Goal: Task Accomplishment & Management: Use online tool/utility

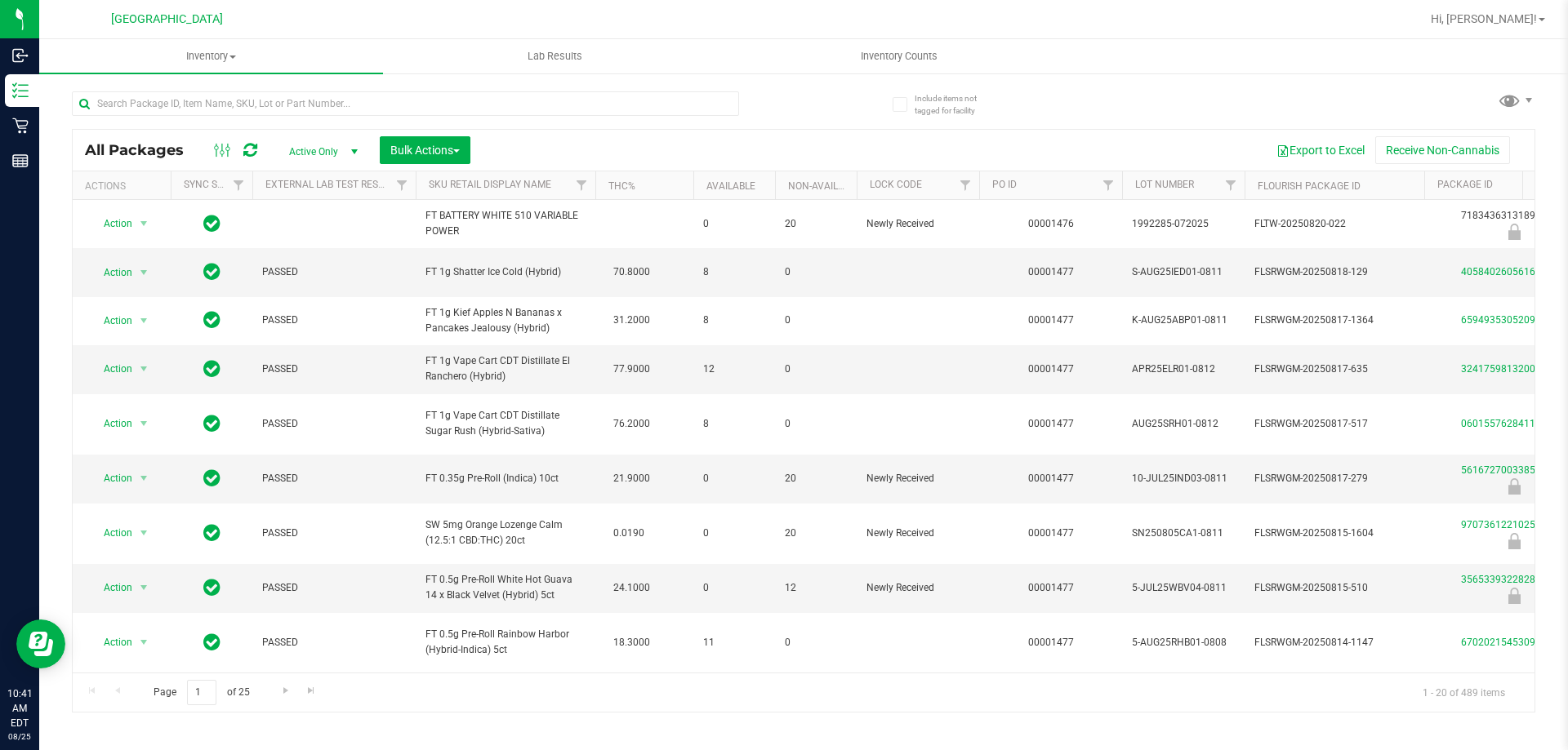
click at [535, 699] on div "Page 1 of 25 1 - 20 of 489 items" at bounding box center [803, 691] width 1462 height 39
click at [692, 147] on div "Export to Excel Receive Non-Cannabis" at bounding box center [1003, 150] width 1040 height 27
click at [120, 108] on input "text" at bounding box center [405, 103] width 667 height 25
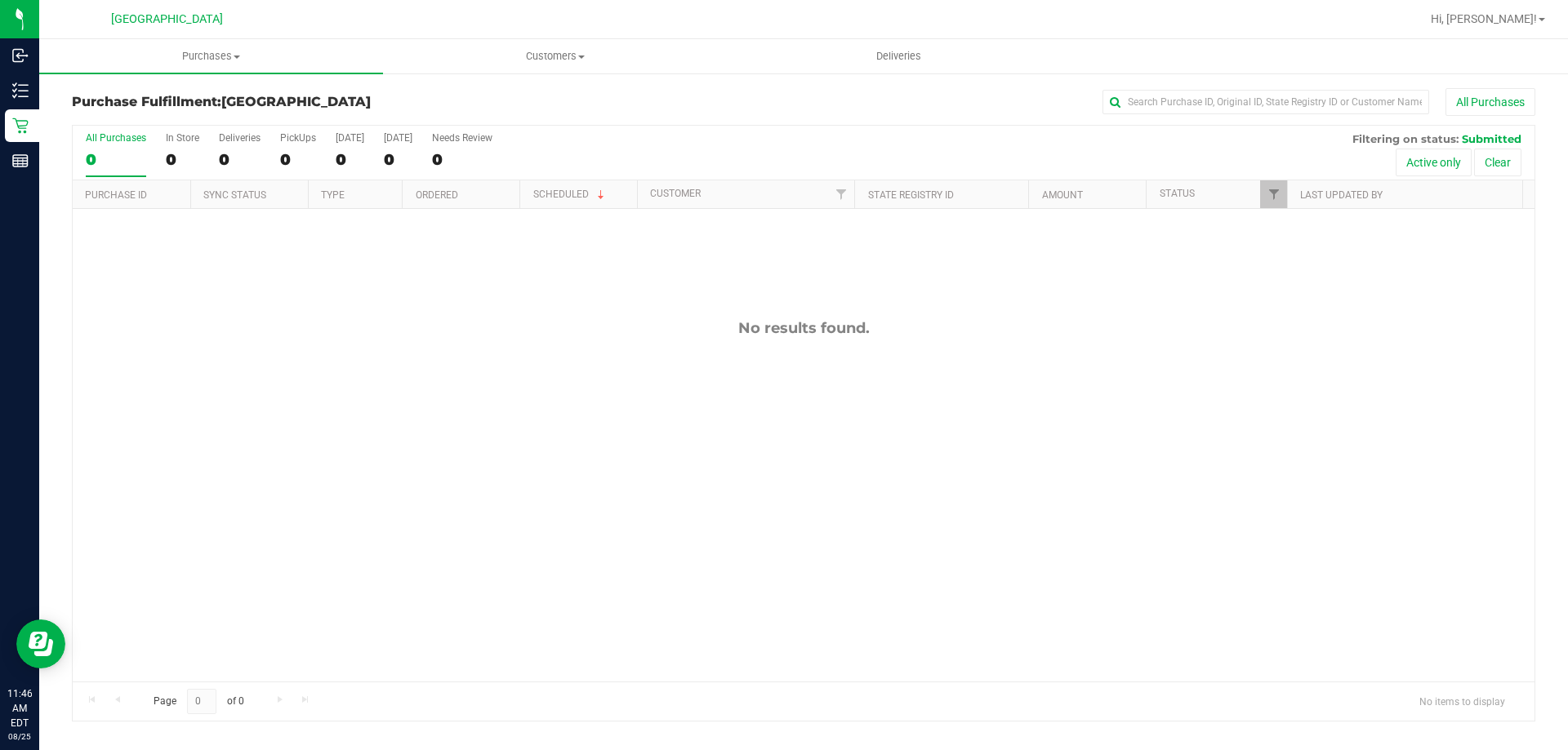
click at [487, 446] on div "No results found." at bounding box center [803, 500] width 1462 height 583
click at [489, 455] on div "No results found." at bounding box center [803, 500] width 1462 height 583
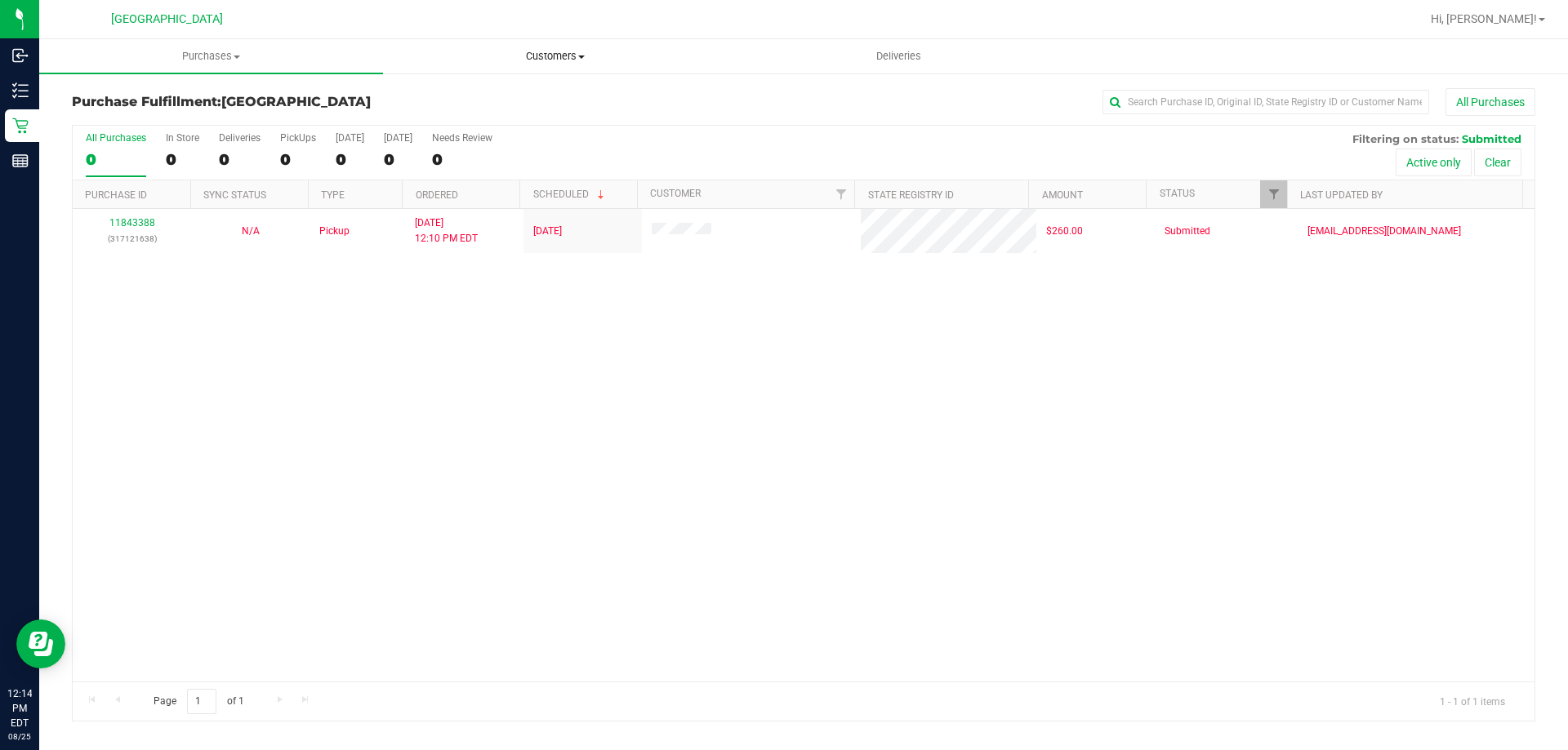
click at [507, 56] on span "Customers" at bounding box center [555, 56] width 342 height 14
click at [436, 93] on span "All customers" at bounding box center [442, 98] width 118 height 14
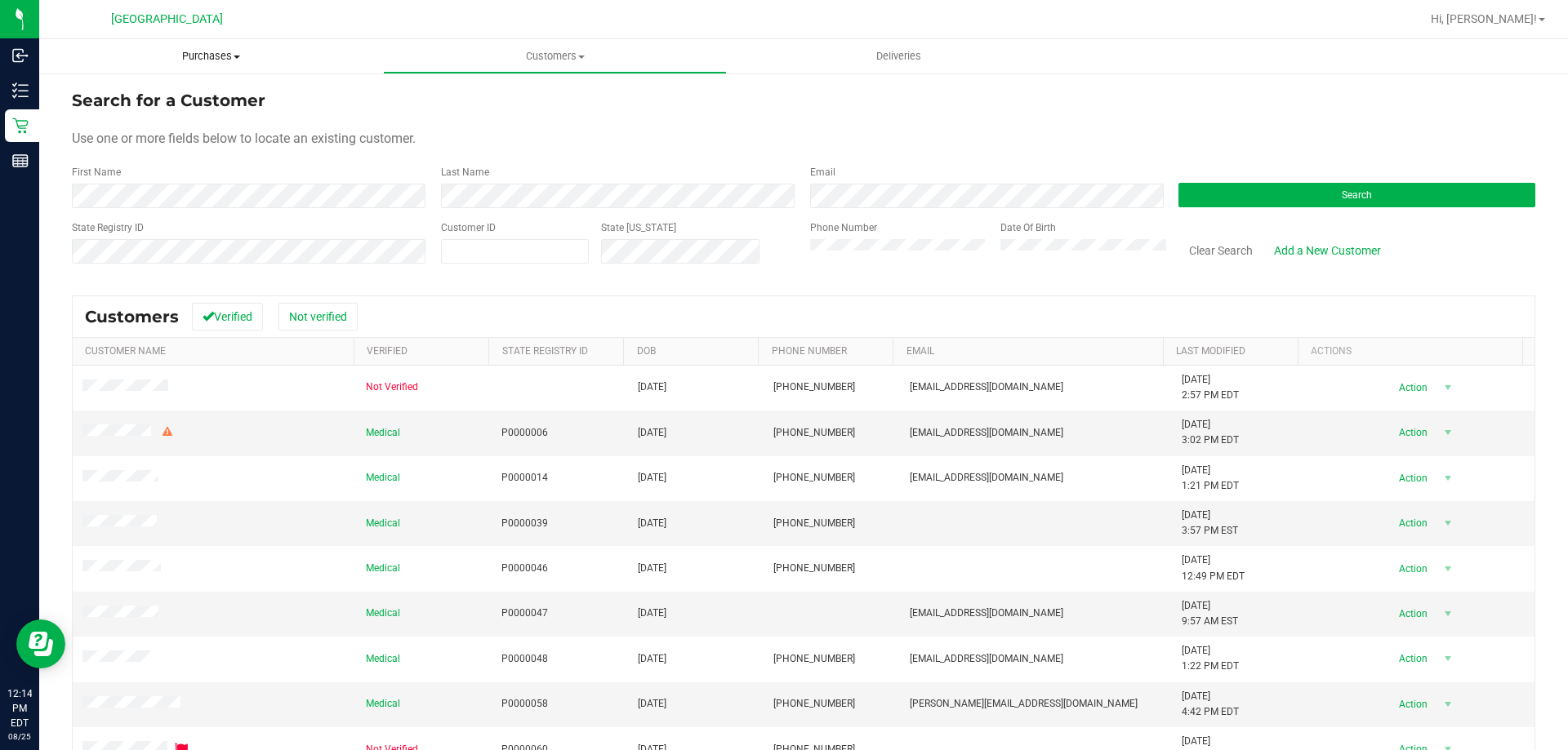
click at [224, 59] on span "Purchases" at bounding box center [211, 56] width 343 height 14
click at [113, 134] on span "All purchases" at bounding box center [97, 137] width 116 height 14
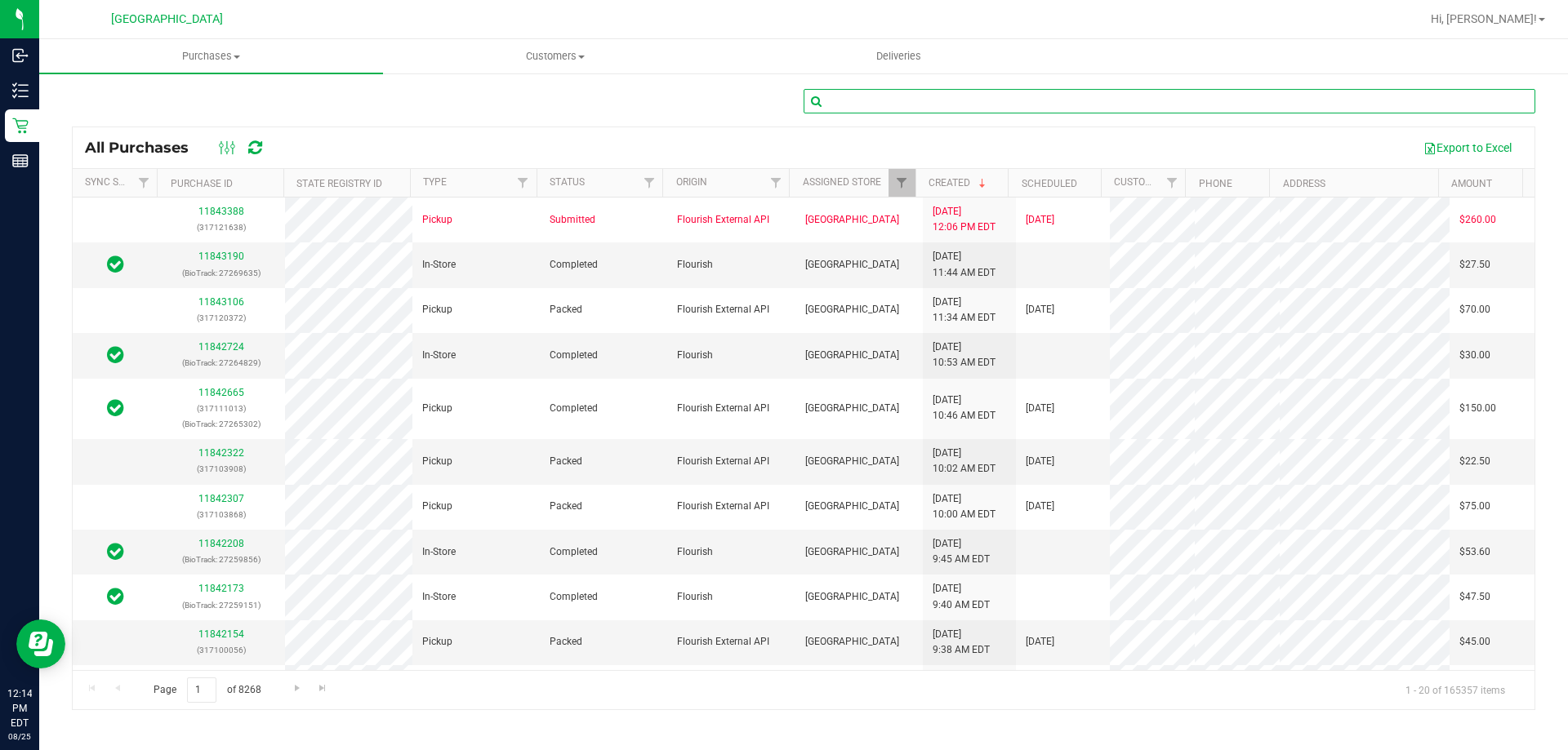
click at [848, 94] on input "text" at bounding box center [1169, 101] width 731 height 25
paste input "11767536"
type input "11767536"
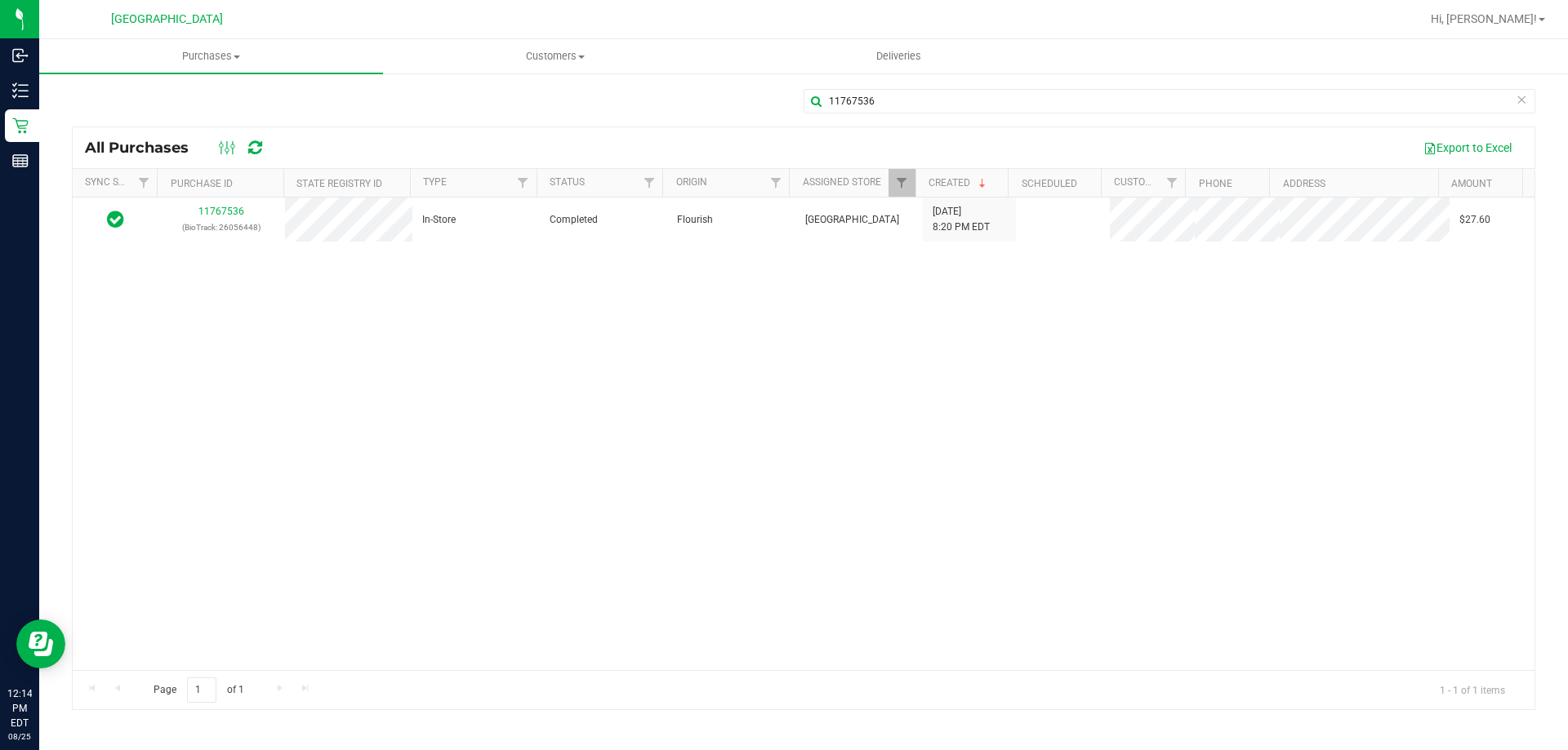
drag, startPoint x: 265, startPoint y: 280, endPoint x: 258, endPoint y: 272, distance: 10.6
click at [266, 280] on div "11767536 (BioTrack: 26056448) In-Store Completed Flourish South Tampa WC 8/9/20…" at bounding box center [803, 433] width 1462 height 472
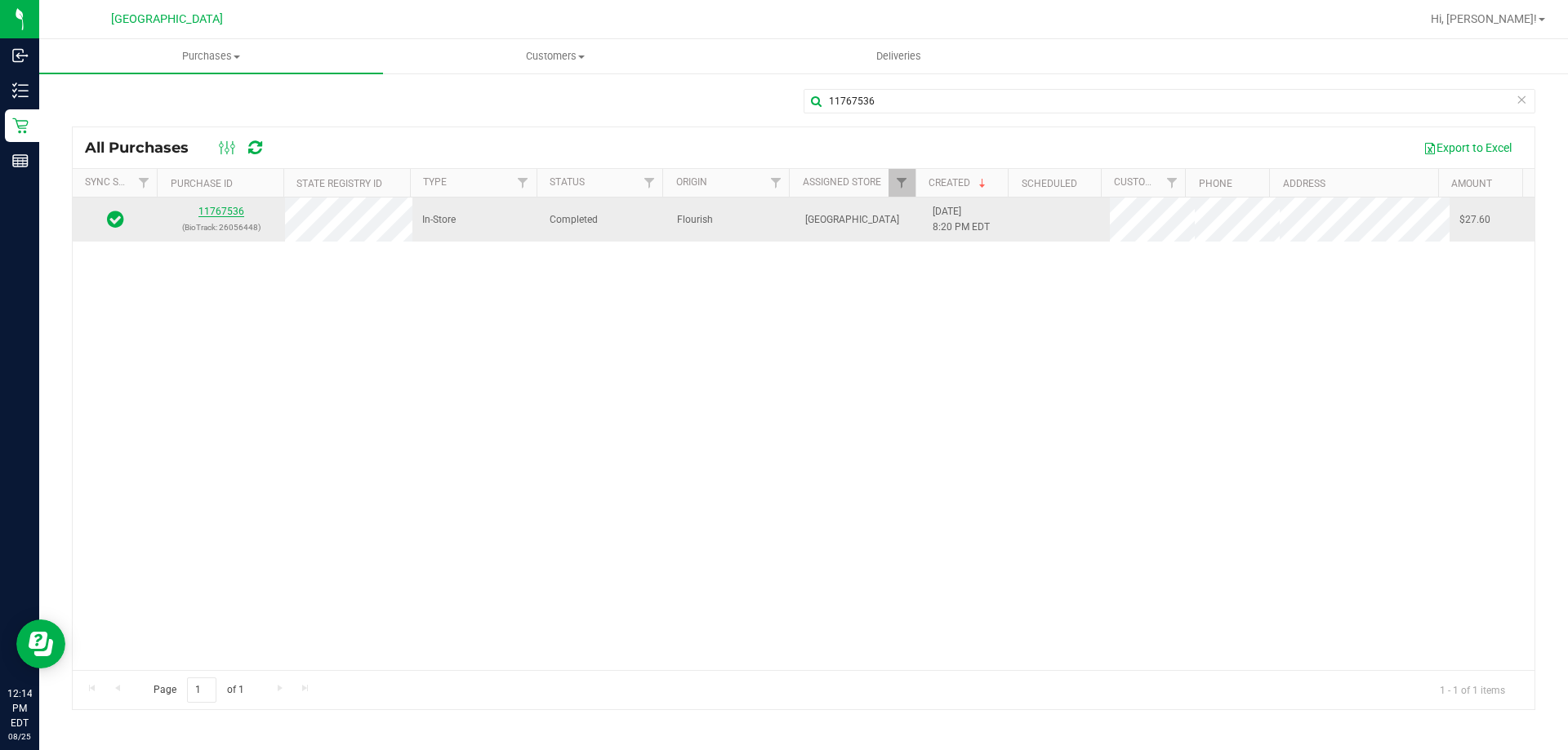
click at [223, 210] on link "11767536" at bounding box center [221, 211] width 46 height 11
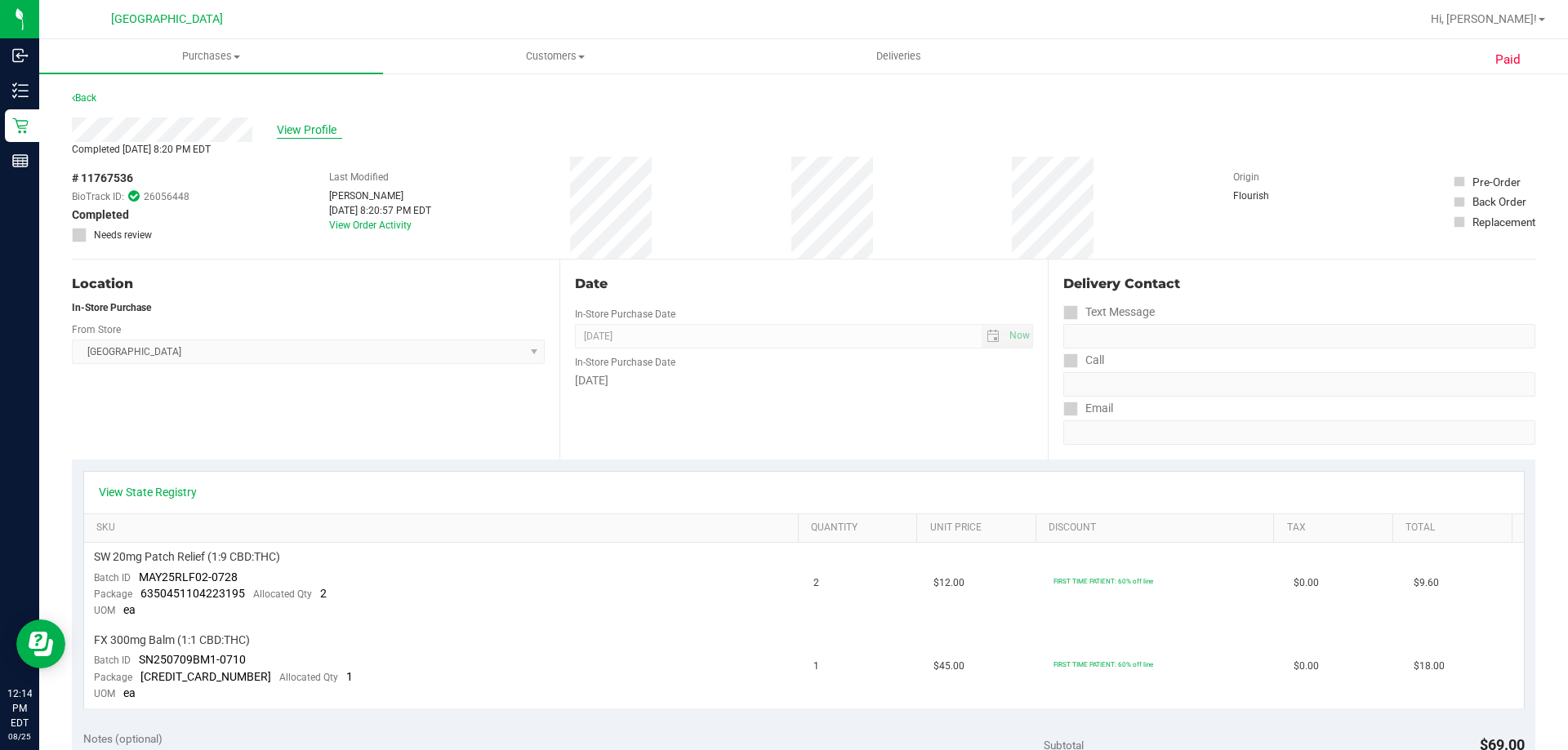
click at [298, 125] on span "View Profile" at bounding box center [309, 130] width 65 height 17
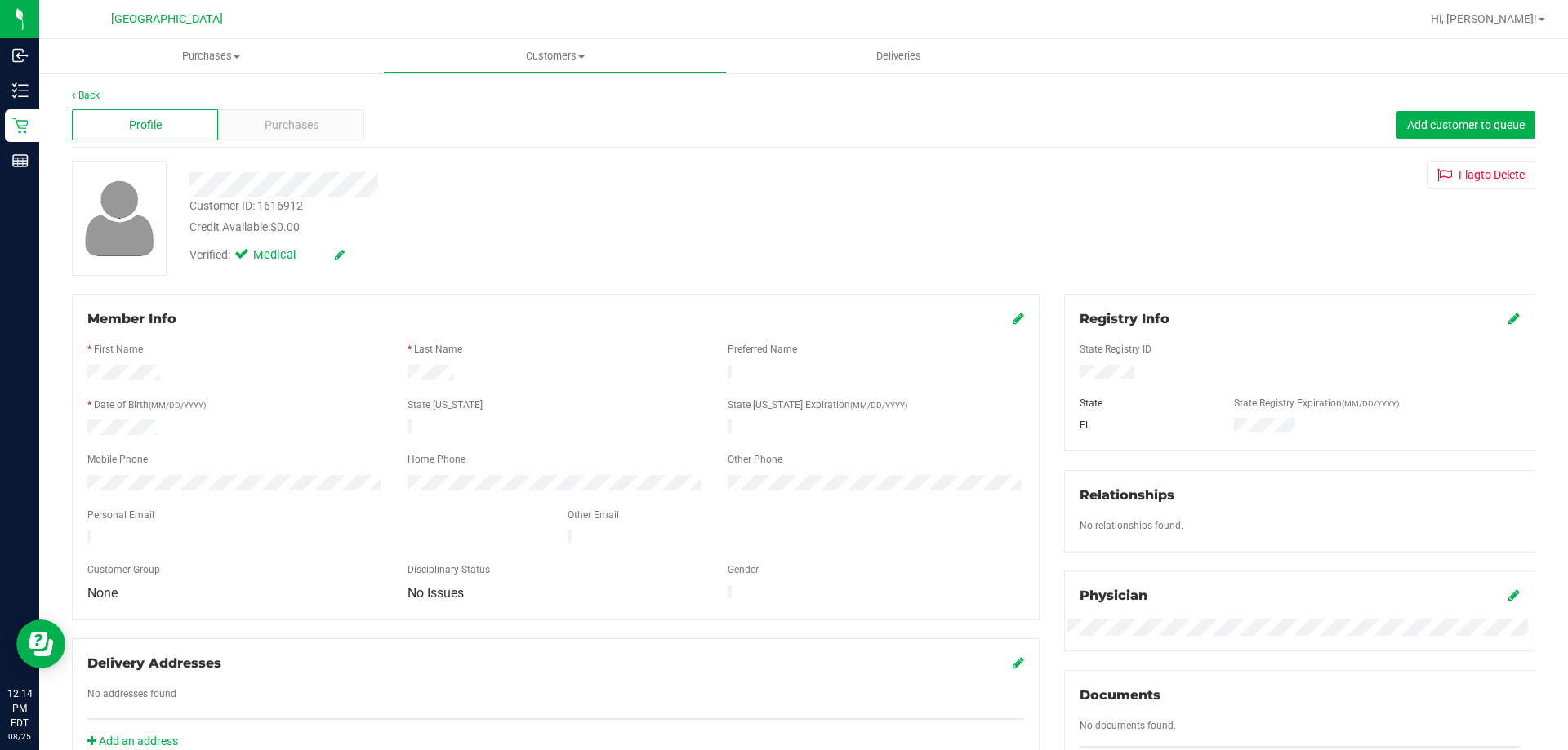
click at [327, 140] on div "Profile Purchases Add customer to queue" at bounding box center [803, 124] width 1463 height 45
click at [327, 133] on div "Purchases" at bounding box center [291, 124] width 146 height 31
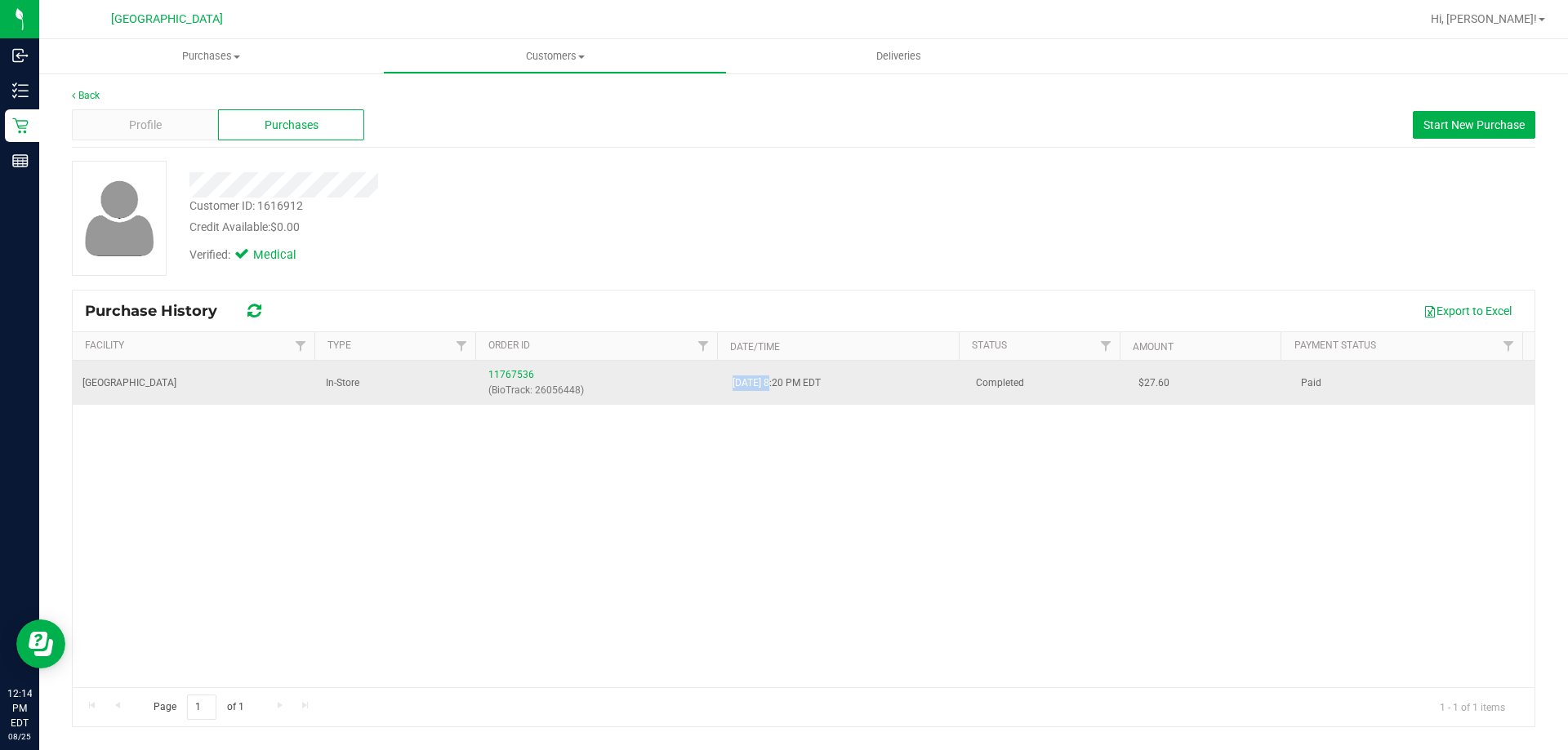
drag, startPoint x: 727, startPoint y: 381, endPoint x: 767, endPoint y: 386, distance: 40.3
click at [767, 386] on span "8/9/2025 8:20 PM EDT" at bounding box center [776, 383] width 88 height 15
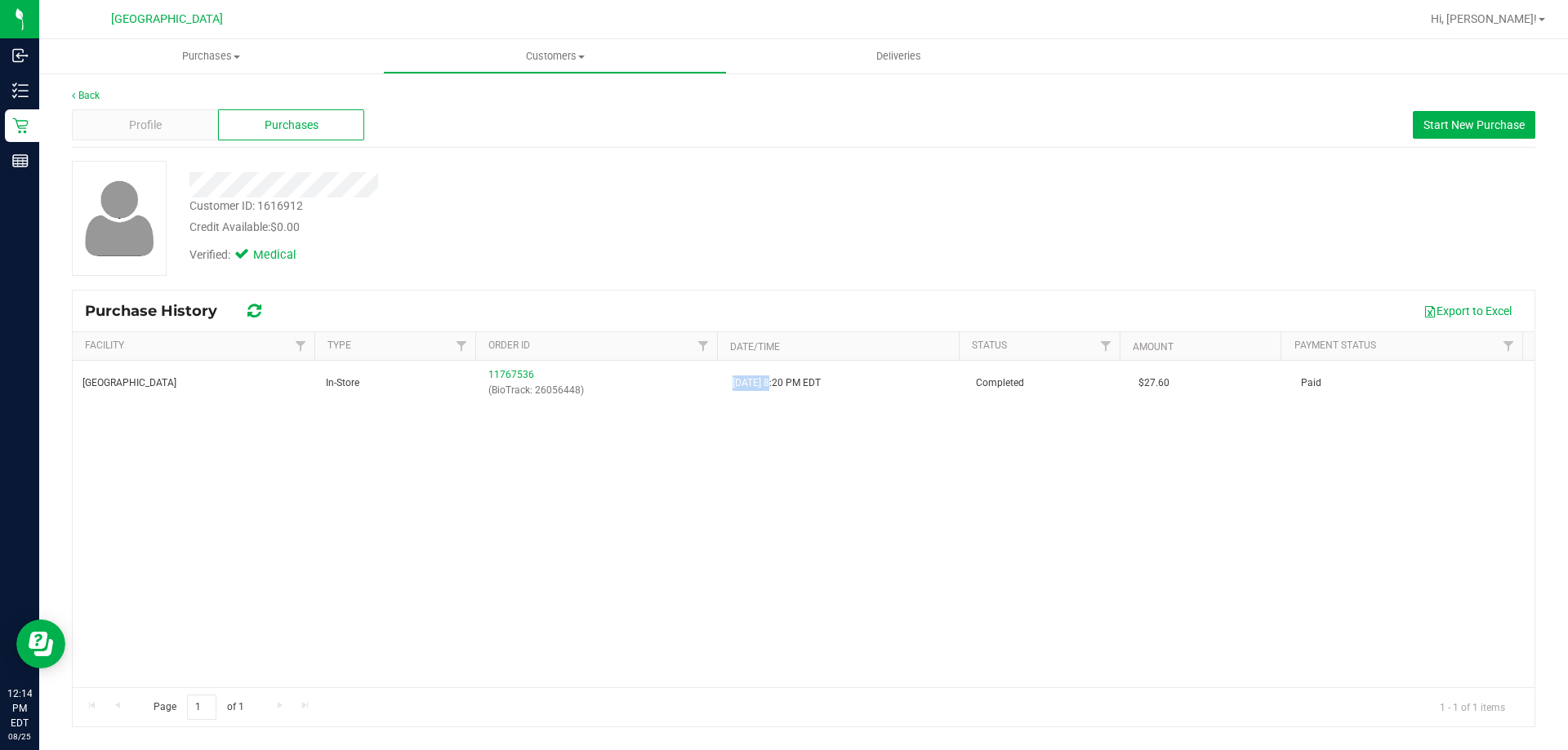
copy span "8/9/2025"
drag, startPoint x: 801, startPoint y: 444, endPoint x: 795, endPoint y: 430, distance: 15.2
click at [801, 443] on div "South Tampa WC In-Store 11767536 (BioTrack: 26056448) 8/9/2025 8:20 PM EDT Comp…" at bounding box center [803, 523] width 1462 height 326
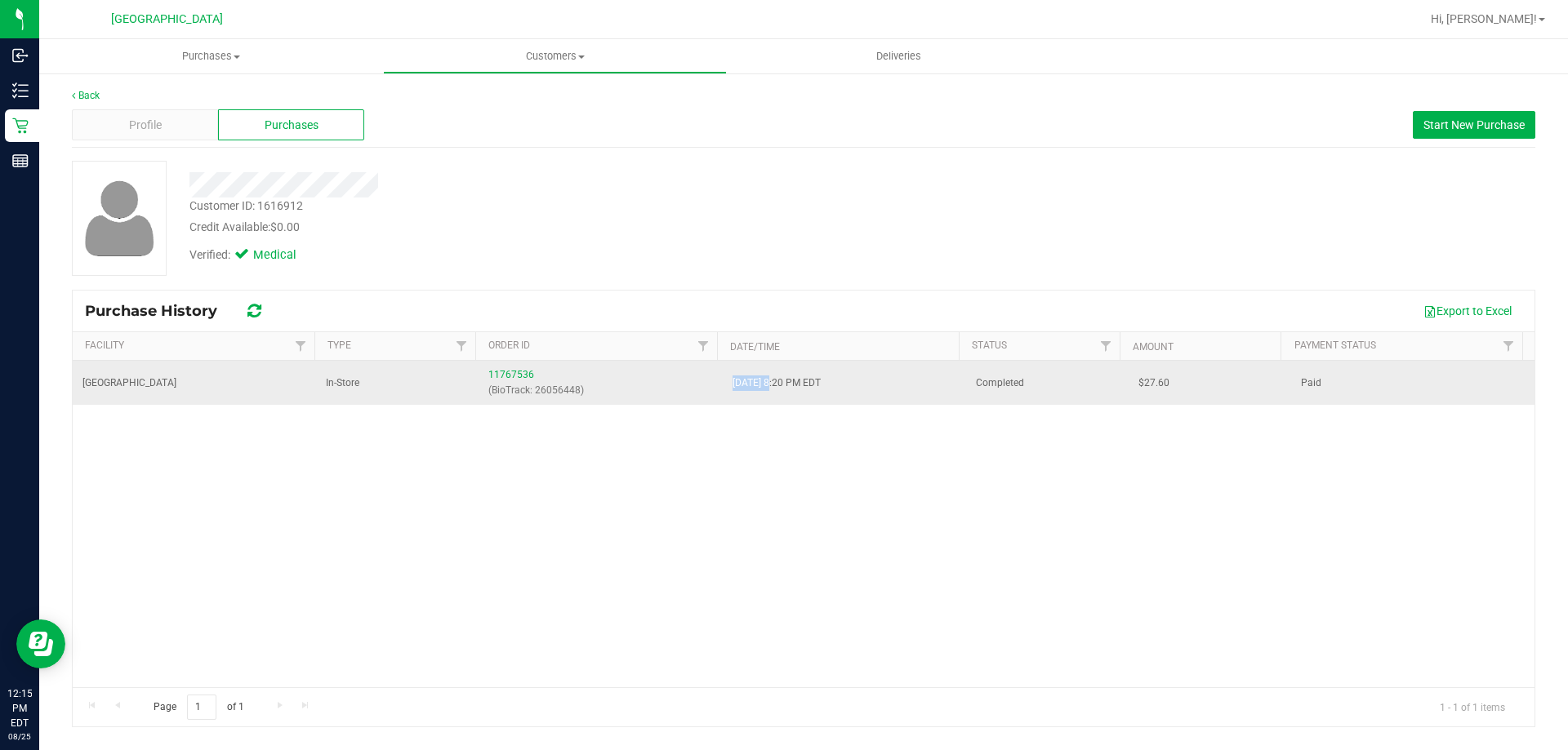
drag, startPoint x: 767, startPoint y: 382, endPoint x: 729, endPoint y: 385, distance: 38.1
click at [732, 385] on span "8/9/2025 8:20 PM EDT" at bounding box center [776, 383] width 88 height 15
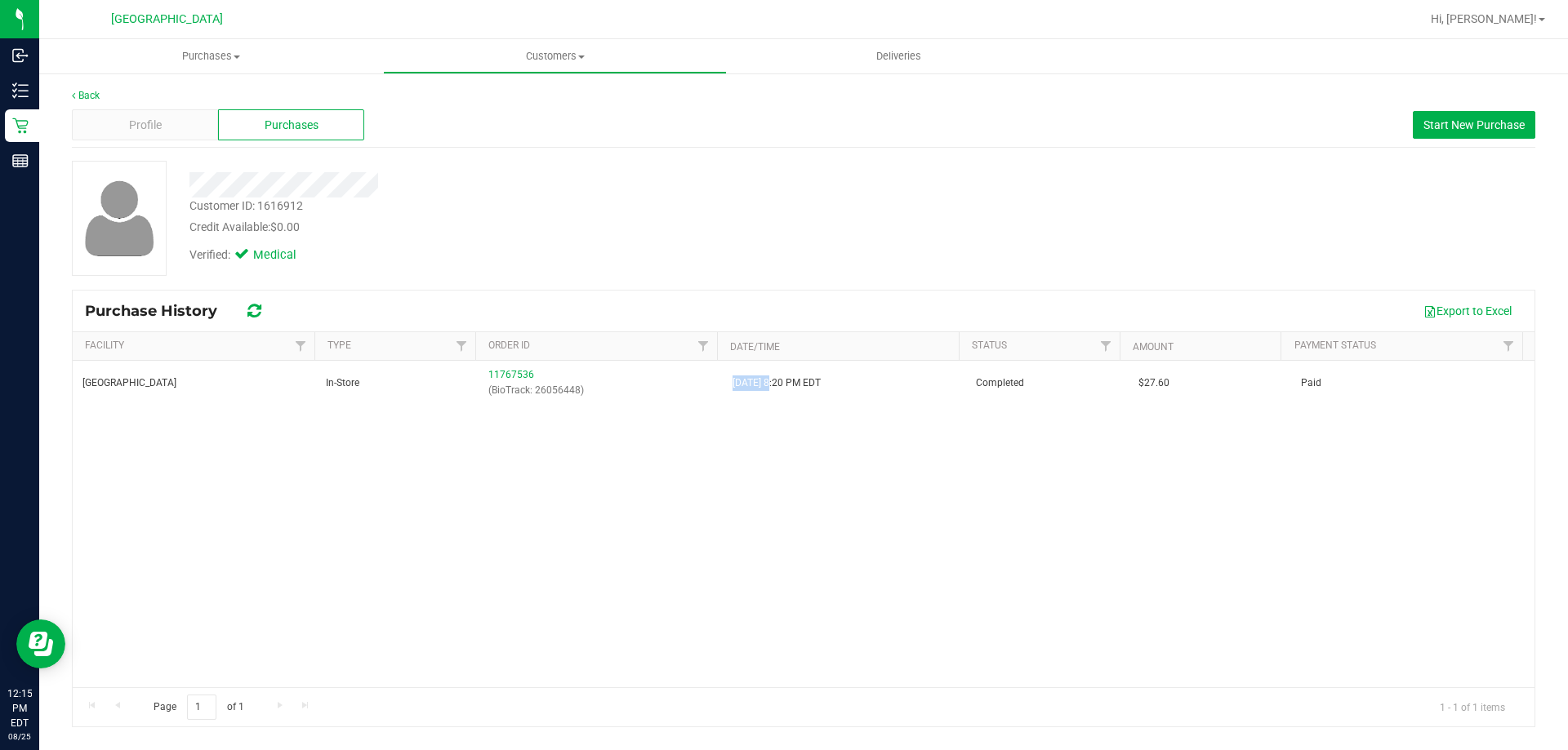
copy span "8/9/2025"
click at [742, 413] on div "South Tampa WC In-Store 11767536 (BioTrack: 26056448) 8/9/2025 8:20 PM EDT Comp…" at bounding box center [803, 523] width 1462 height 326
click at [281, 206] on div "Customer ID: 1616912" at bounding box center [247, 206] width 114 height 17
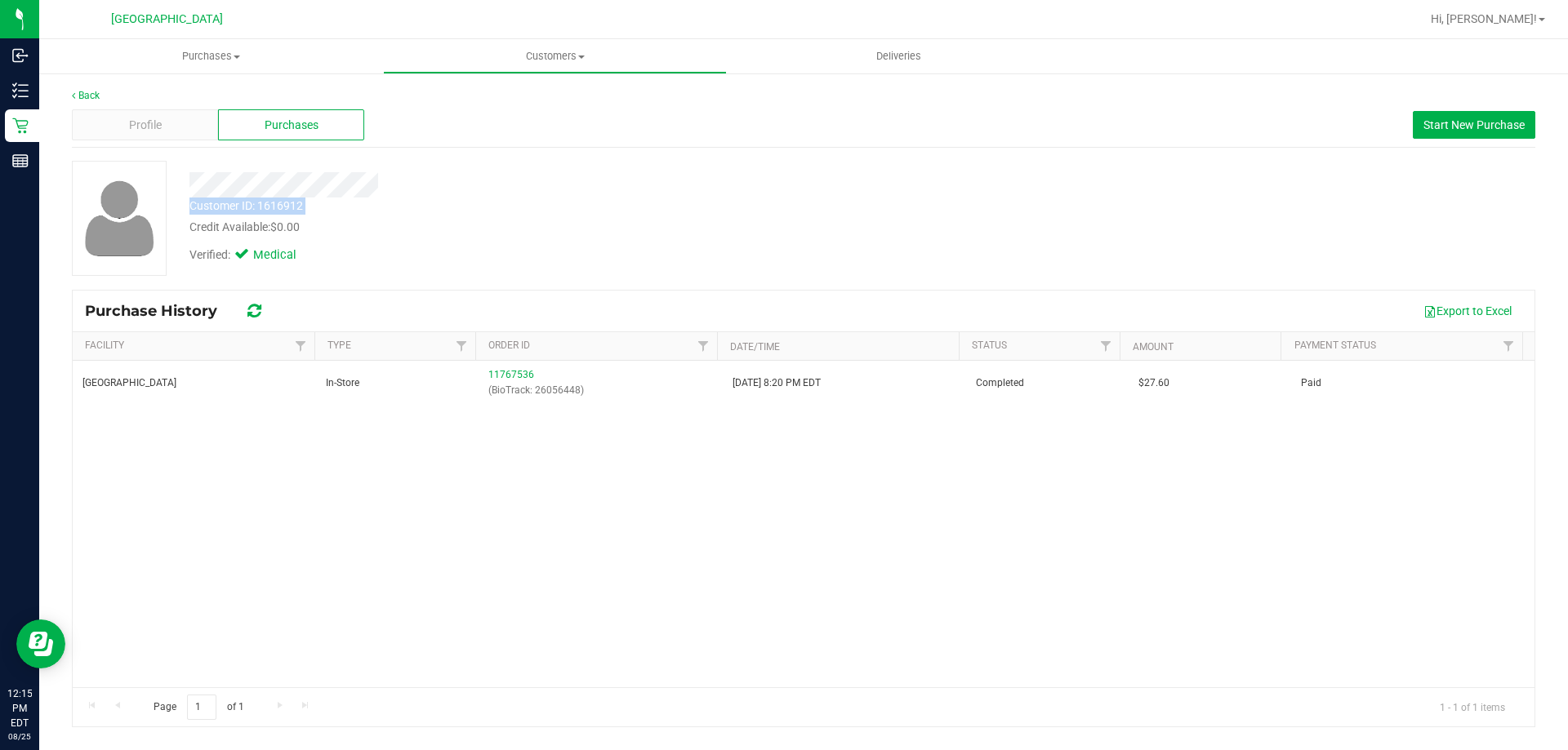
click at [377, 210] on div "Customer ID: 1616912 Credit Available: $0.00" at bounding box center [549, 216] width 744 height 38
click at [283, 207] on div "Customer ID: 1616912" at bounding box center [247, 206] width 114 height 17
click at [293, 201] on div "Customer ID: 1616912" at bounding box center [247, 206] width 114 height 17
copy div "1616912"
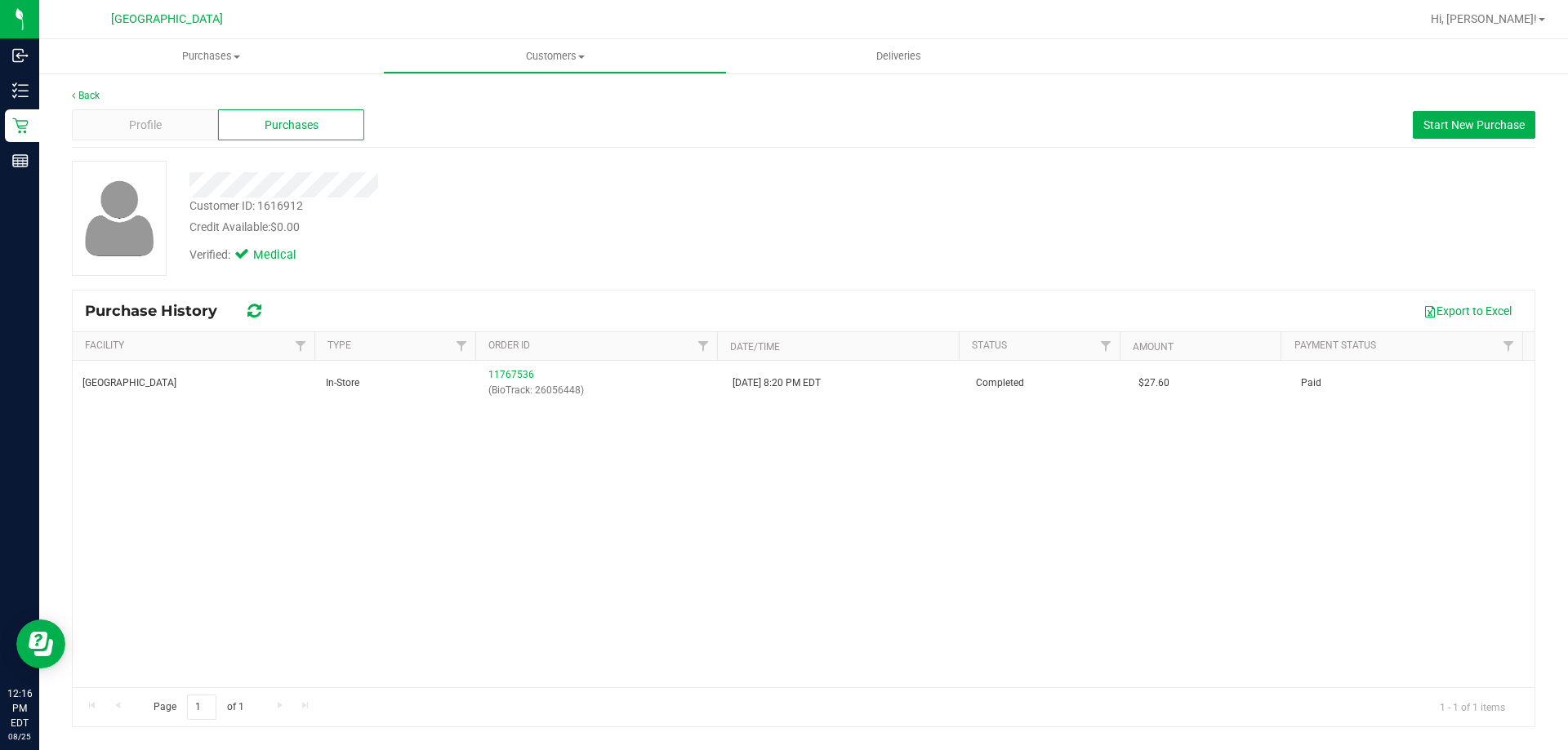
click at [487, 247] on div "Verified: Medical" at bounding box center [549, 254] width 744 height 36
click at [138, 124] on span "Profile" at bounding box center [145, 125] width 32 height 17
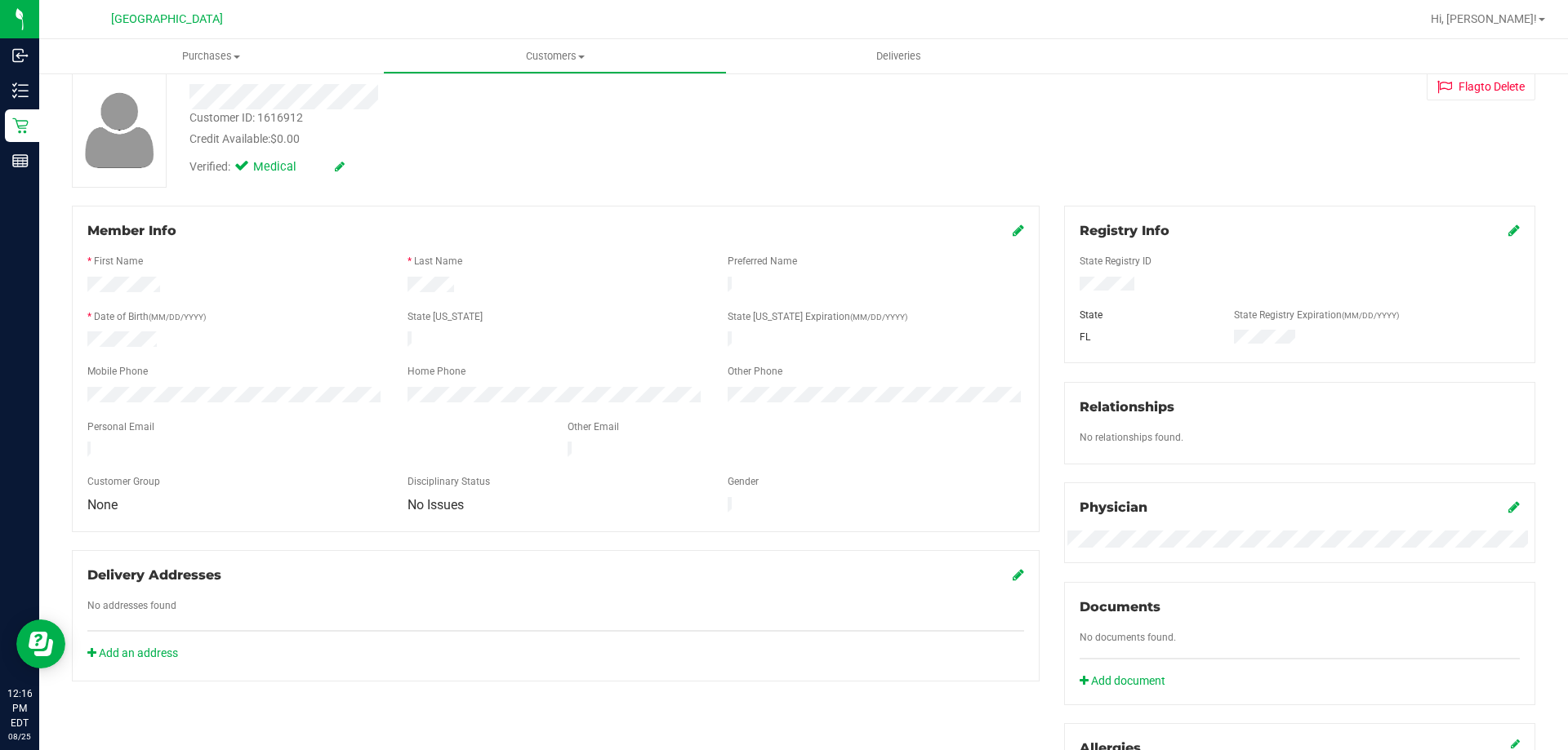
scroll to position [91, 0]
drag, startPoint x: 875, startPoint y: 202, endPoint x: 876, endPoint y: 191, distance: 11.0
click at [876, 195] on div "Back Profile Purchases Add customer to queue Customer ID: 1616912 Credit Availa…" at bounding box center [803, 517] width 1463 height 1040
click at [368, 459] on div at bounding box center [555, 466] width 936 height 13
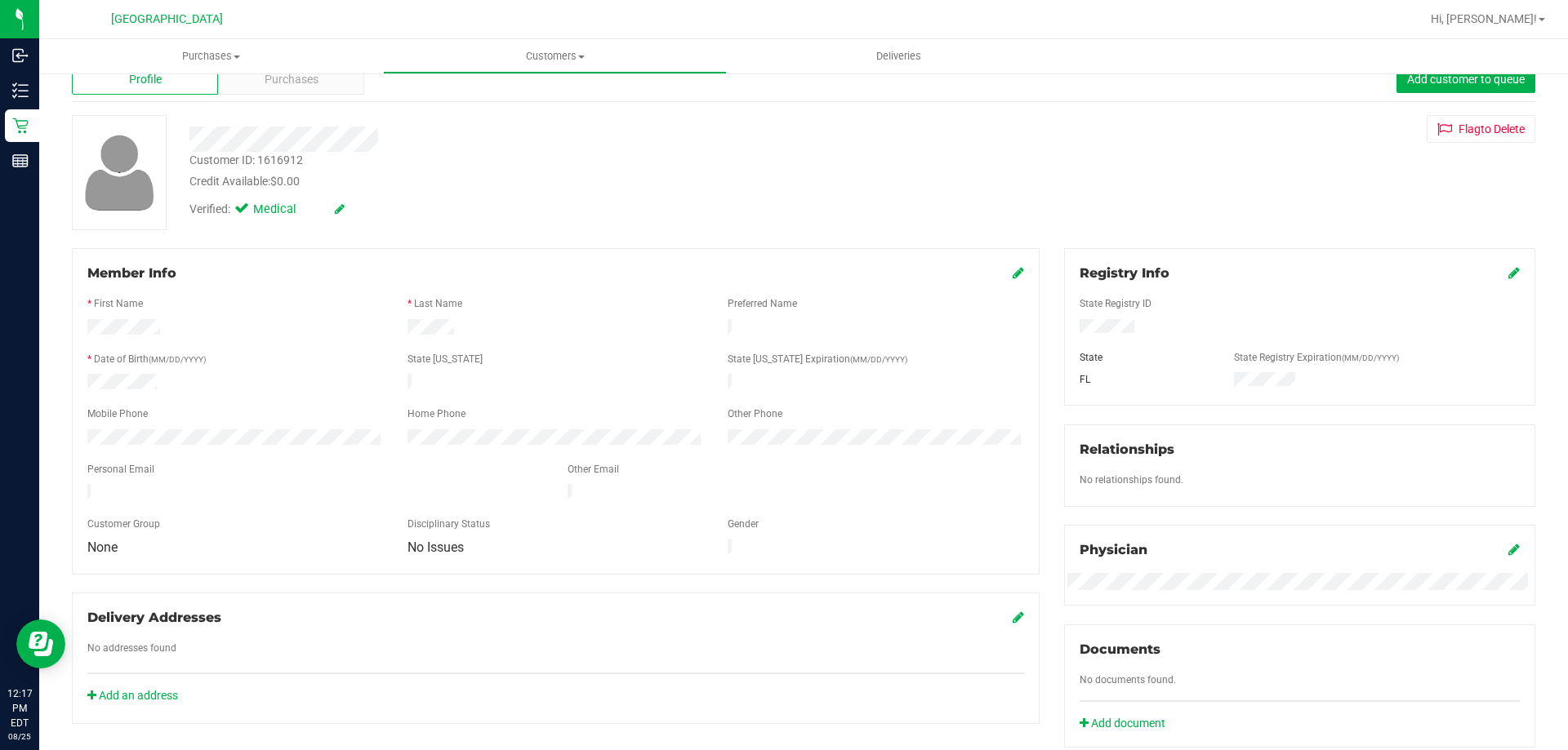
scroll to position [9, 0]
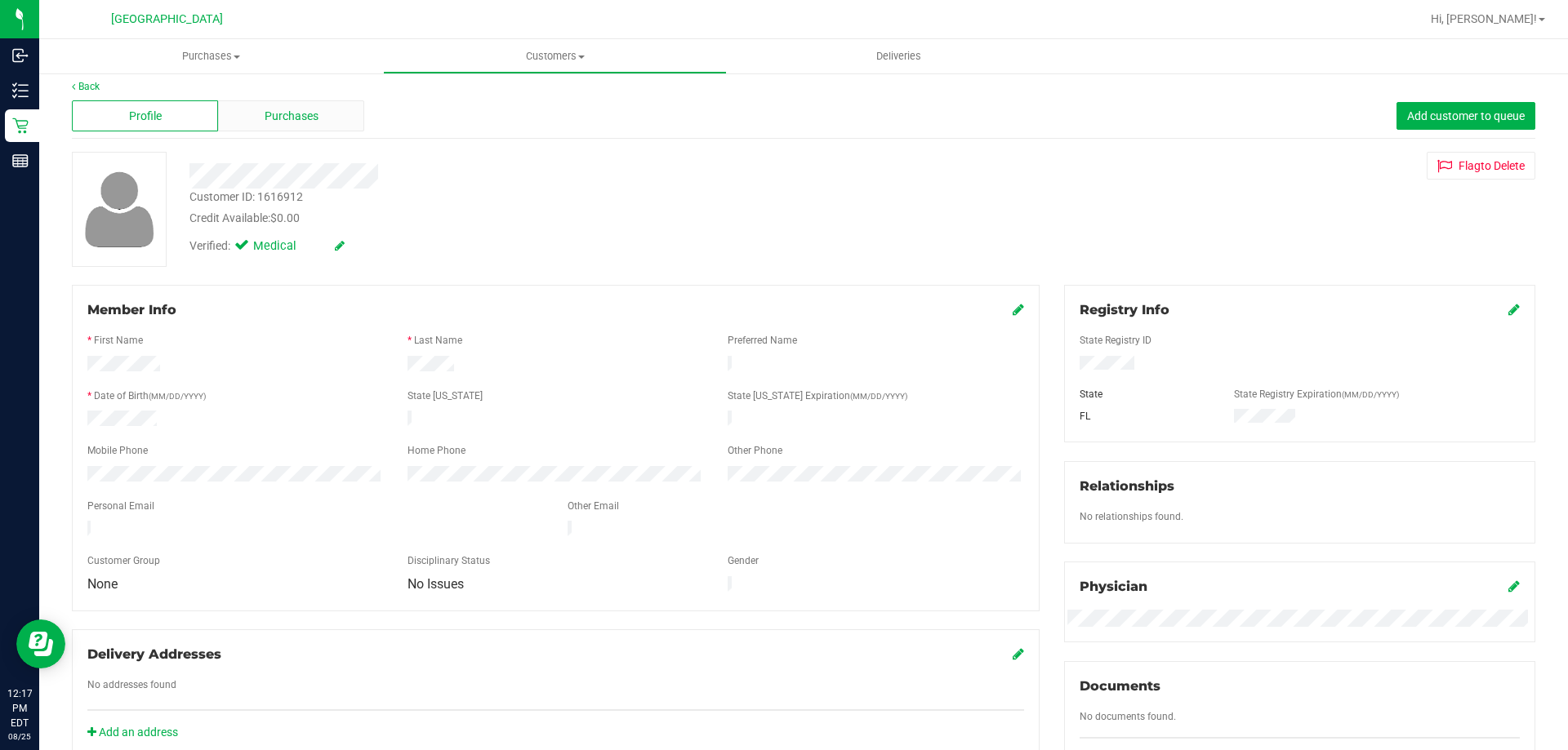
click at [265, 116] on span "Purchases" at bounding box center [291, 117] width 54 height 17
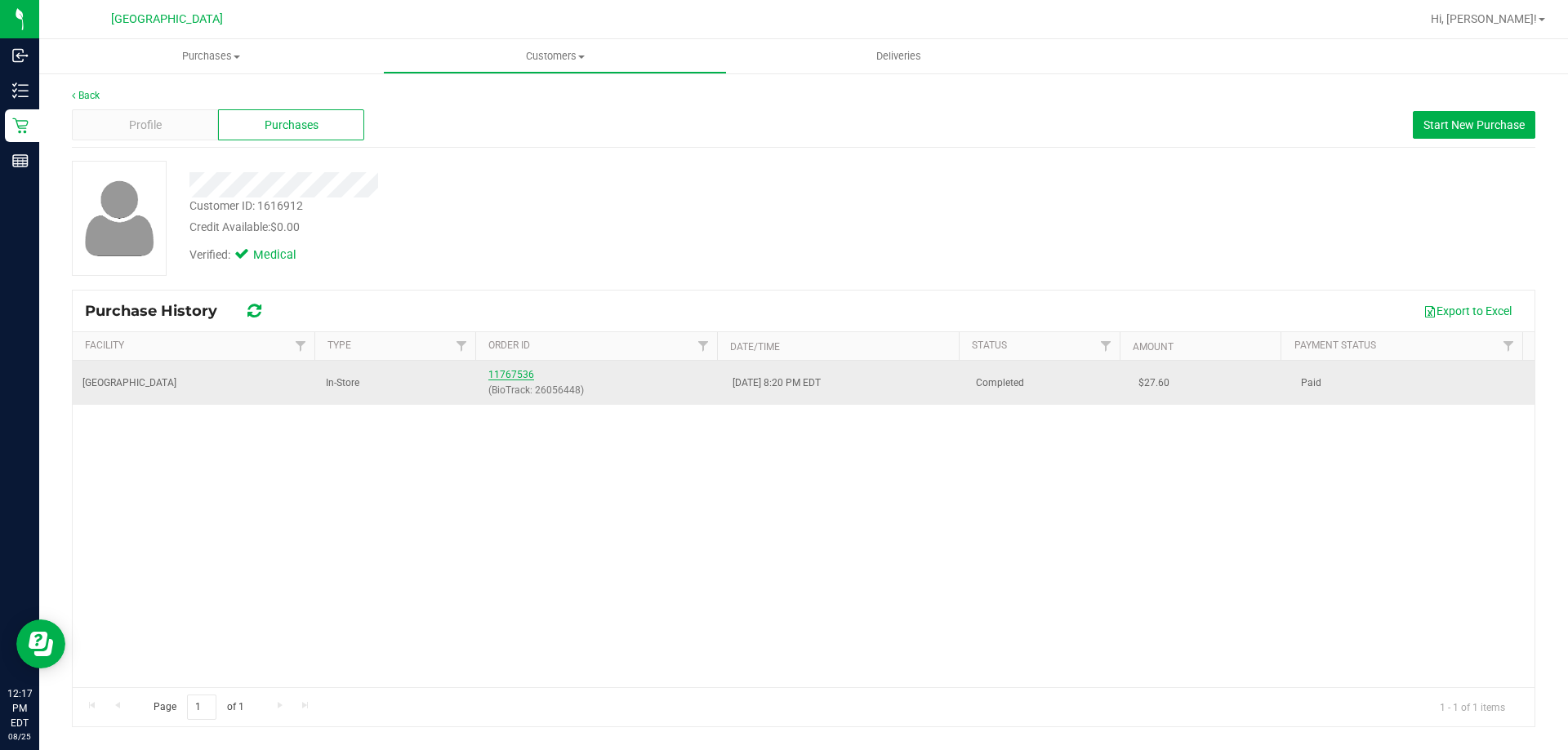
click at [492, 375] on link "11767536" at bounding box center [511, 375] width 46 height 11
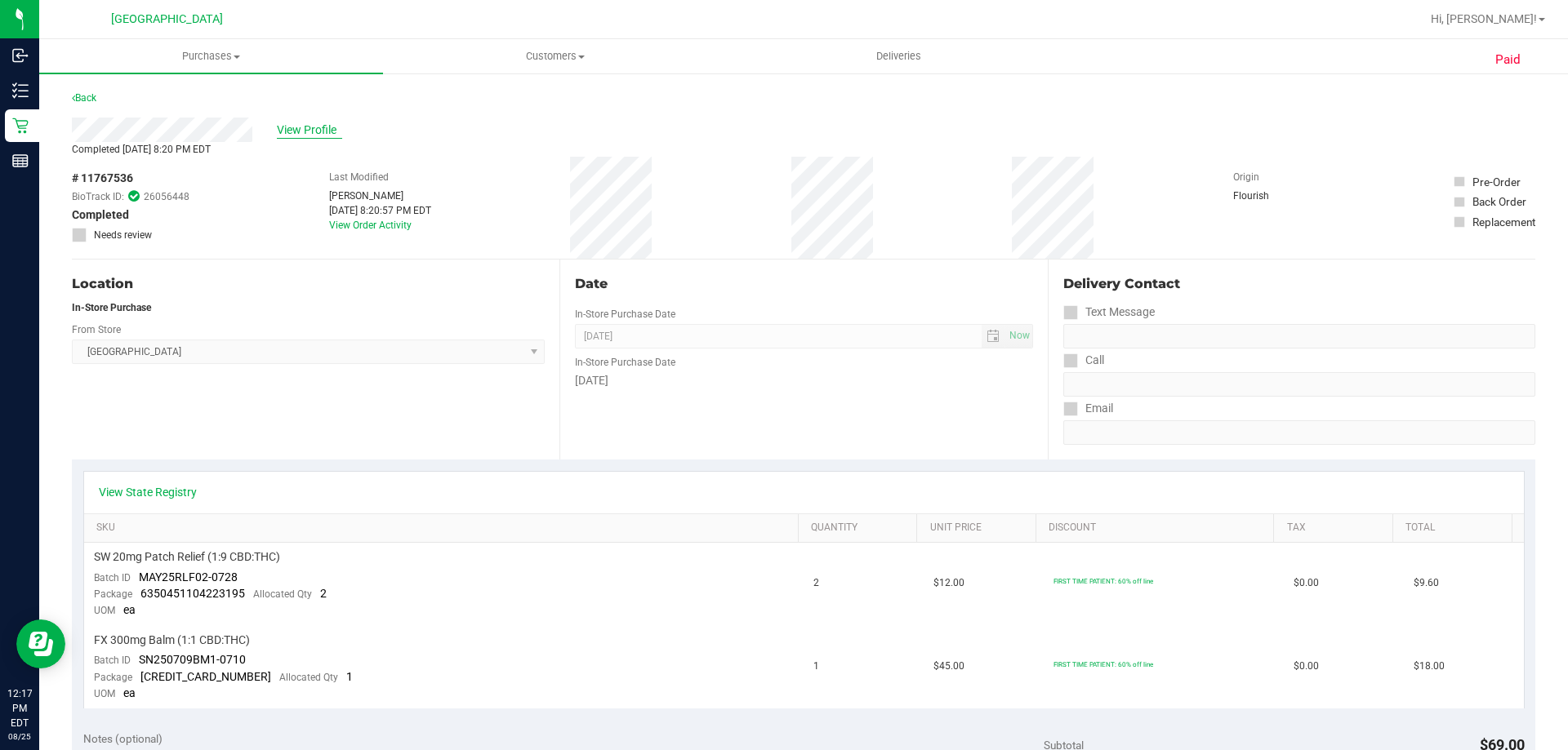
click at [289, 128] on span "View Profile" at bounding box center [309, 130] width 65 height 17
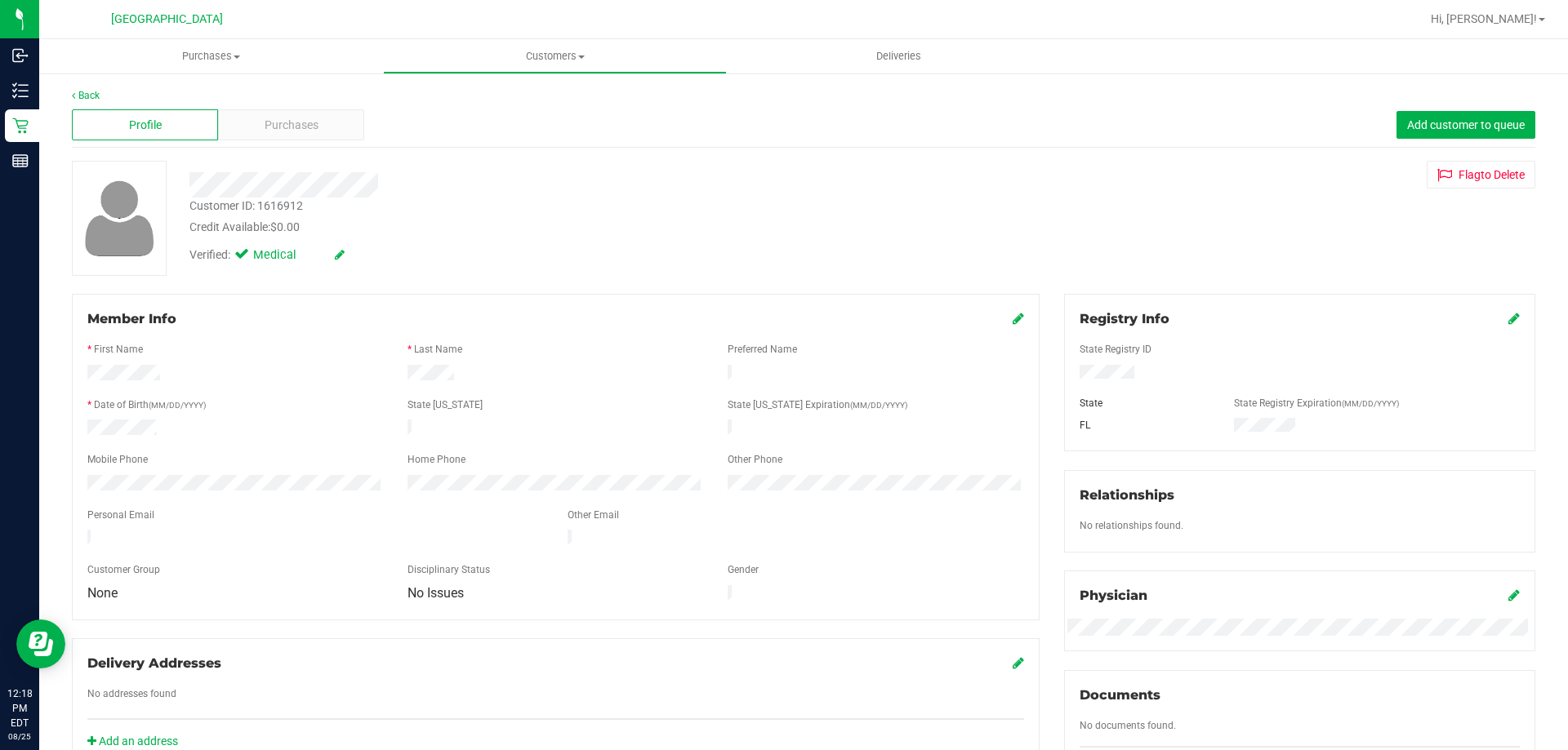
click at [1147, 362] on div at bounding box center [1300, 362] width 440 height 4
click at [1012, 319] on icon at bounding box center [1018, 319] width 11 height 13
click at [454, 307] on div "Member Info * First Name * Last Name Preferred Name * Date of Birth (MM/DD/YYYY…" at bounding box center [556, 465] width 968 height 342
click at [1010, 314] on icon at bounding box center [1016, 320] width 14 height 13
click at [837, 264] on div "Verified: Medical" at bounding box center [549, 254] width 744 height 36
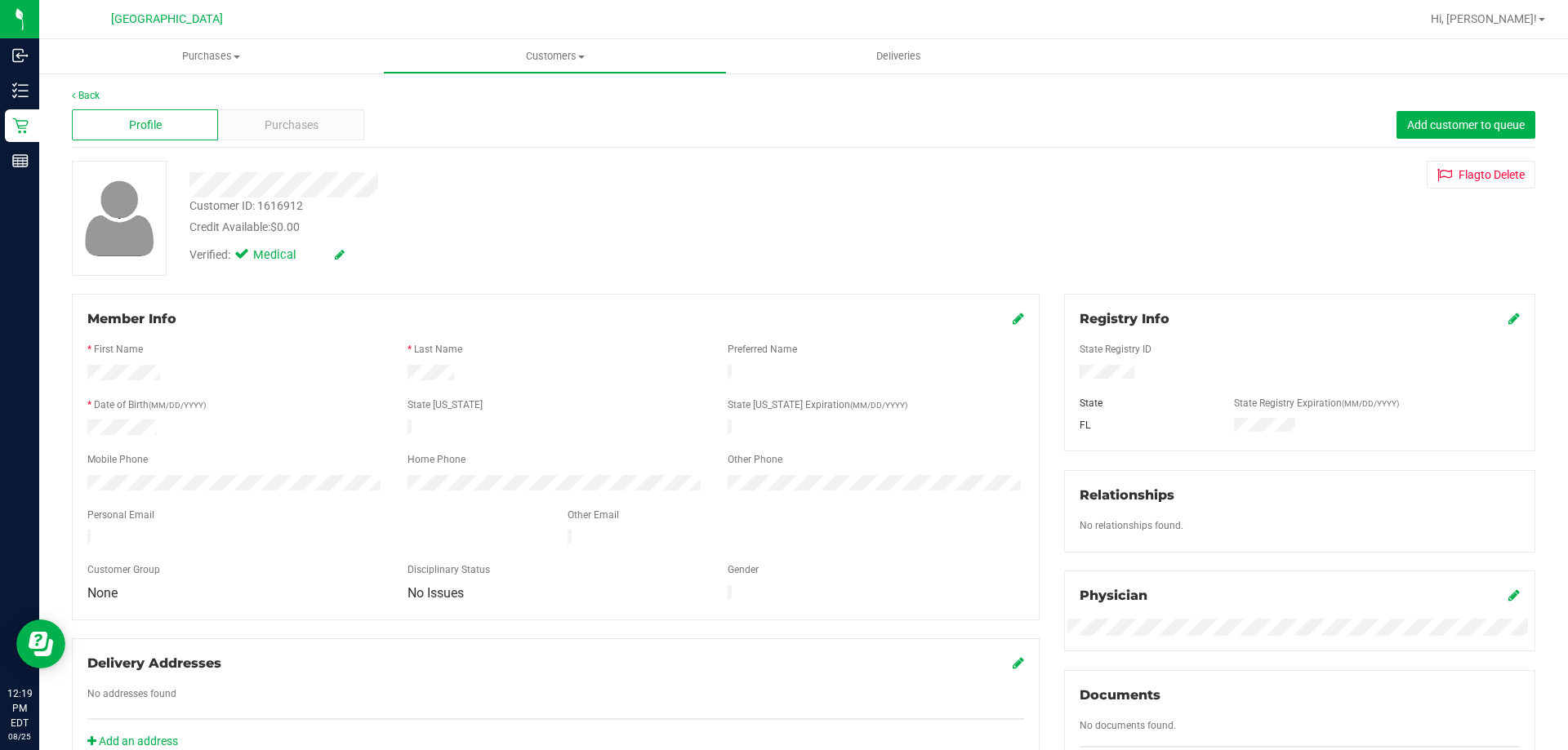
click at [468, 226] on div "Credit Available: $0.00" at bounding box center [549, 228] width 719 height 17
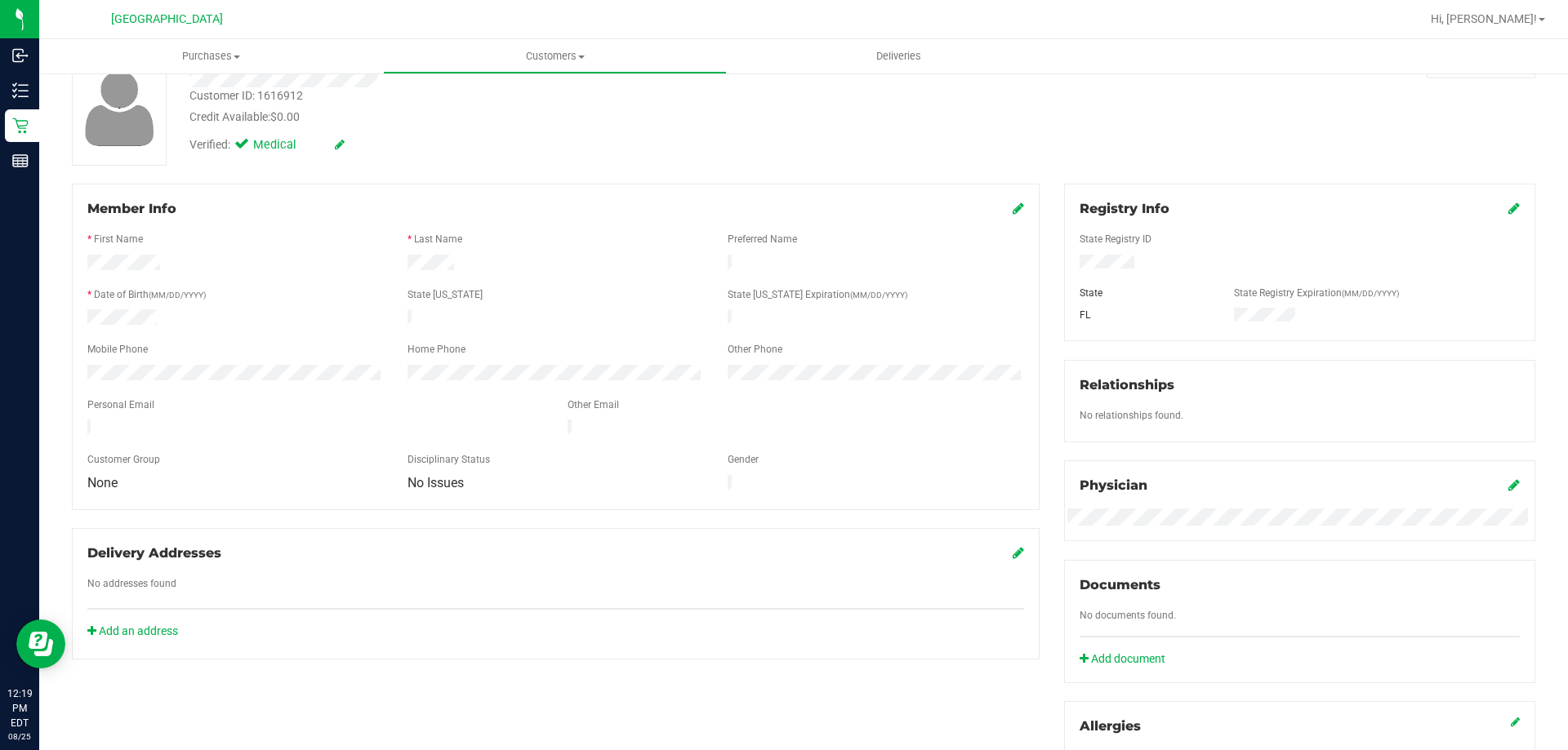
scroll to position [82, 0]
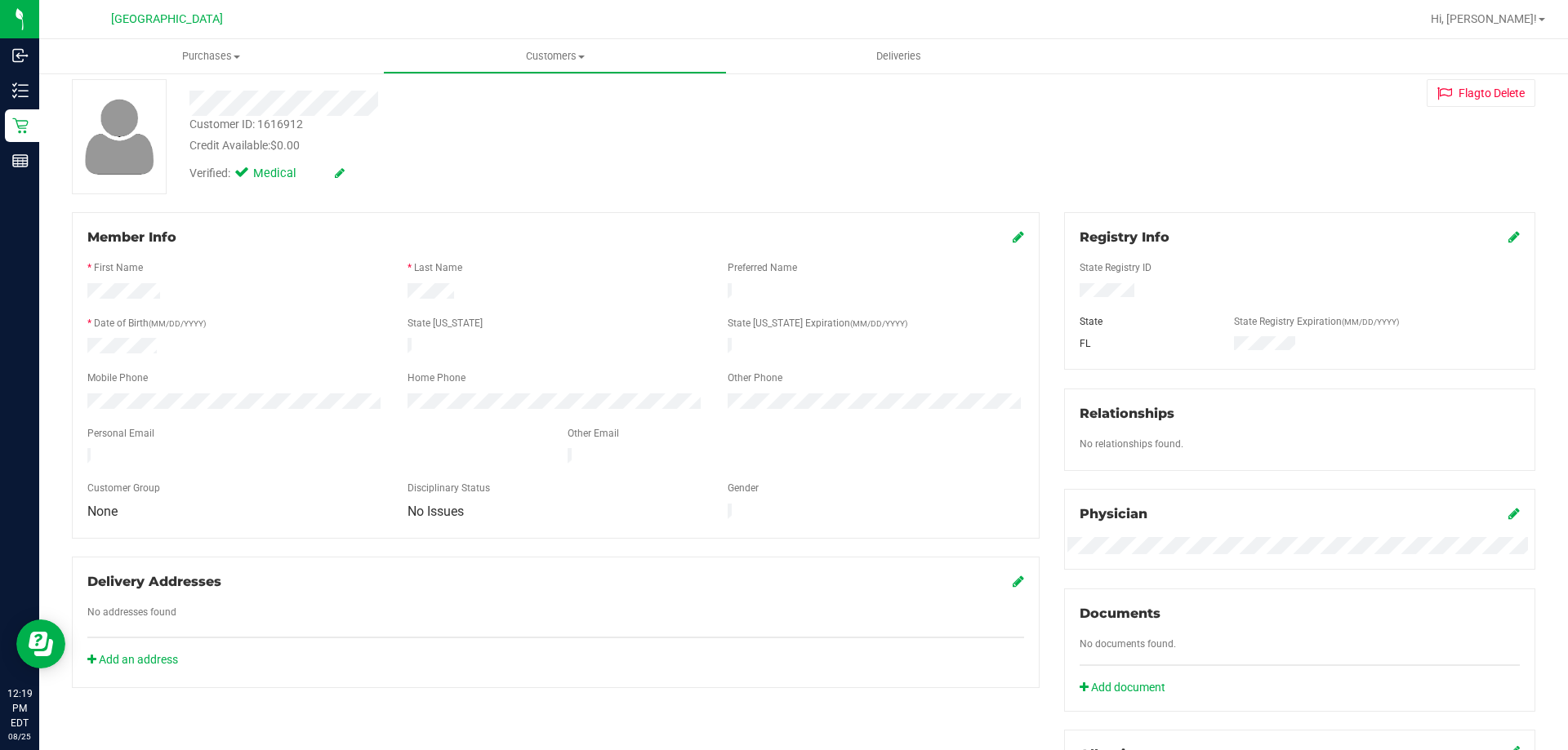
click at [1051, 126] on div "Customer ID: 1616912 Credit Available: $0.00 Verified: Medical Flag to Delete" at bounding box center [803, 136] width 1487 height 115
click at [1037, 542] on div "Member Info * First Name * Last Name Preferred Name * Date of Birth (MM/DD/YYYY…" at bounding box center [556, 450] width 992 height 476
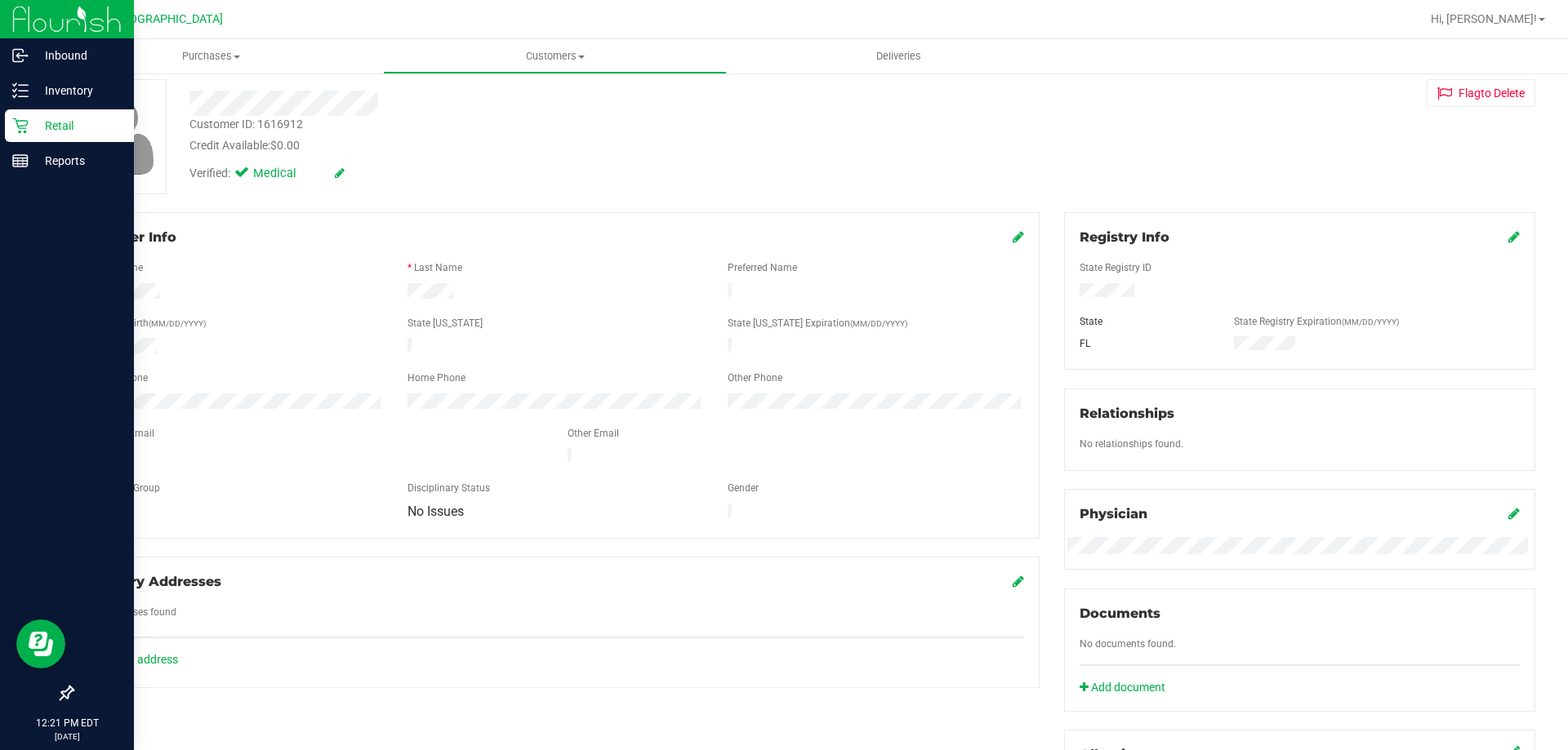
click at [18, 124] on icon at bounding box center [20, 125] width 16 height 16
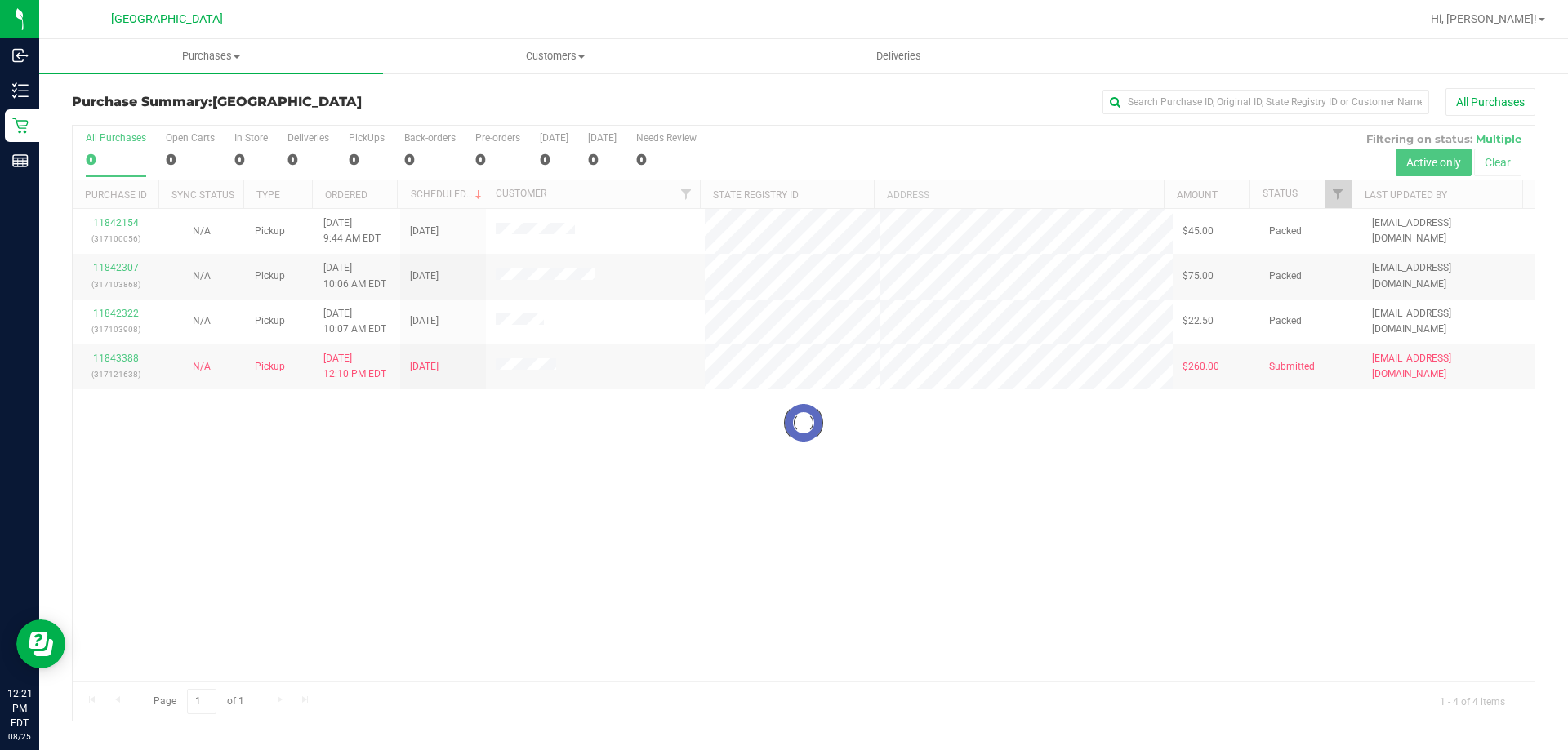
click at [366, 454] on div at bounding box center [803, 423] width 1462 height 595
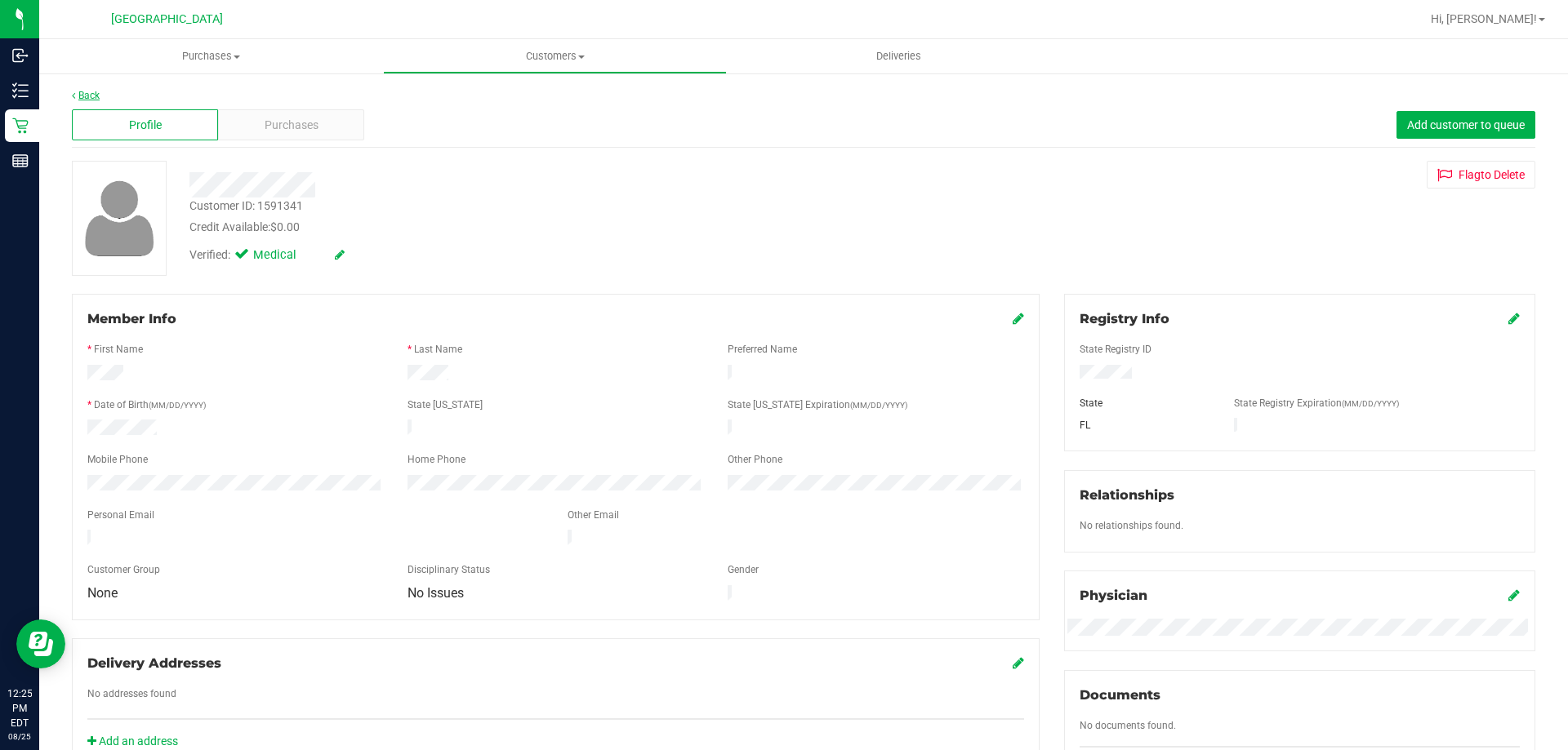
click at [83, 93] on link "Back" at bounding box center [85, 96] width 28 height 11
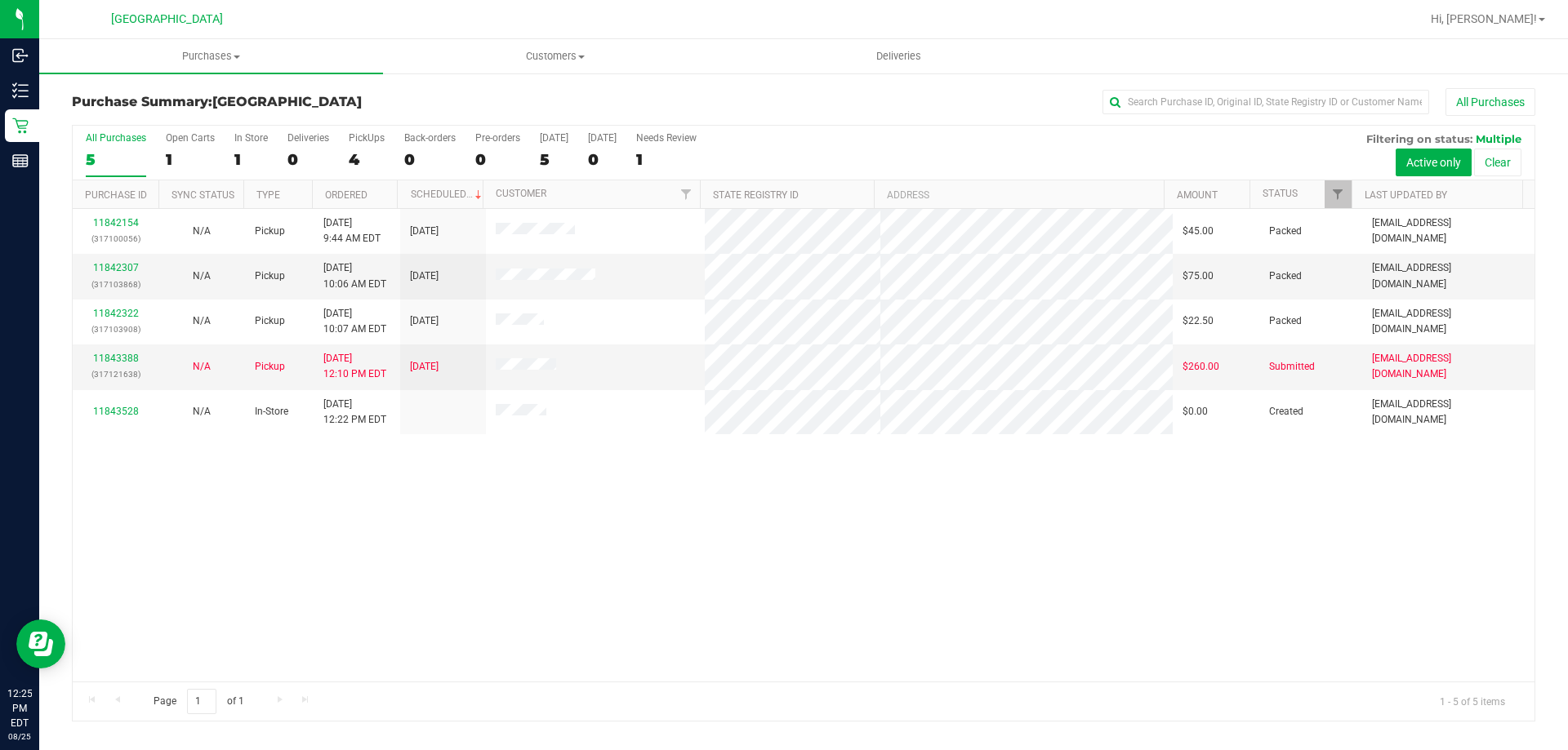
click at [788, 523] on div "11842154 (317100056) N/A Pickup 8/25/2025 9:44 AM EDT 8/25/2025 $45.00 Packed z…" at bounding box center [803, 445] width 1462 height 472
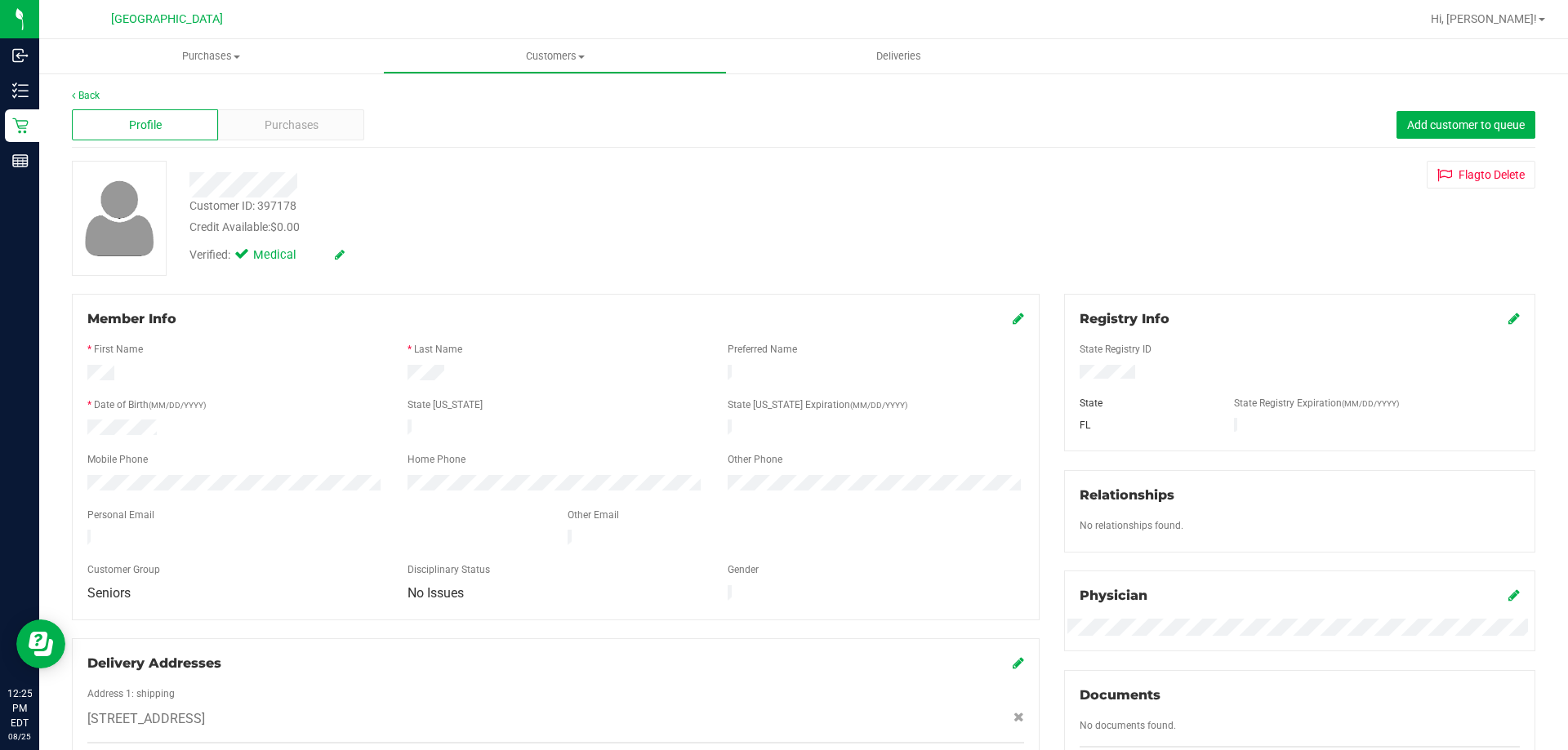
click at [74, 476] on div "Member Info * First Name * Last Name Preferred Name * Date of Birth (MM/DD/YYYY…" at bounding box center [556, 457] width 968 height 326
click at [385, 199] on div "Customer ID: 397178 Credit Available: $0.00" at bounding box center [549, 216] width 744 height 38
click at [274, 205] on div "Customer ID: 397178" at bounding box center [243, 206] width 107 height 17
copy div "397178"
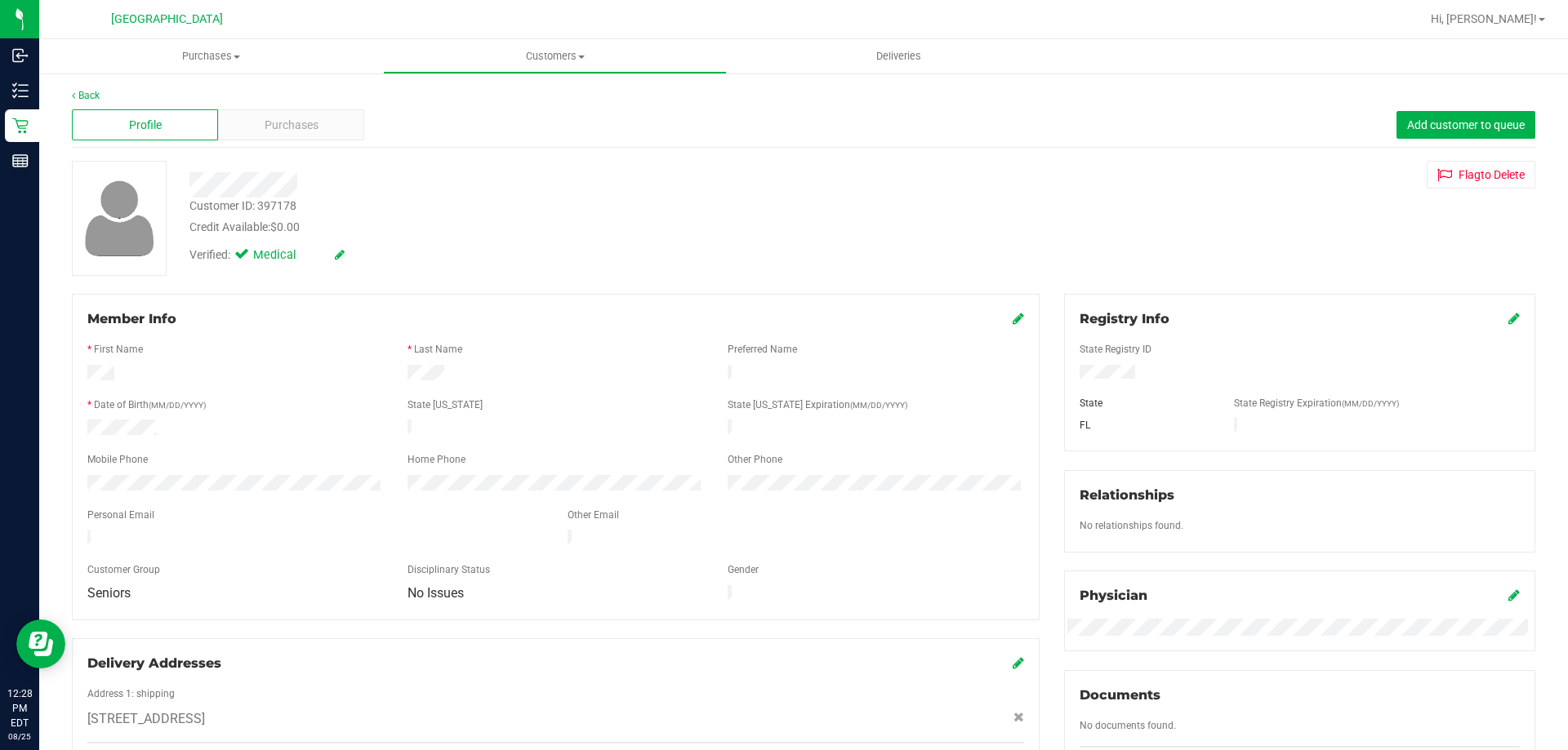
click at [431, 263] on div "Verified: Medical" at bounding box center [549, 254] width 744 height 36
click at [83, 92] on link "Back" at bounding box center [85, 96] width 28 height 11
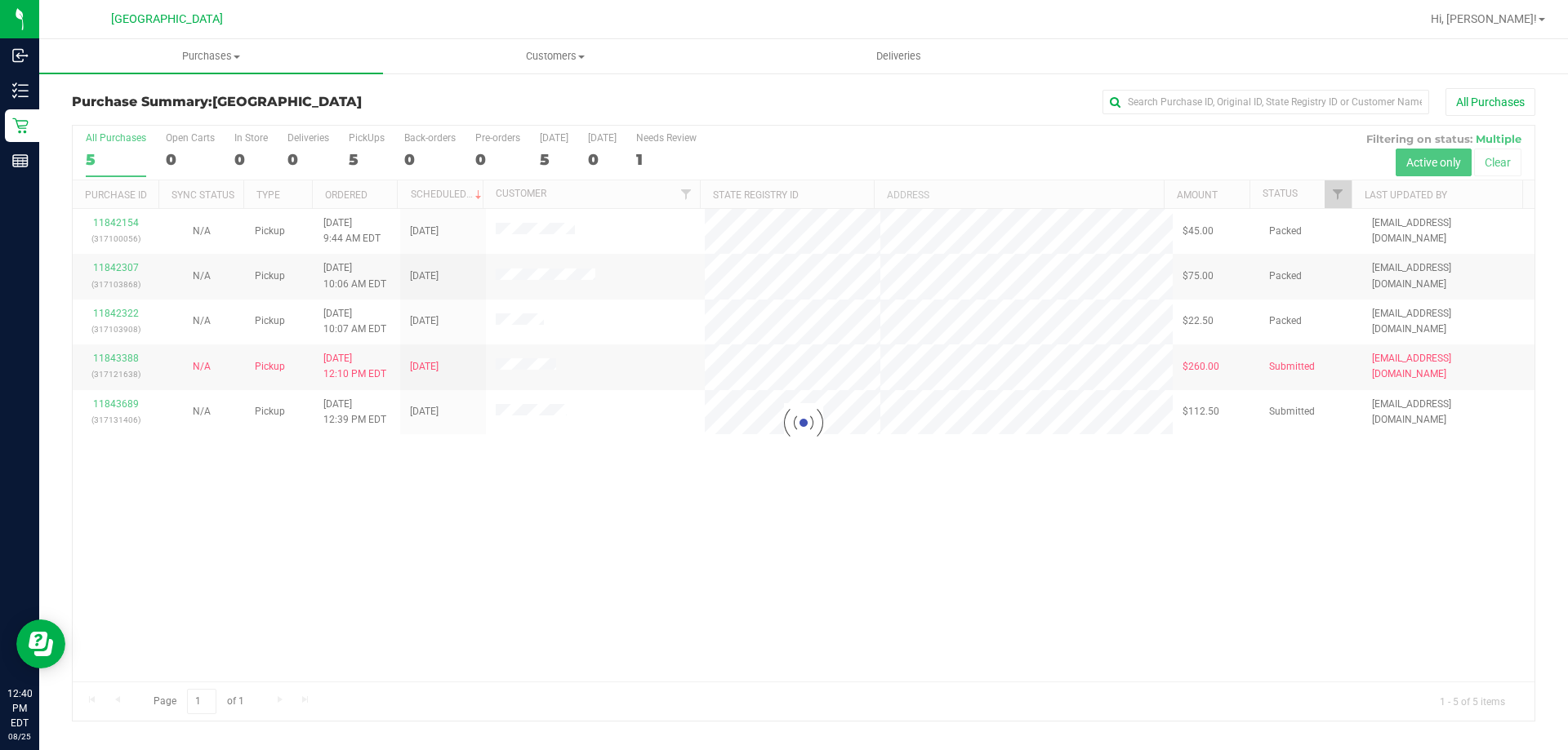
click at [510, 485] on div at bounding box center [803, 423] width 1462 height 595
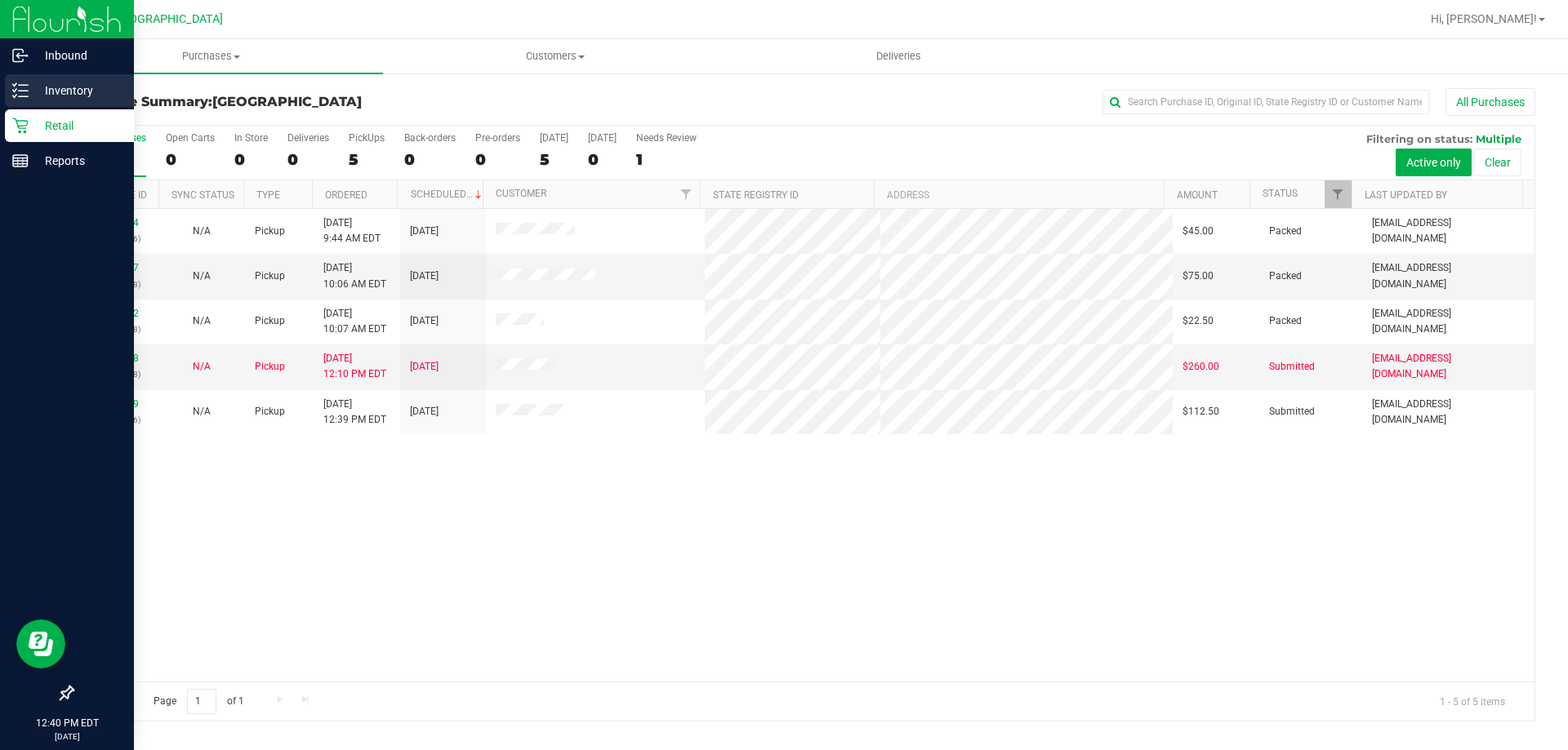
click at [55, 92] on p "Inventory" at bounding box center [77, 90] width 98 height 20
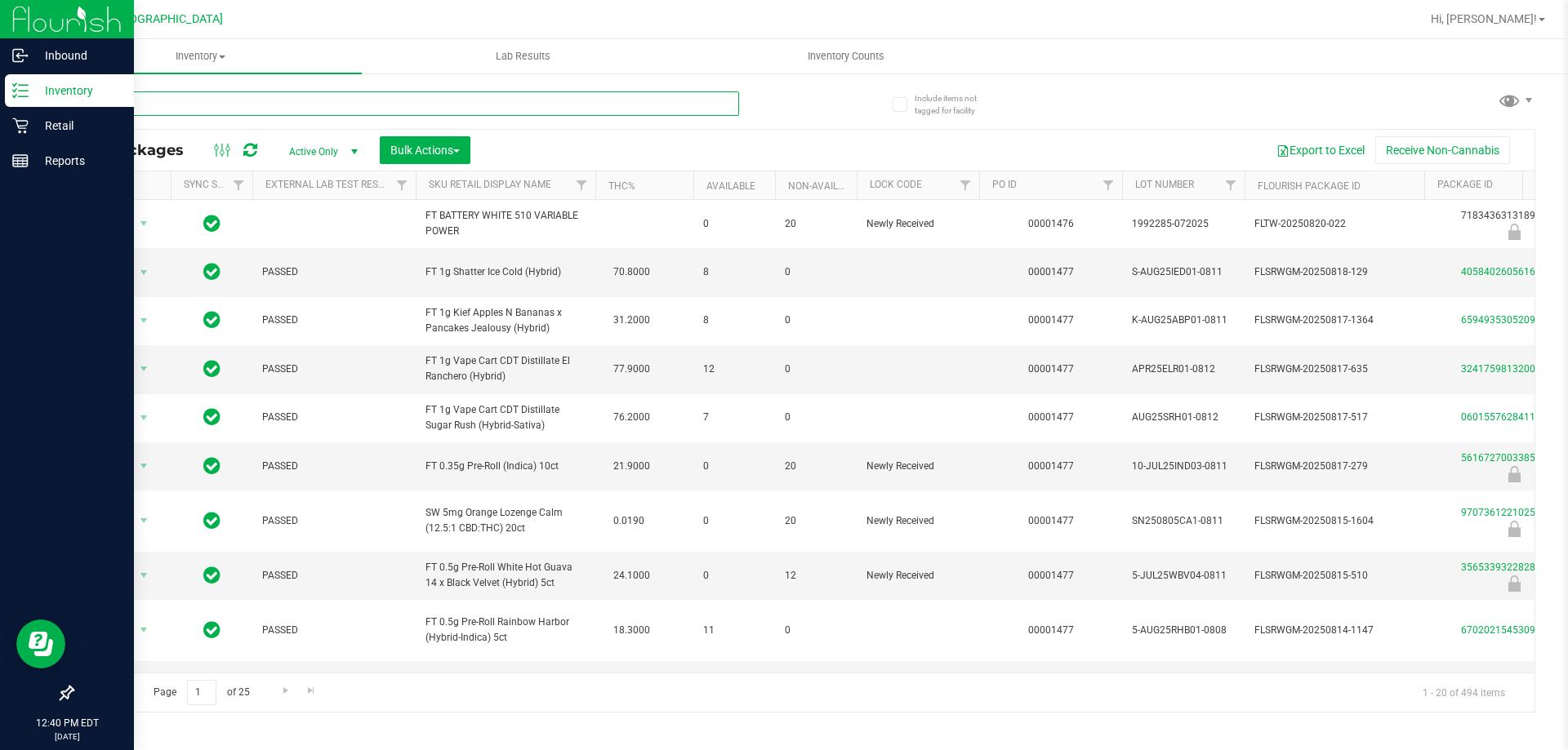
click at [246, 102] on input "text" at bounding box center [405, 103] width 667 height 25
type input "11790994"
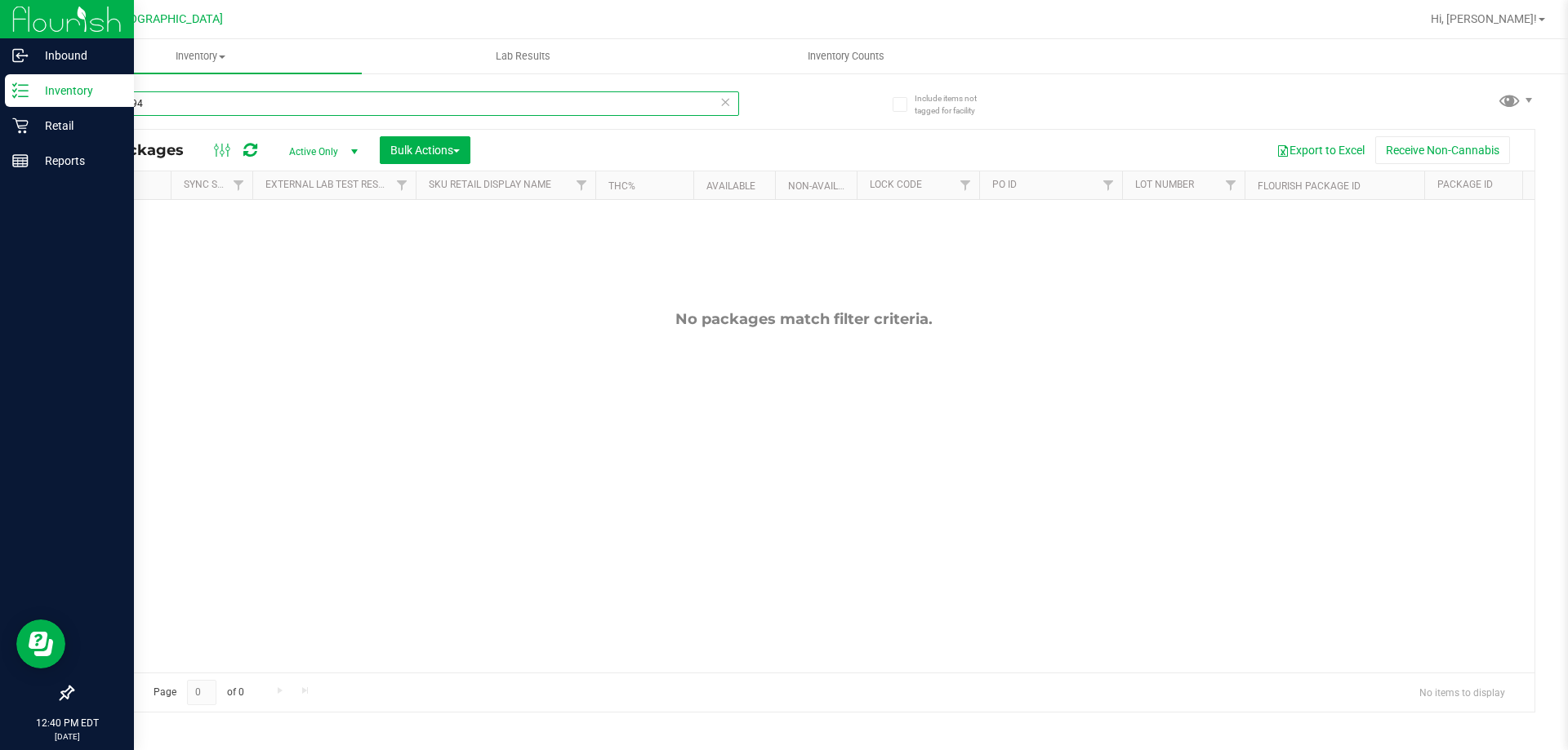
click at [115, 102] on input "11790994" at bounding box center [405, 103] width 667 height 25
click at [30, 128] on p "Retail" at bounding box center [77, 125] width 98 height 20
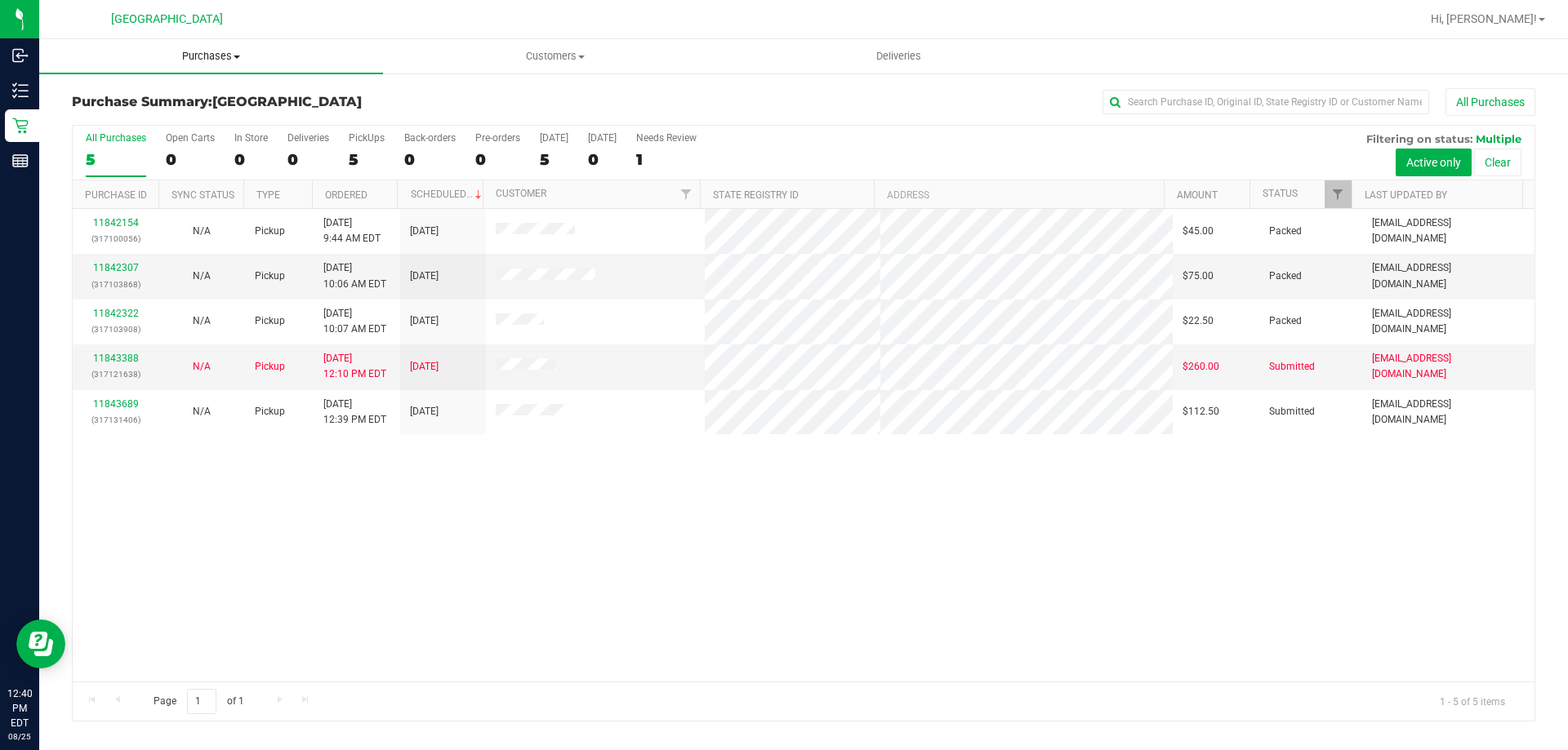
click at [237, 61] on span "Purchases" at bounding box center [211, 56] width 343 height 14
click at [211, 63] on span "Purchases" at bounding box center [211, 56] width 343 height 14
click at [202, 54] on span "Purchases" at bounding box center [211, 56] width 343 height 14
click at [149, 101] on span "Summary of purchases" at bounding box center [122, 98] width 167 height 14
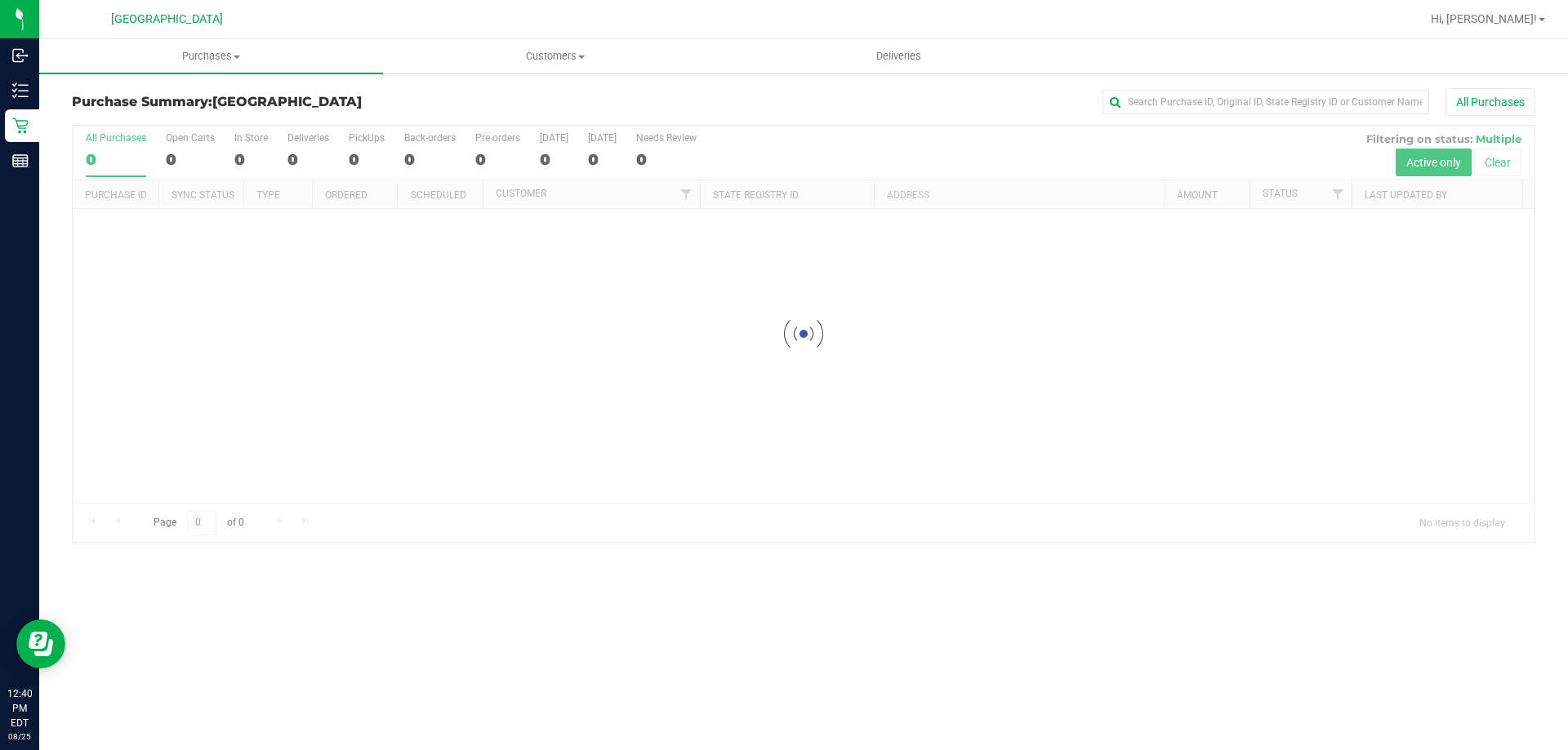
click at [184, 34] on div "[GEOGRAPHIC_DATA]" at bounding box center [170, 19] width 245 height 32
drag, startPoint x: 190, startPoint y: 58, endPoint x: 167, endPoint y: 85, distance: 35.5
click at [190, 60] on span "Purchases" at bounding box center [211, 56] width 343 height 14
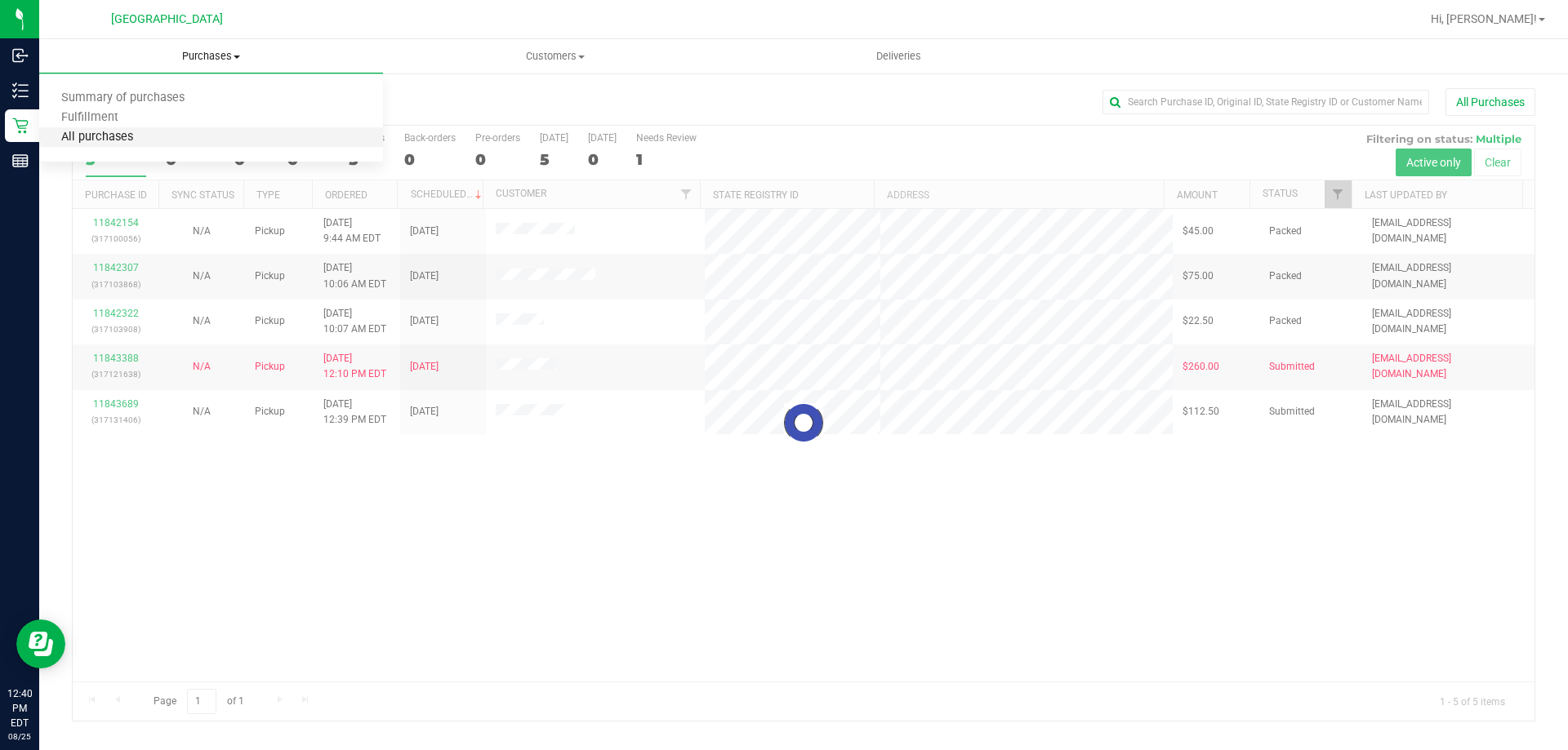
click at [116, 137] on span "All purchases" at bounding box center [97, 137] width 116 height 14
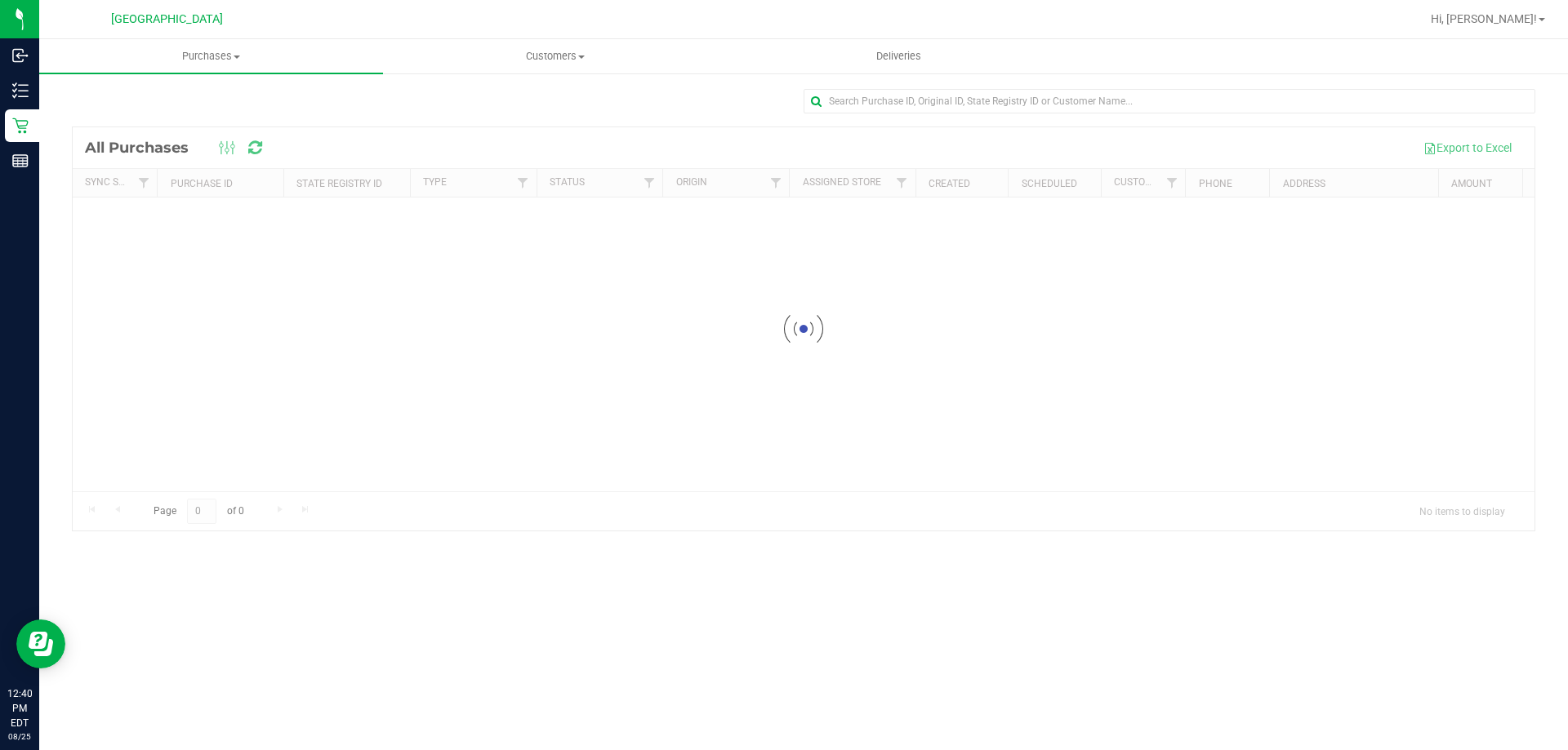
click at [734, 152] on div at bounding box center [803, 328] width 1462 height 403
click at [842, 115] on div at bounding box center [1169, 108] width 731 height 38
click at [846, 108] on input "text" at bounding box center [1169, 101] width 731 height 25
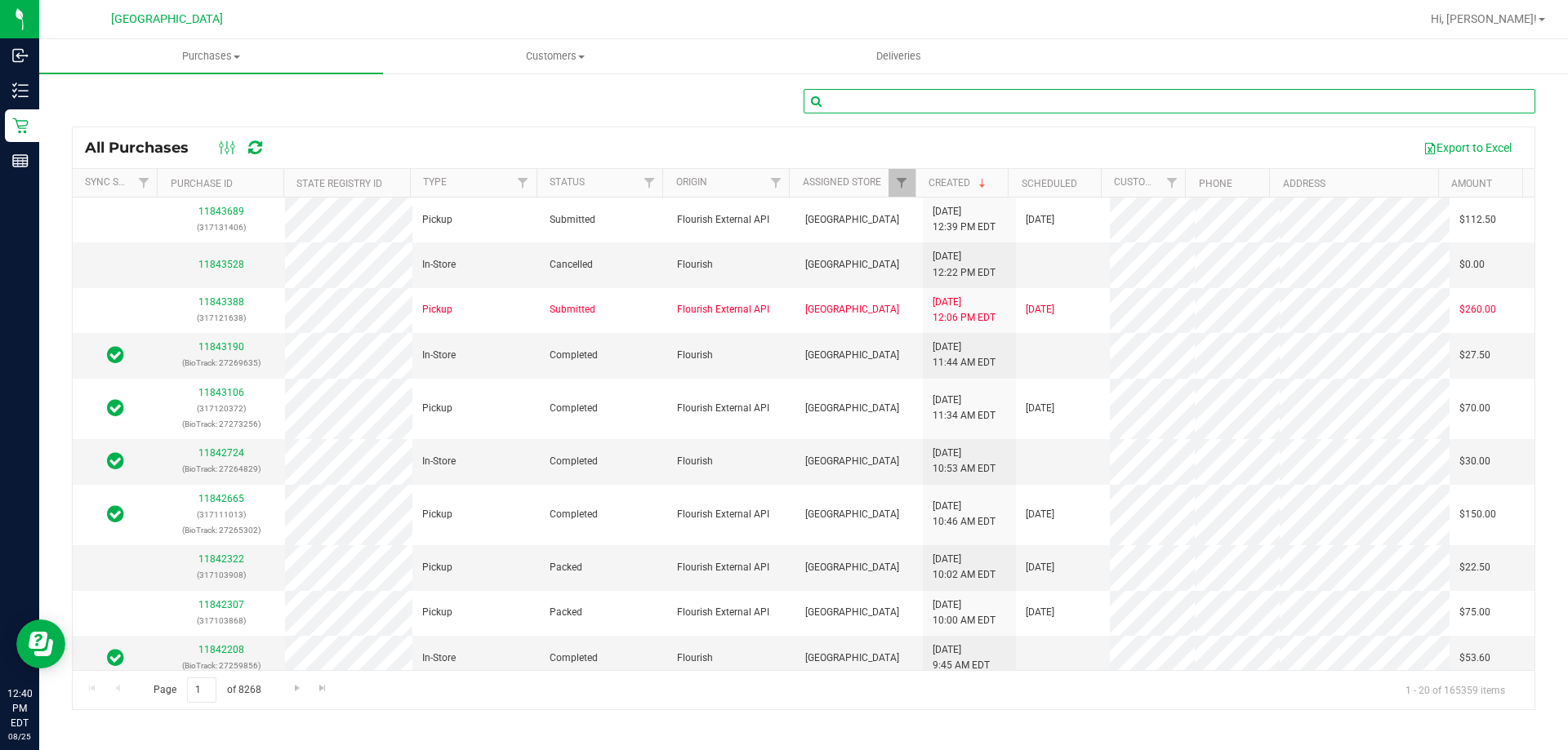
paste input "11790994"
type input "11790994"
click at [844, 145] on div "Export to Excel" at bounding box center [900, 147] width 1242 height 27
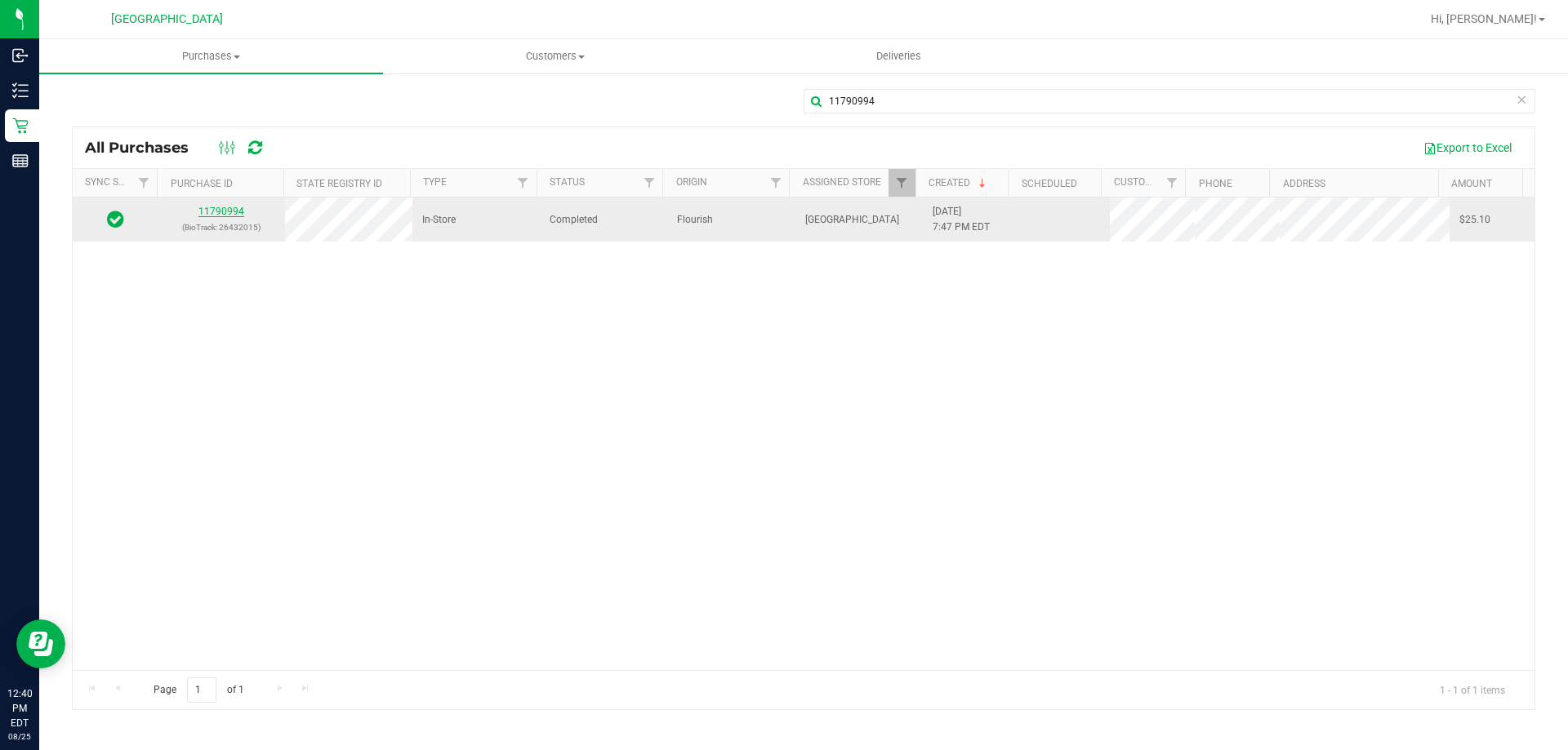
click at [231, 214] on link "11790994" at bounding box center [221, 211] width 46 height 11
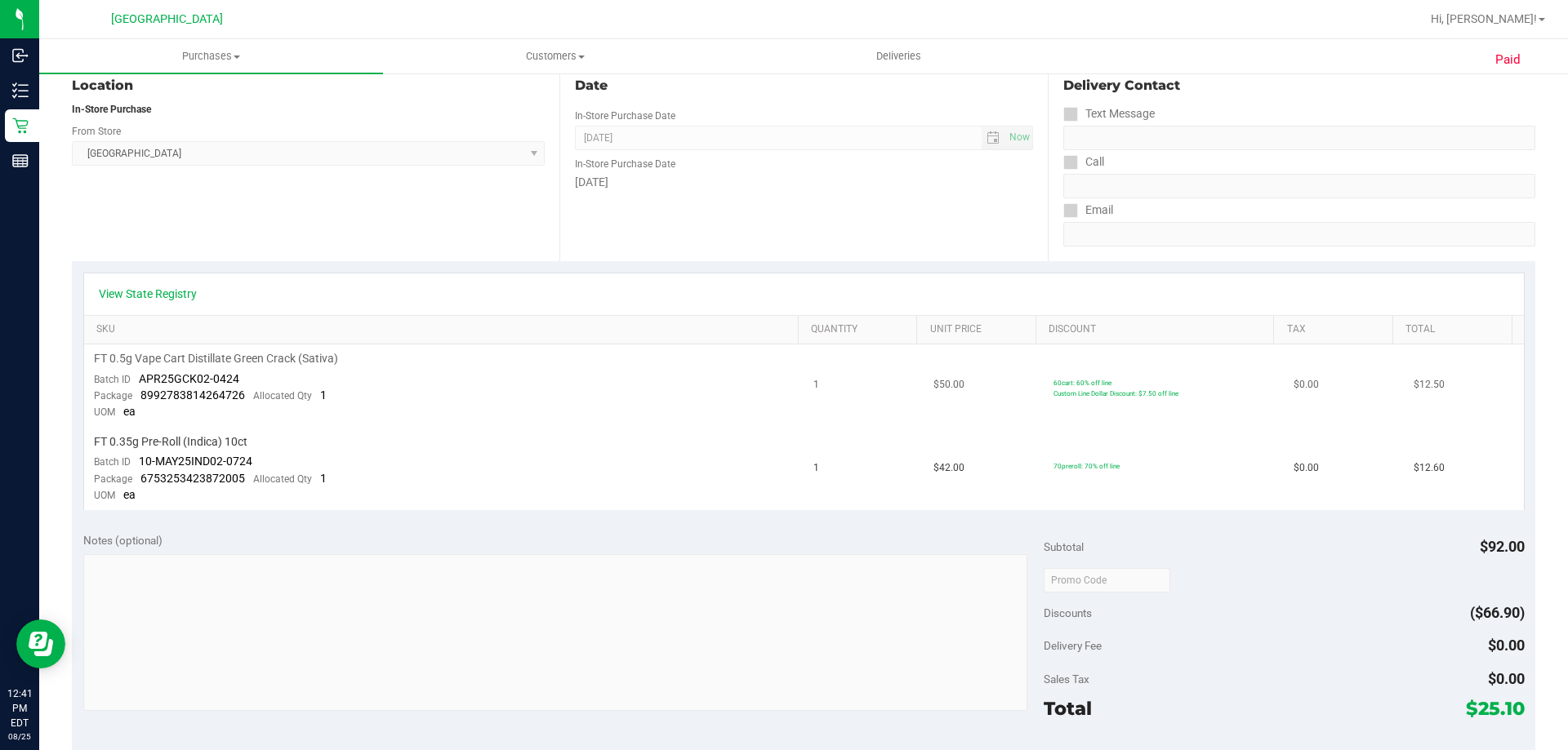
scroll to position [245, 0]
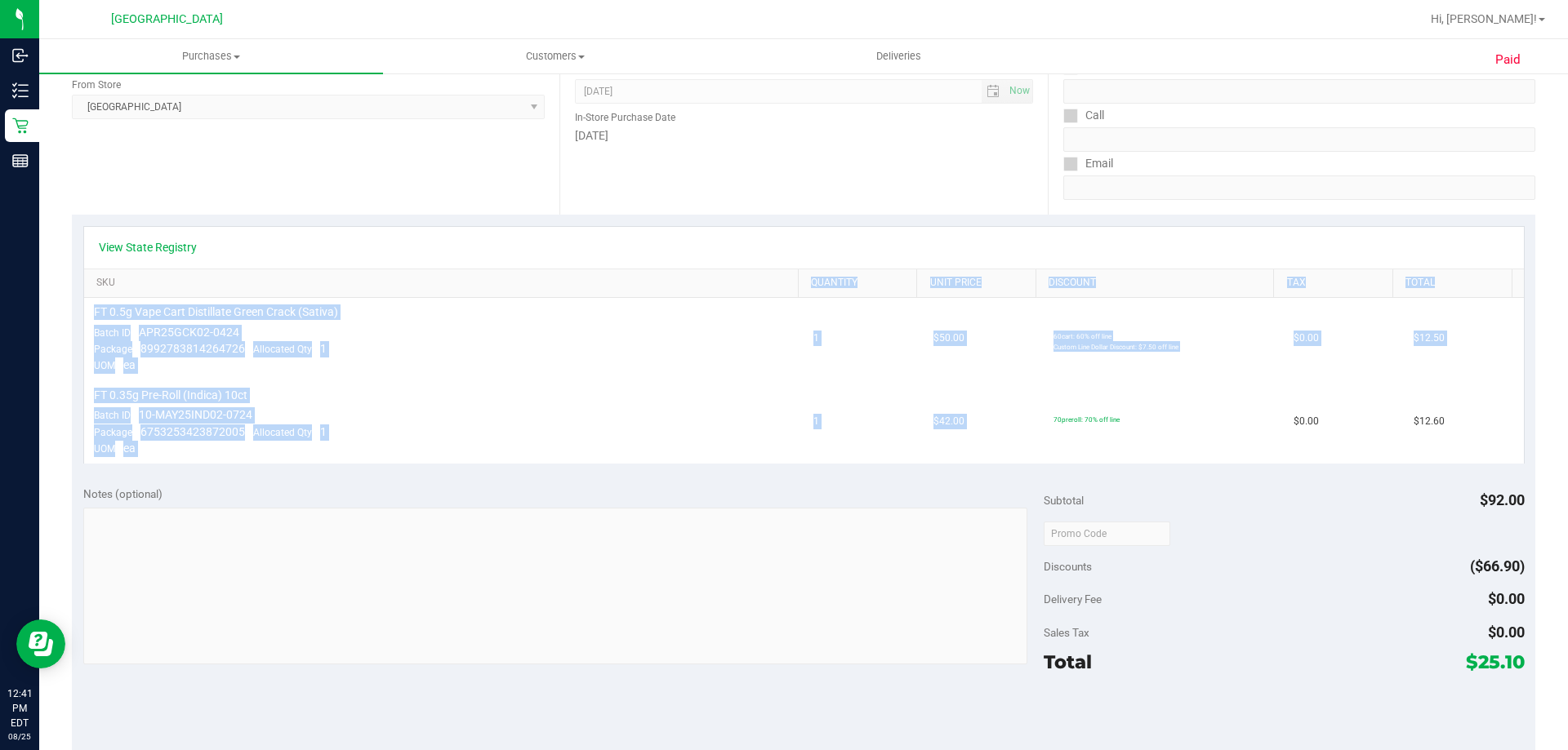
drag, startPoint x: 1124, startPoint y: 419, endPoint x: 554, endPoint y: 292, distance: 584.0
click at [554, 292] on div "View State Registry SKU Quantity Unit Price Discount Tax Total FT 0.5g Vape Car…" at bounding box center [803, 344] width 1441 height 237
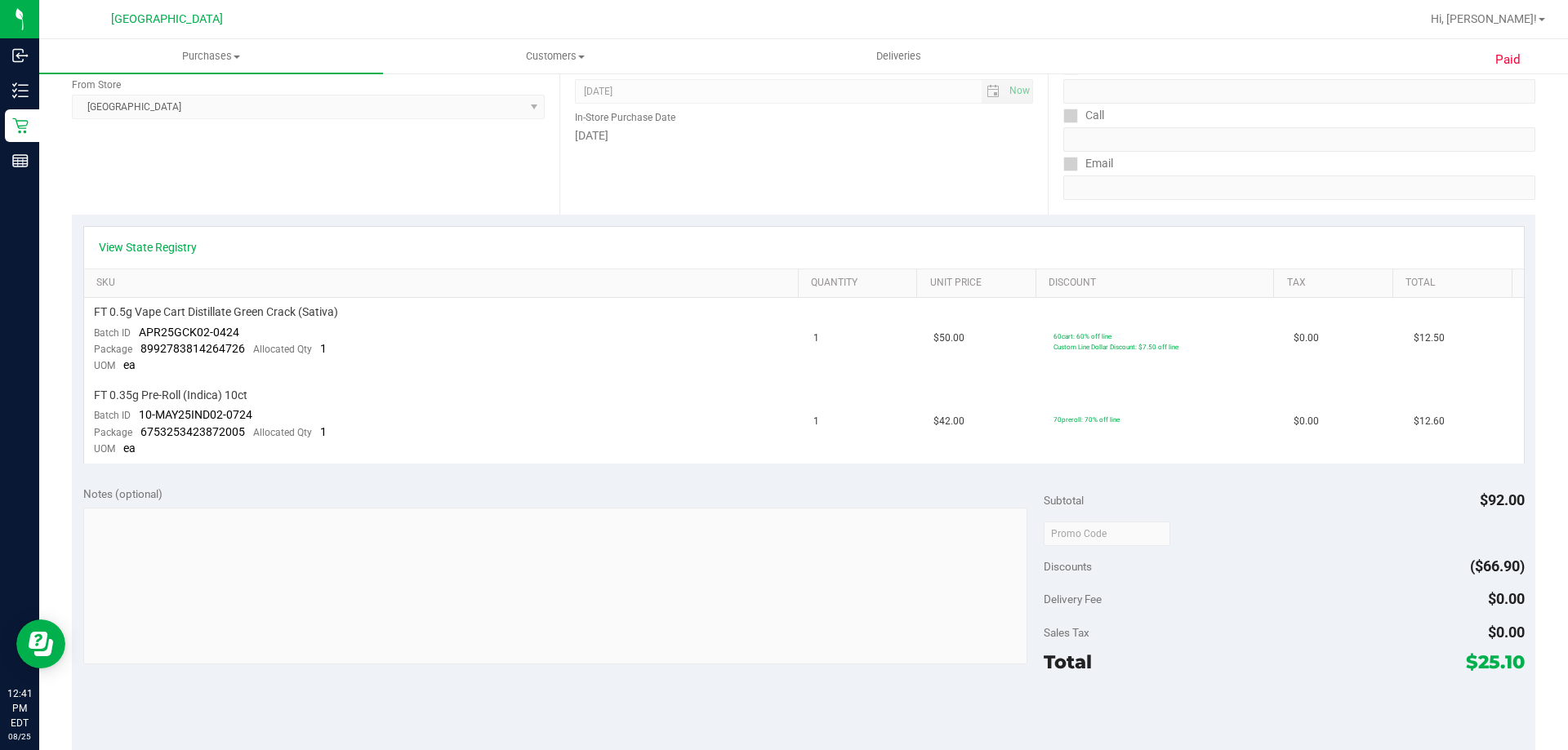
click at [590, 251] on div "View State Registry" at bounding box center [803, 247] width 1410 height 16
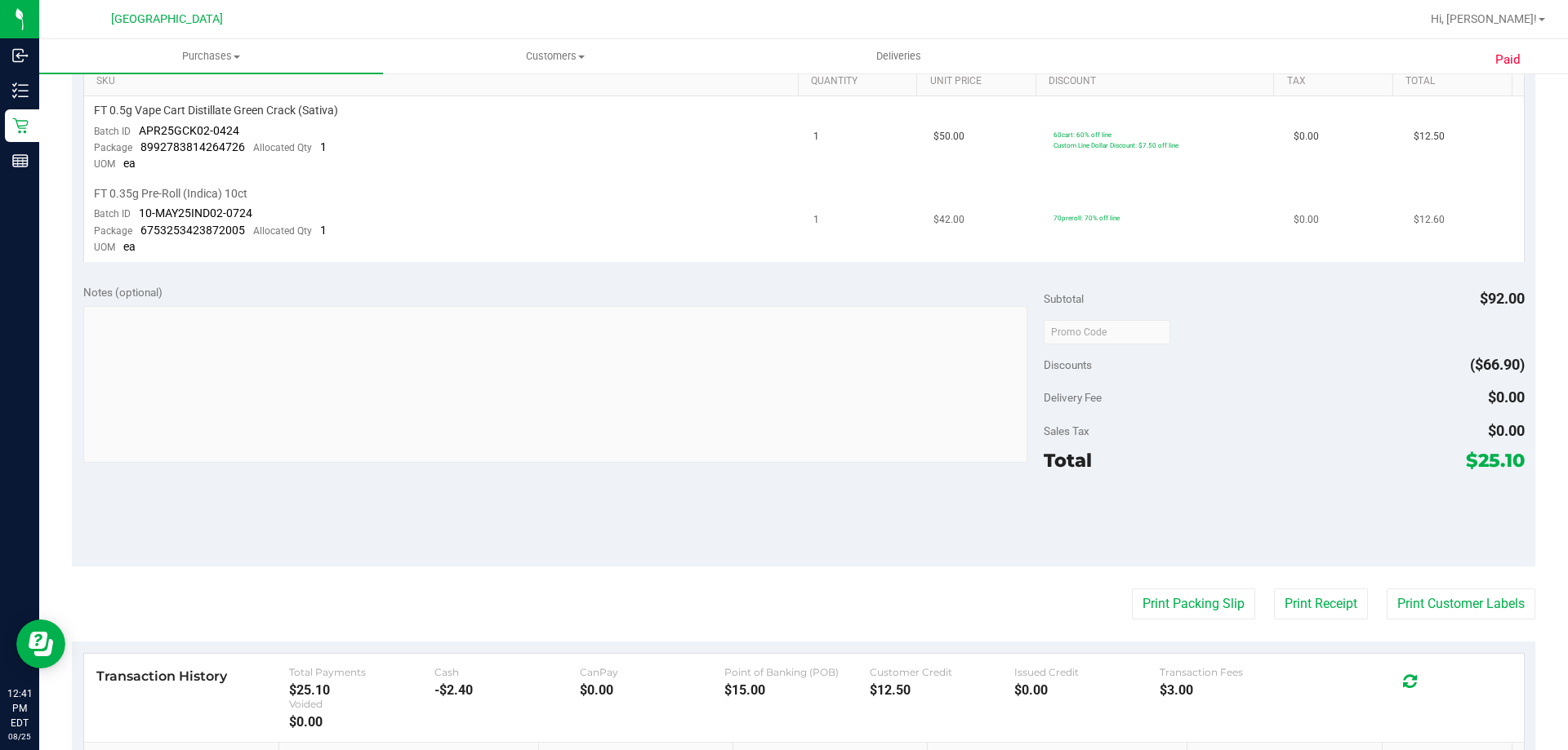
scroll to position [408, 0]
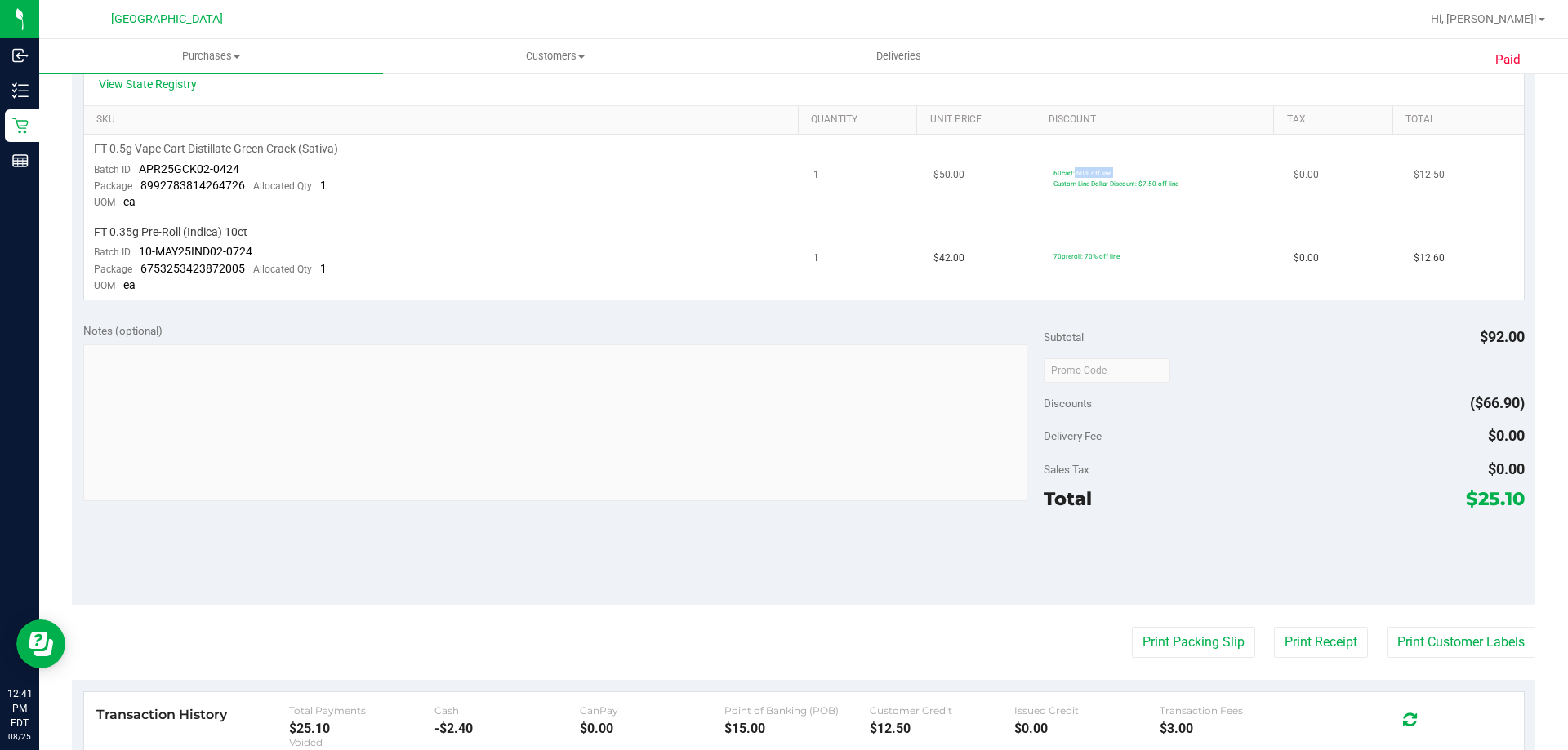
drag, startPoint x: 1037, startPoint y: 183, endPoint x: 1170, endPoint y: 191, distance: 133.2
click at [1170, 191] on td "60cart: 60% off line Custom Line Dollar Discount: $7.50 off line" at bounding box center [1163, 176] width 240 height 83
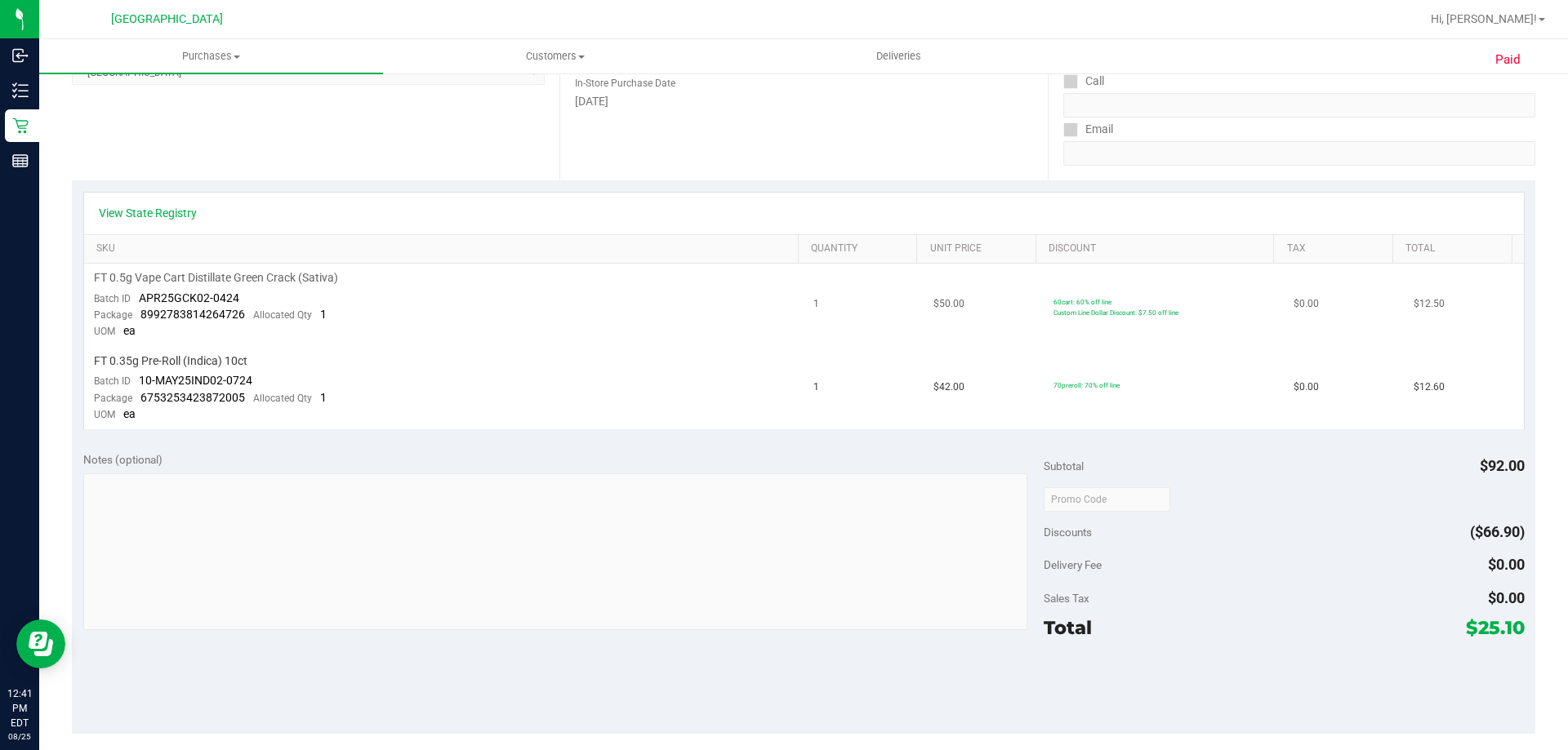
scroll to position [0, 0]
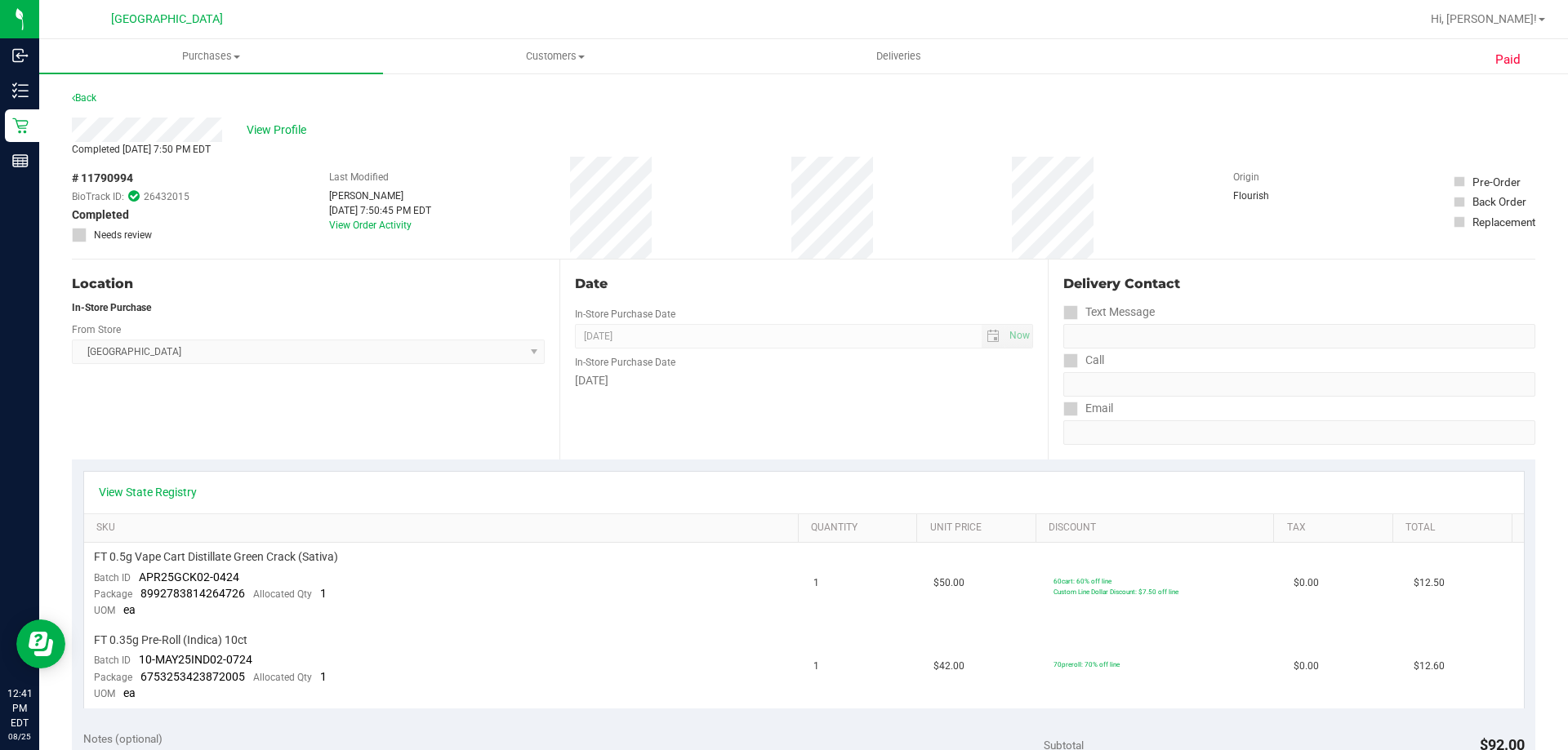
click at [296, 104] on div "Back" at bounding box center [803, 102] width 1463 height 29
click at [290, 127] on span "View Profile" at bounding box center [279, 130] width 65 height 17
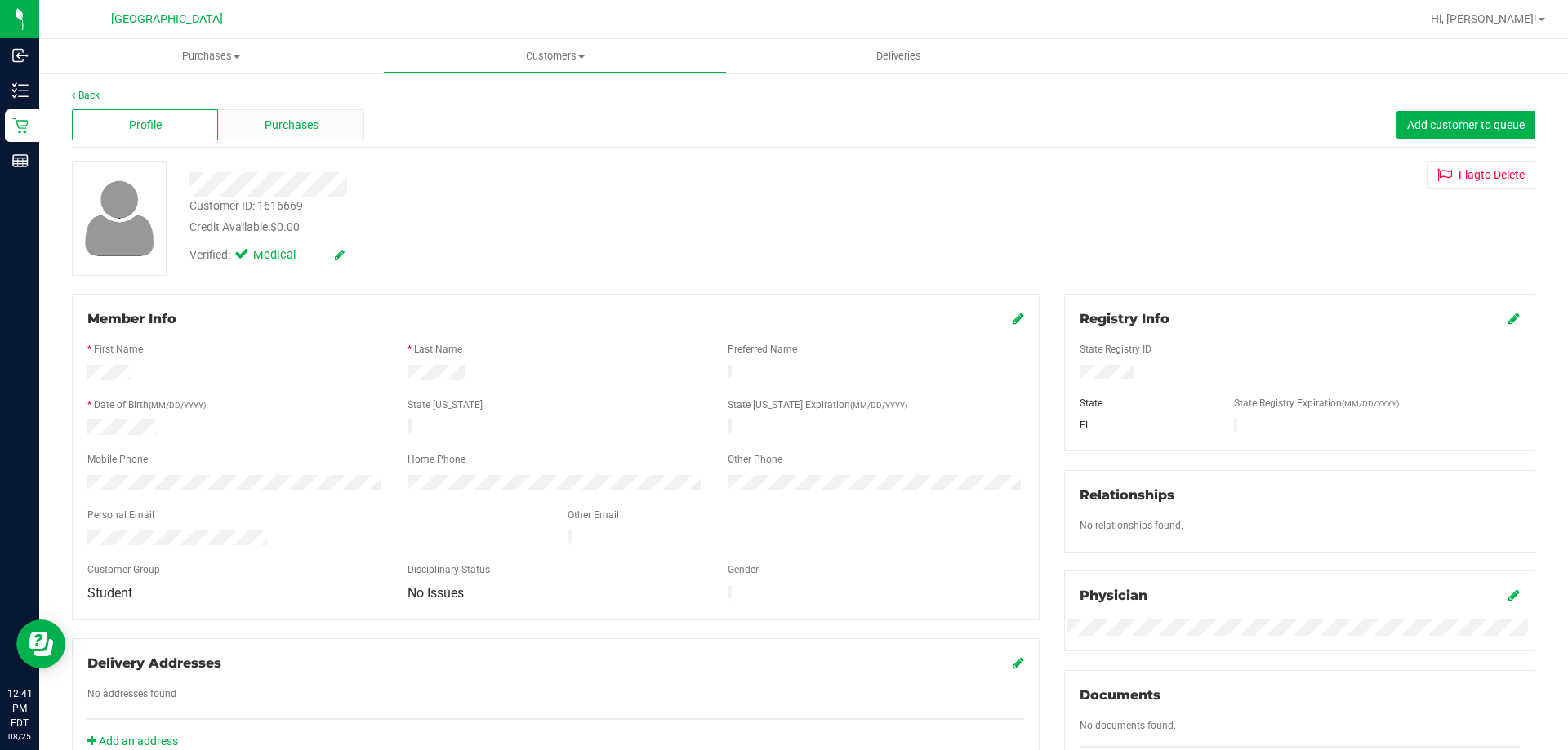
click at [309, 122] on span "Purchases" at bounding box center [291, 125] width 54 height 17
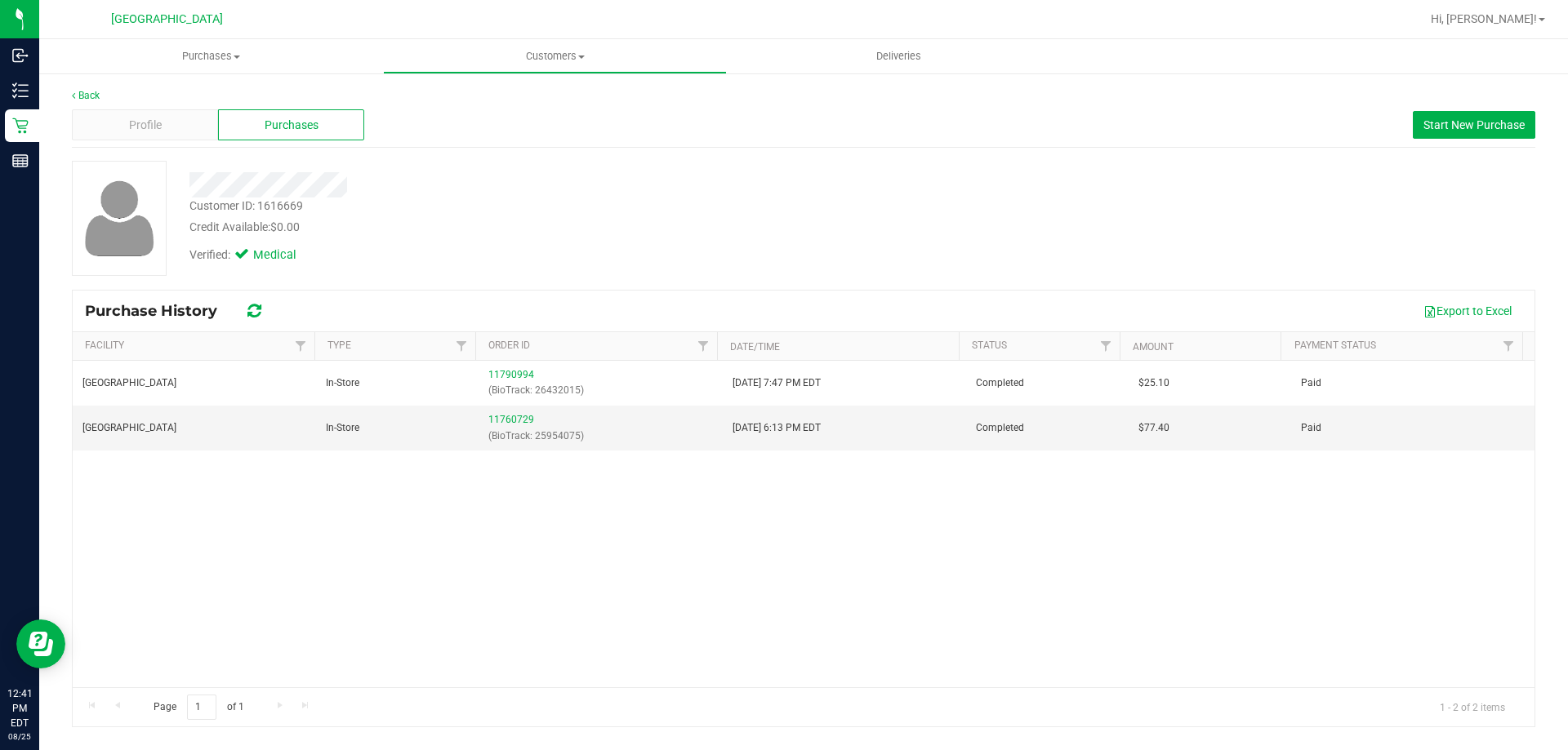
click at [449, 493] on div "South Tampa WC In-Store 11790994 (BioTrack: 26432015) 8/14/2025 7:47 PM EDT Com…" at bounding box center [803, 523] width 1462 height 326
click at [512, 423] on link "11760729" at bounding box center [511, 419] width 46 height 11
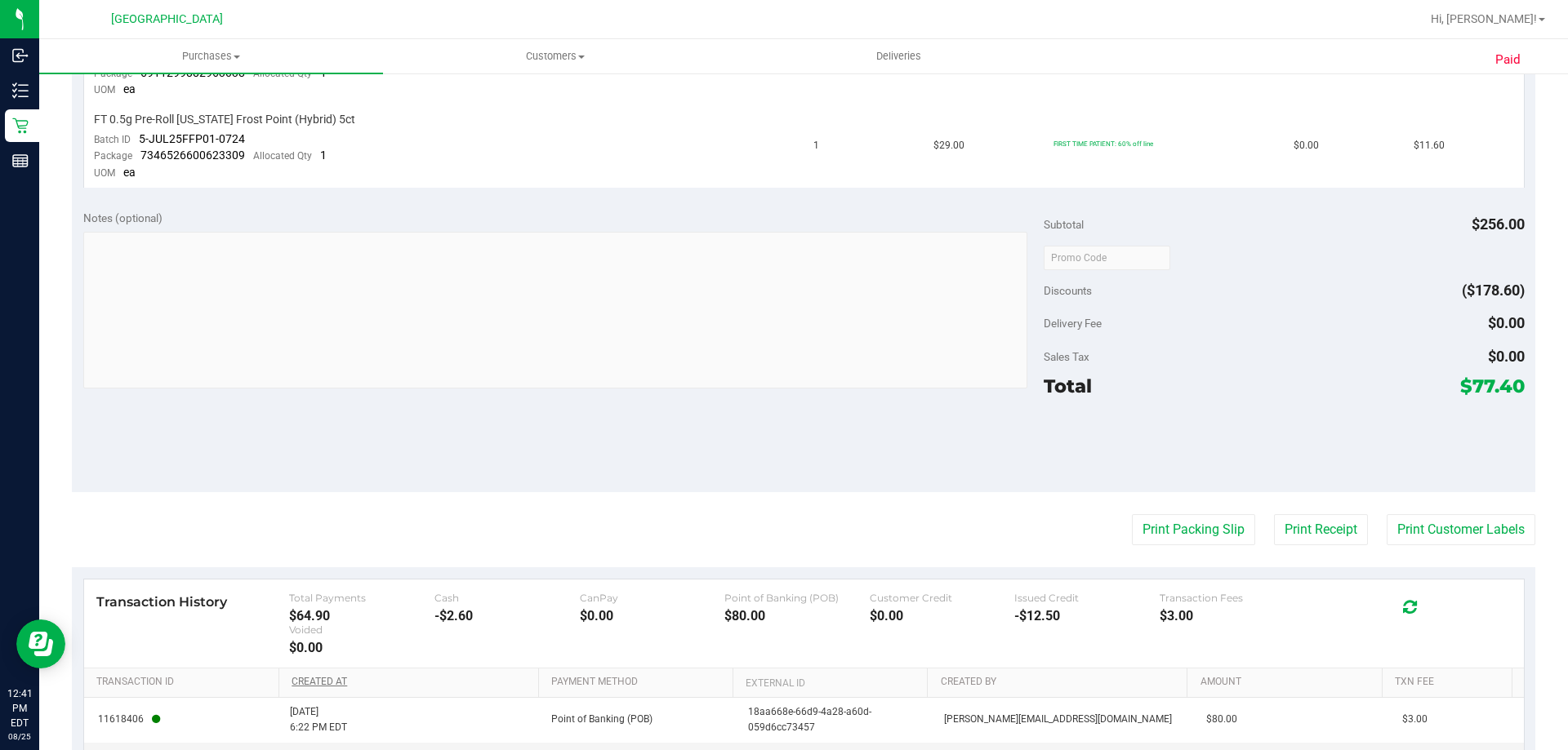
scroll to position [1175, 0]
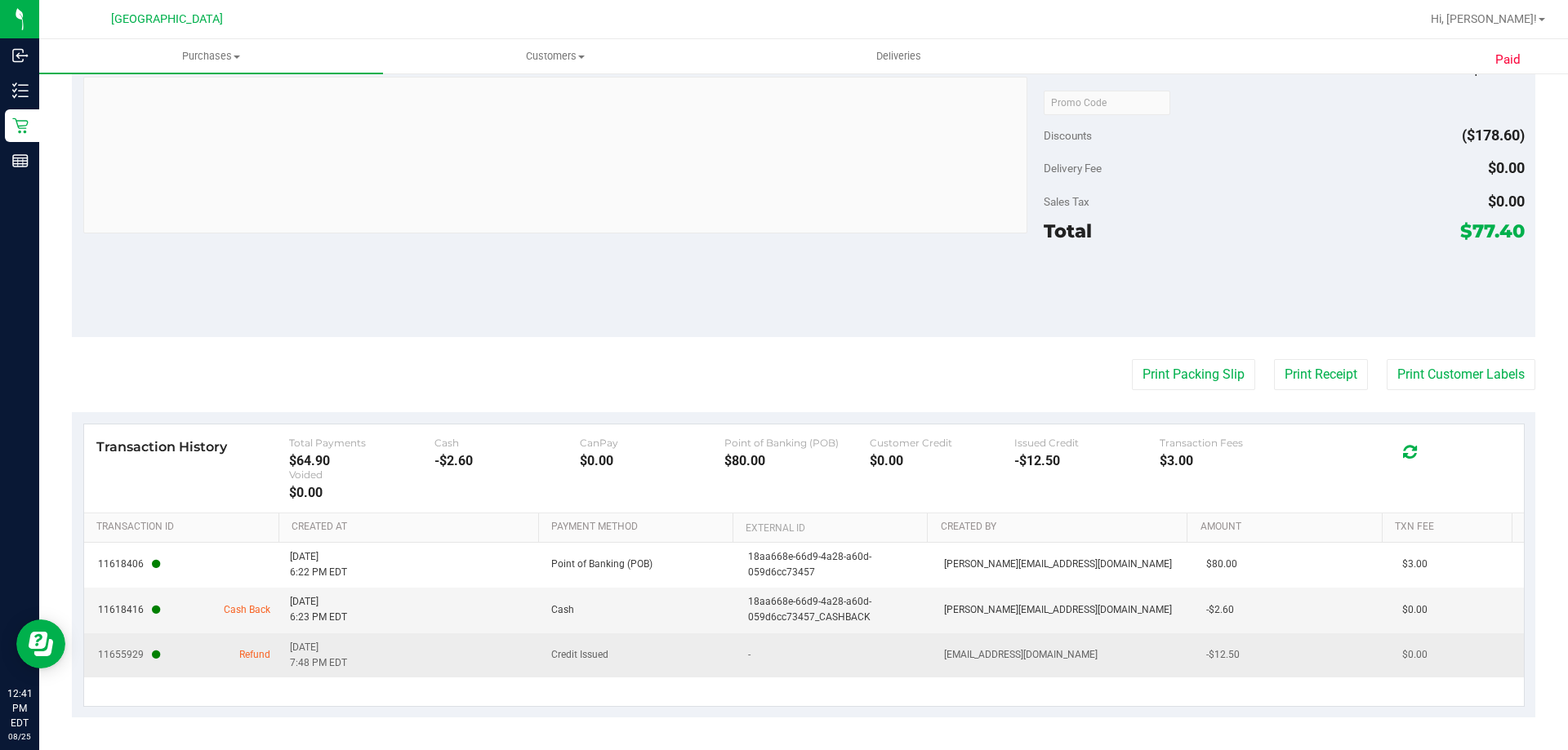
drag, startPoint x: 230, startPoint y: 654, endPoint x: 641, endPoint y: 675, distance: 411.5
click at [625, 668] on tr "11655929 Refund 8/14/2025 7:48 PM EDT Credit Issued - ahouk@liveparallel.com -$…" at bounding box center [803, 655] width 1439 height 44
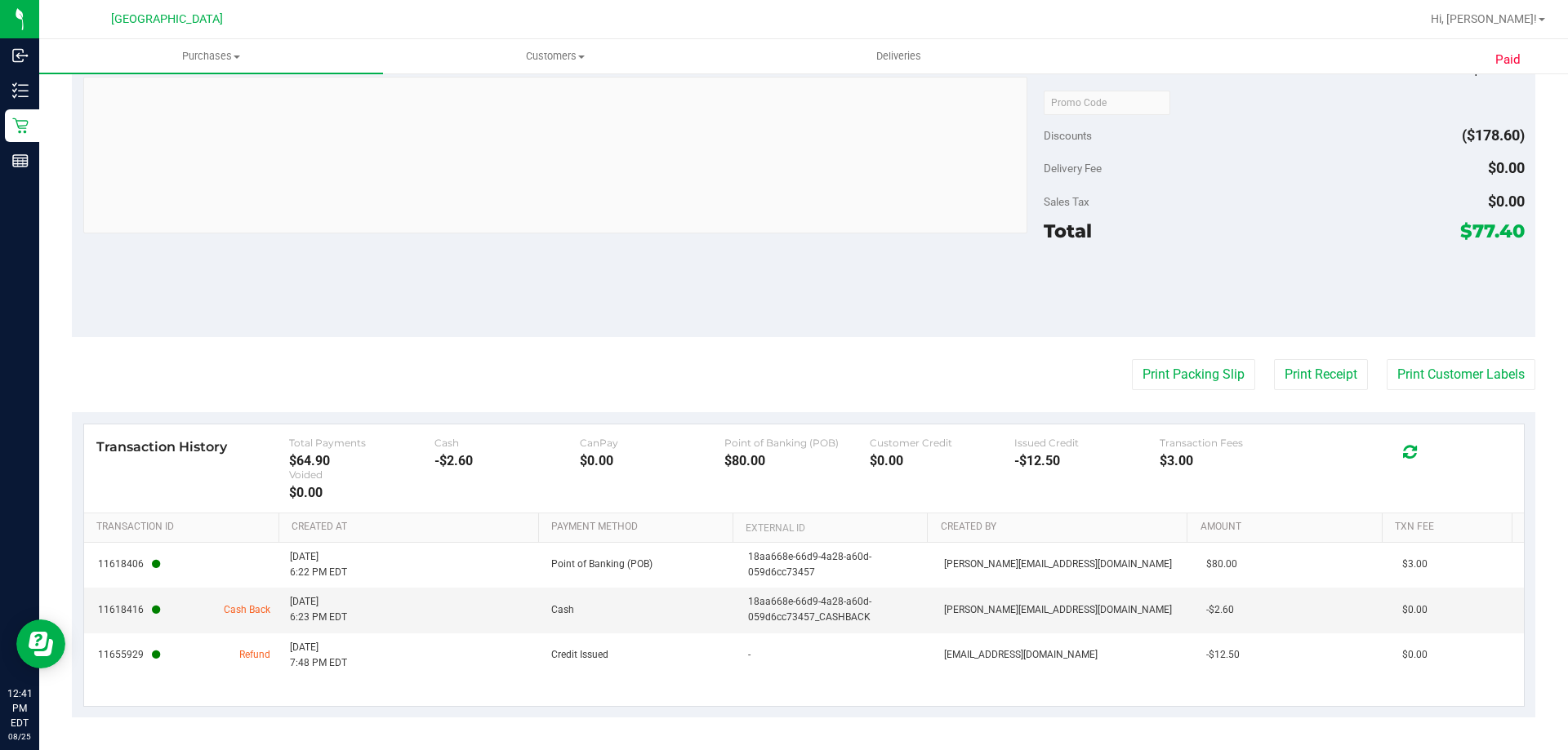
click at [663, 684] on div "11618406 8/8/2025 6:22 PM EDT Point of Banking (POB) 18aa668e-66d9-4a28-a60d-05…" at bounding box center [803, 624] width 1439 height 163
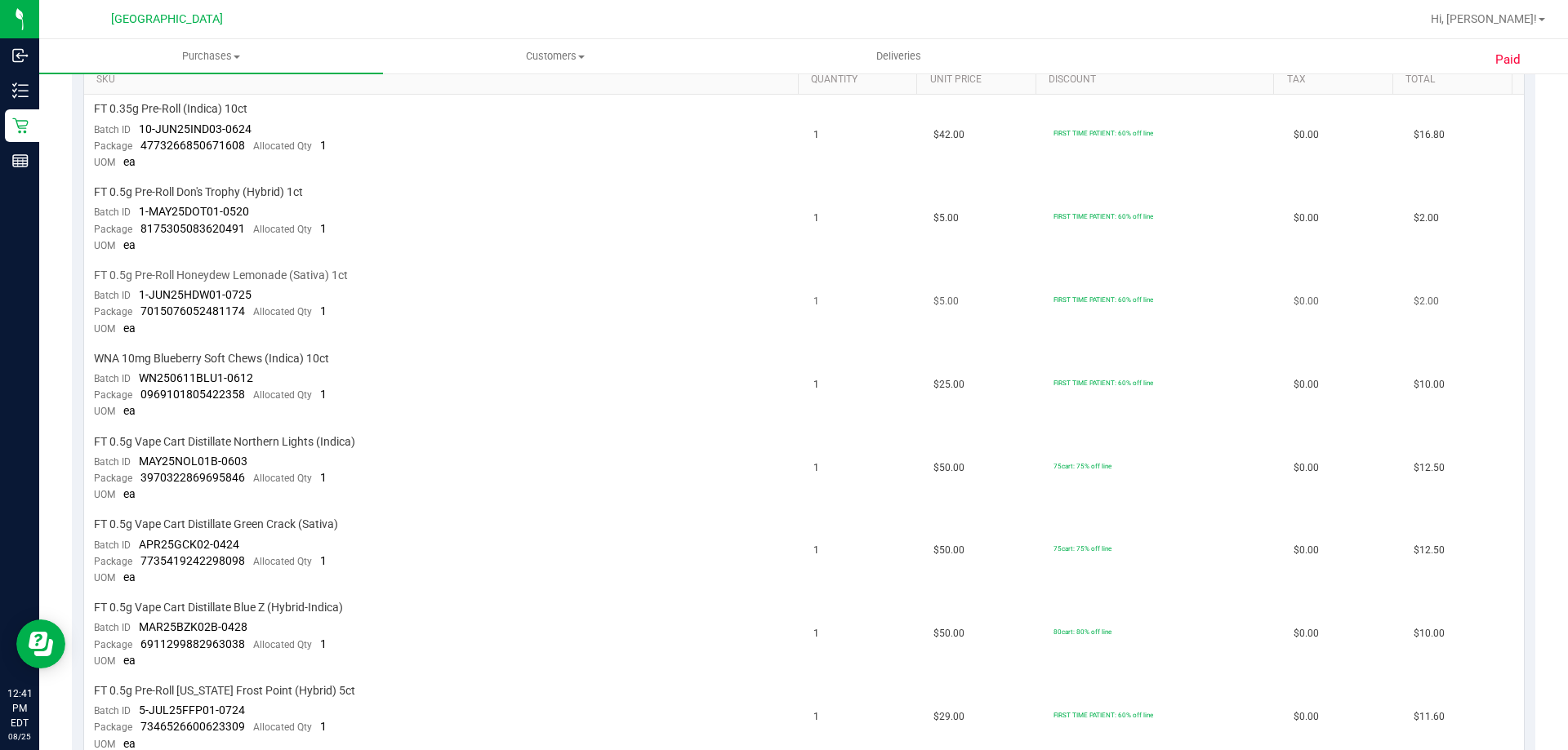
scroll to position [440, 0]
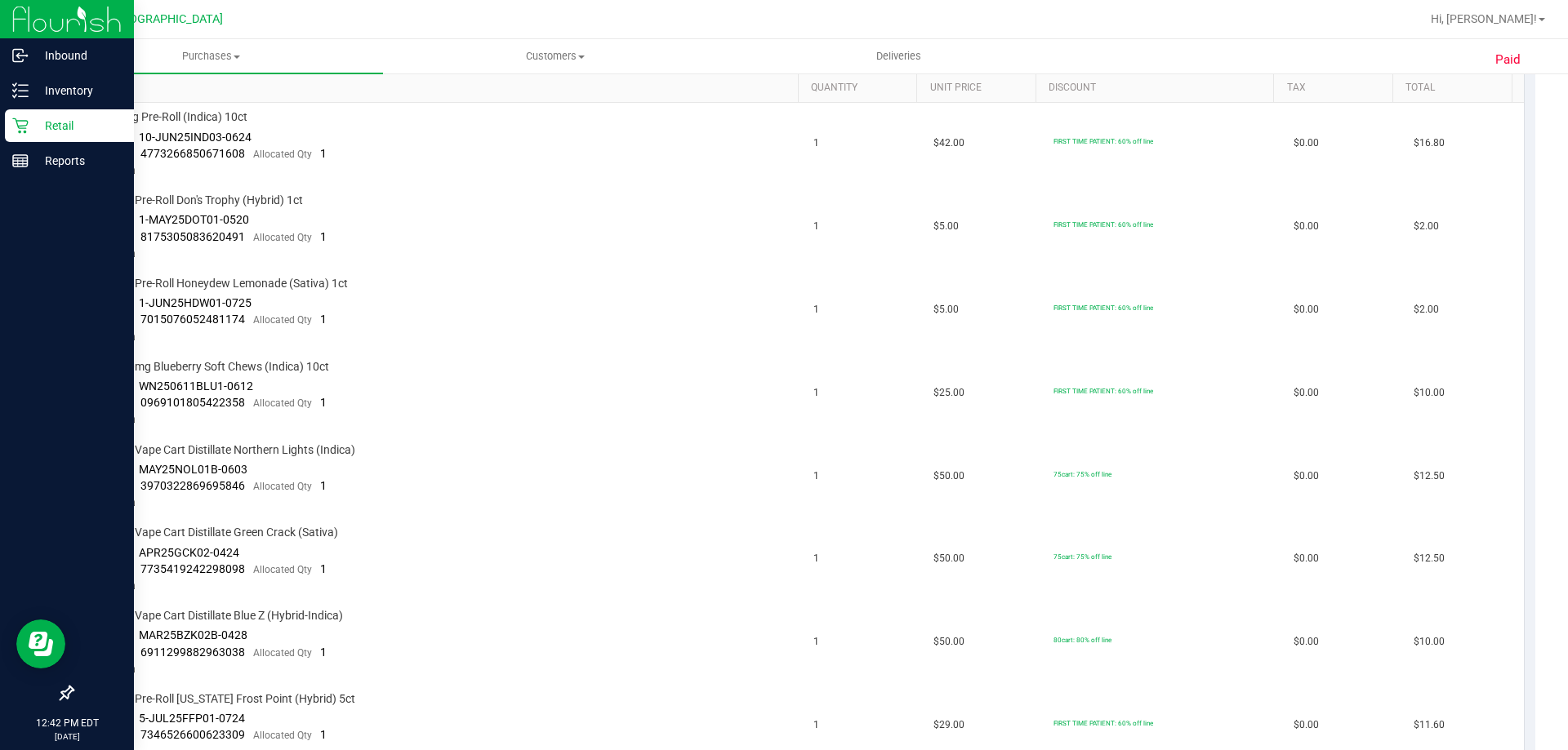
click at [32, 120] on p "Retail" at bounding box center [77, 125] width 98 height 20
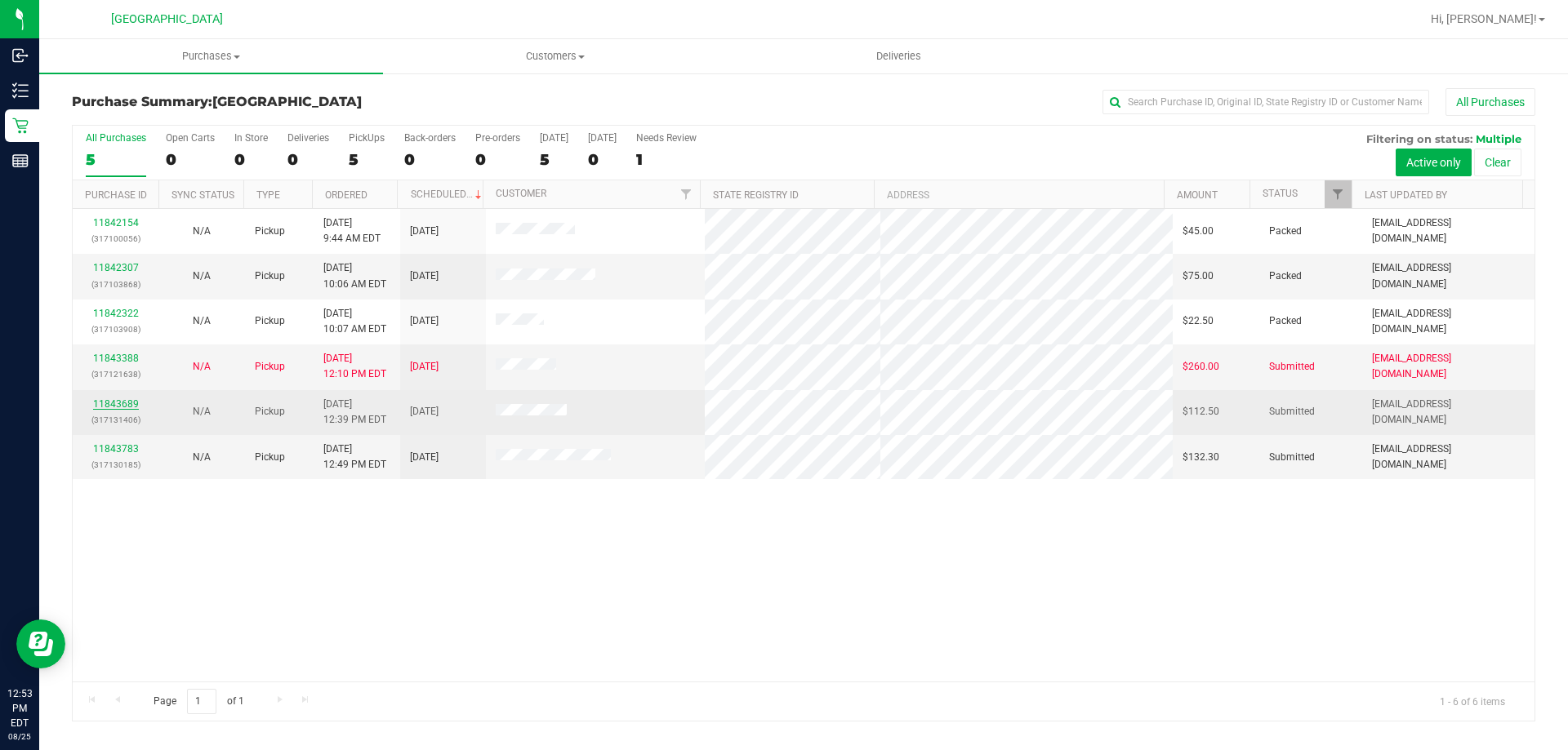
click at [126, 408] on link "11843689" at bounding box center [116, 404] width 46 height 11
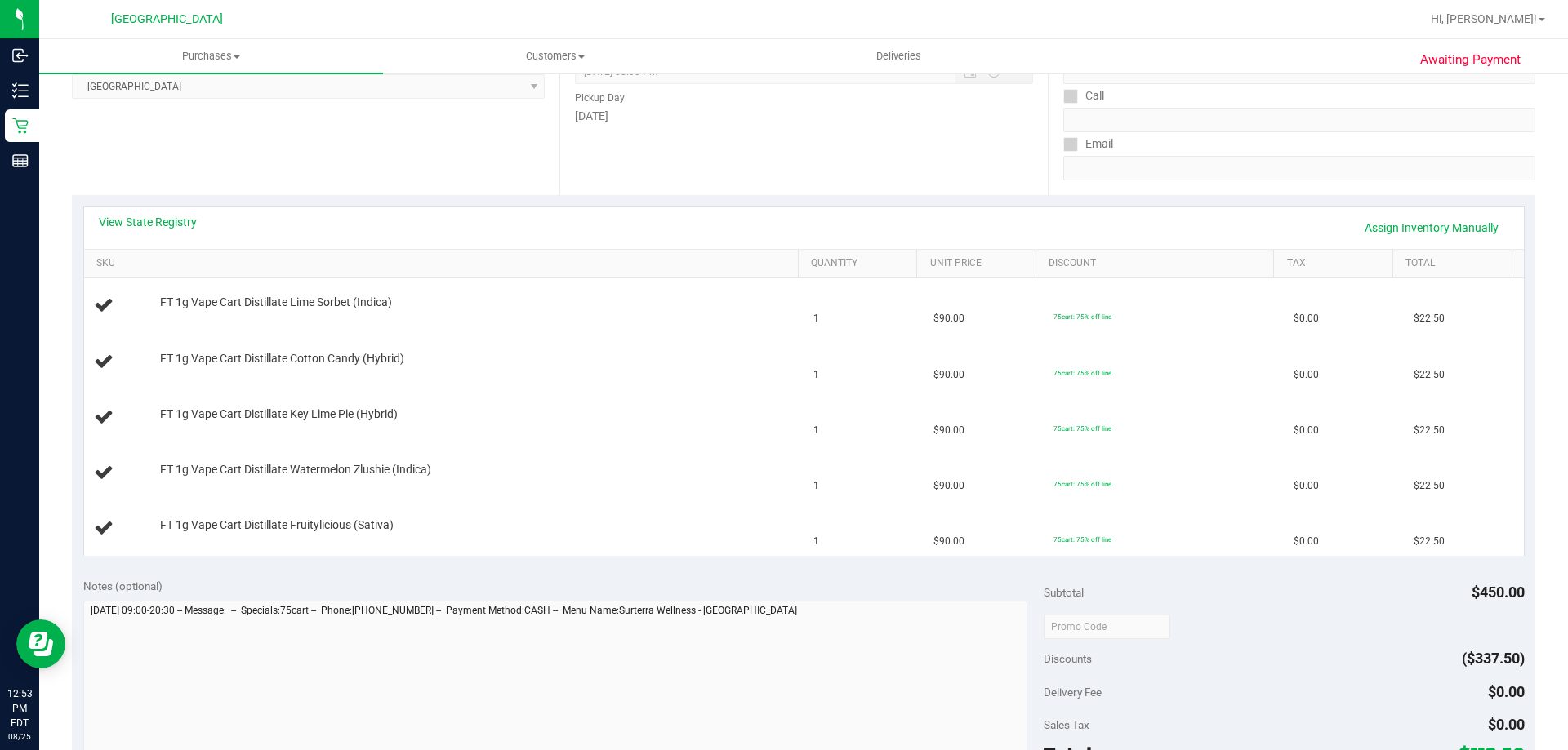
scroll to position [572, 0]
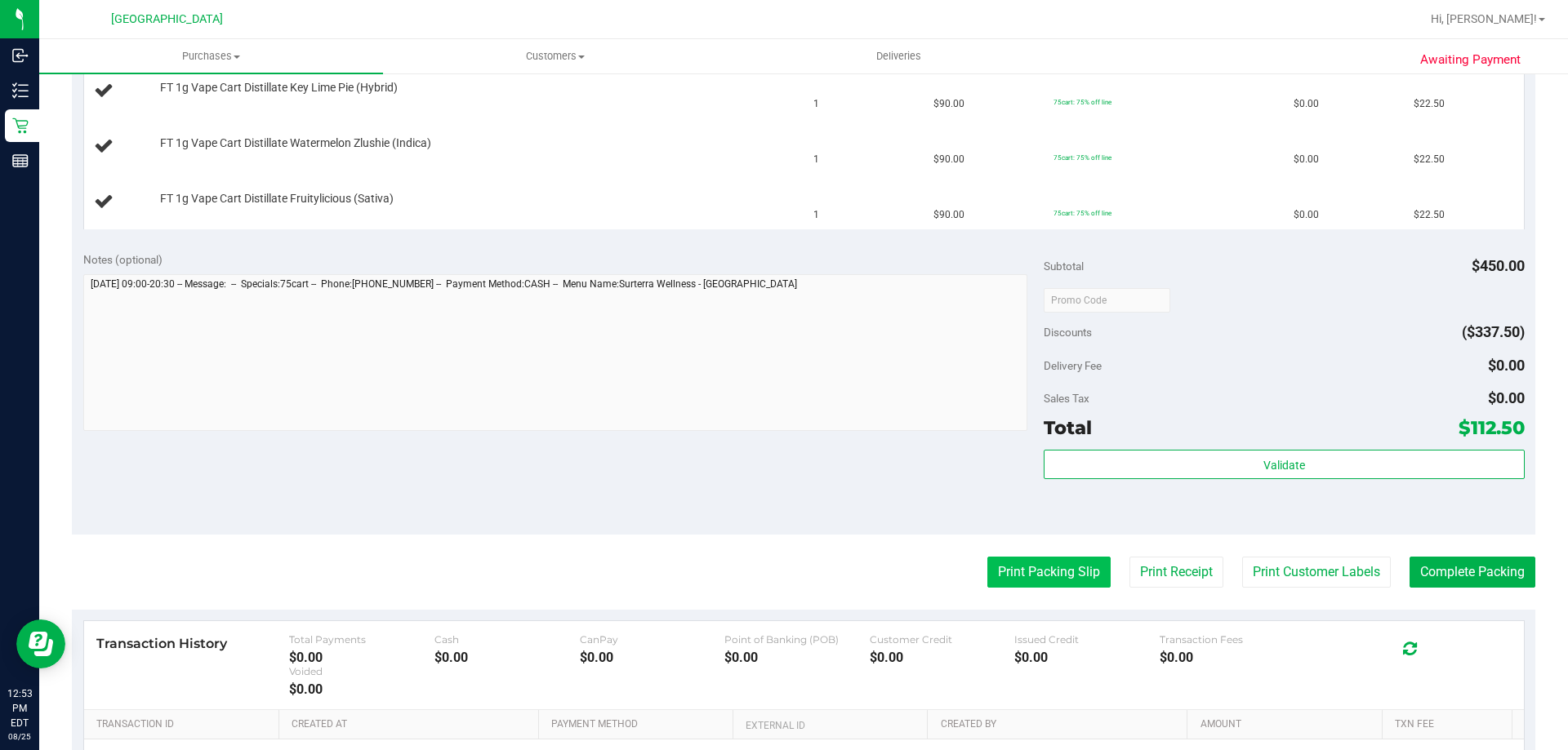
click at [1073, 567] on button "Print Packing Slip" at bounding box center [1049, 572] width 123 height 31
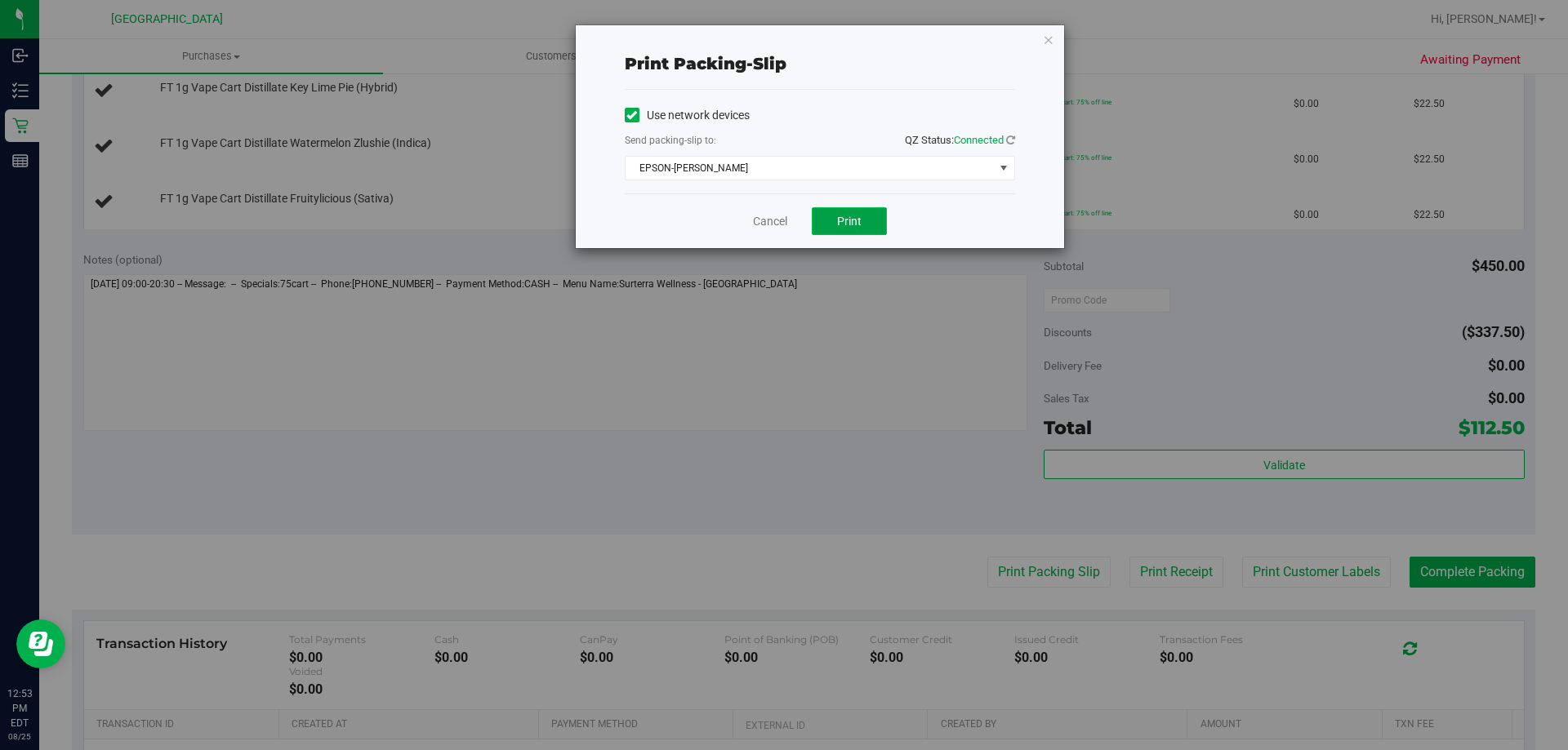
click at [858, 223] on span "Print" at bounding box center [849, 221] width 25 height 13
click at [766, 220] on link "Cancel" at bounding box center [770, 222] width 34 height 17
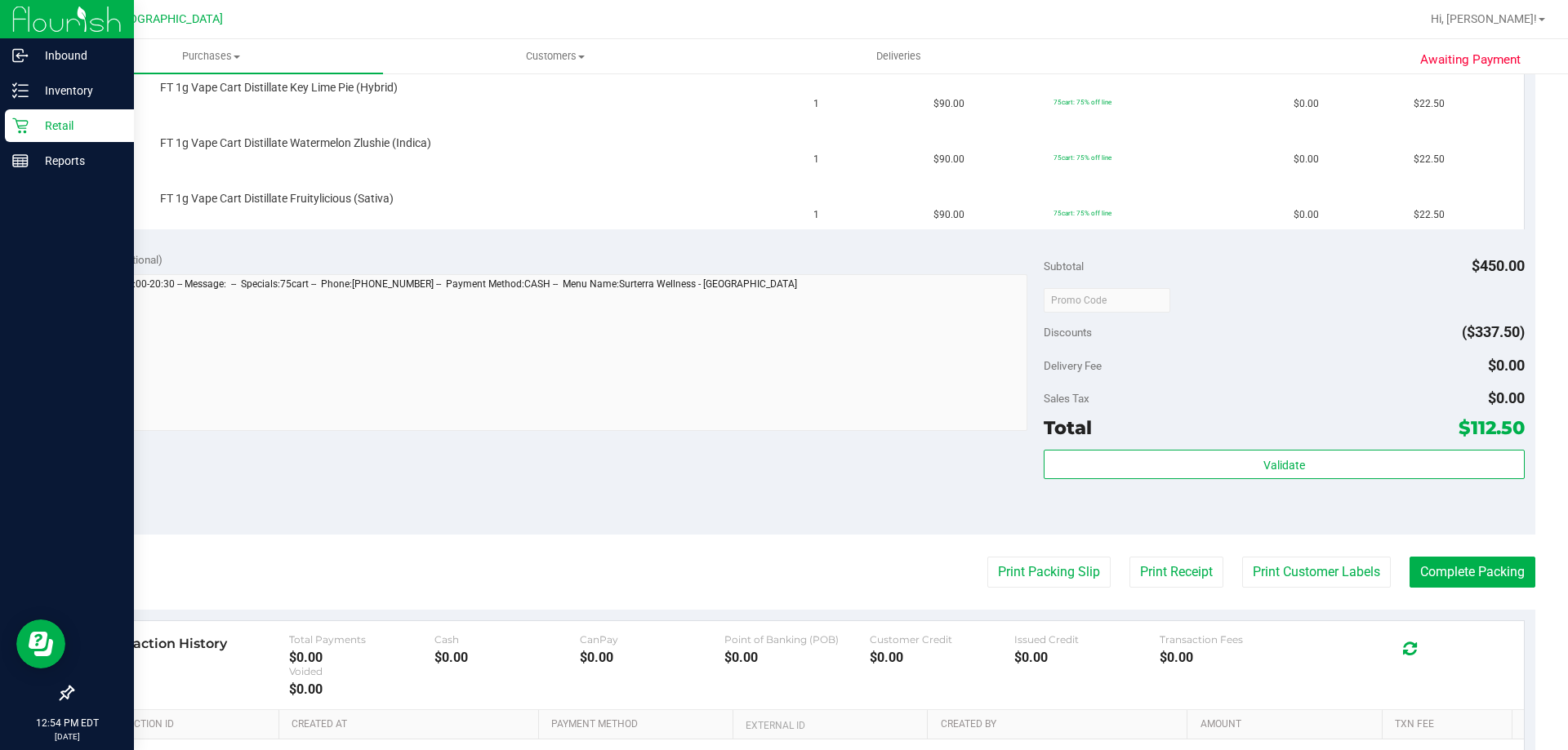
click at [28, 134] on p "Retail" at bounding box center [77, 125] width 98 height 20
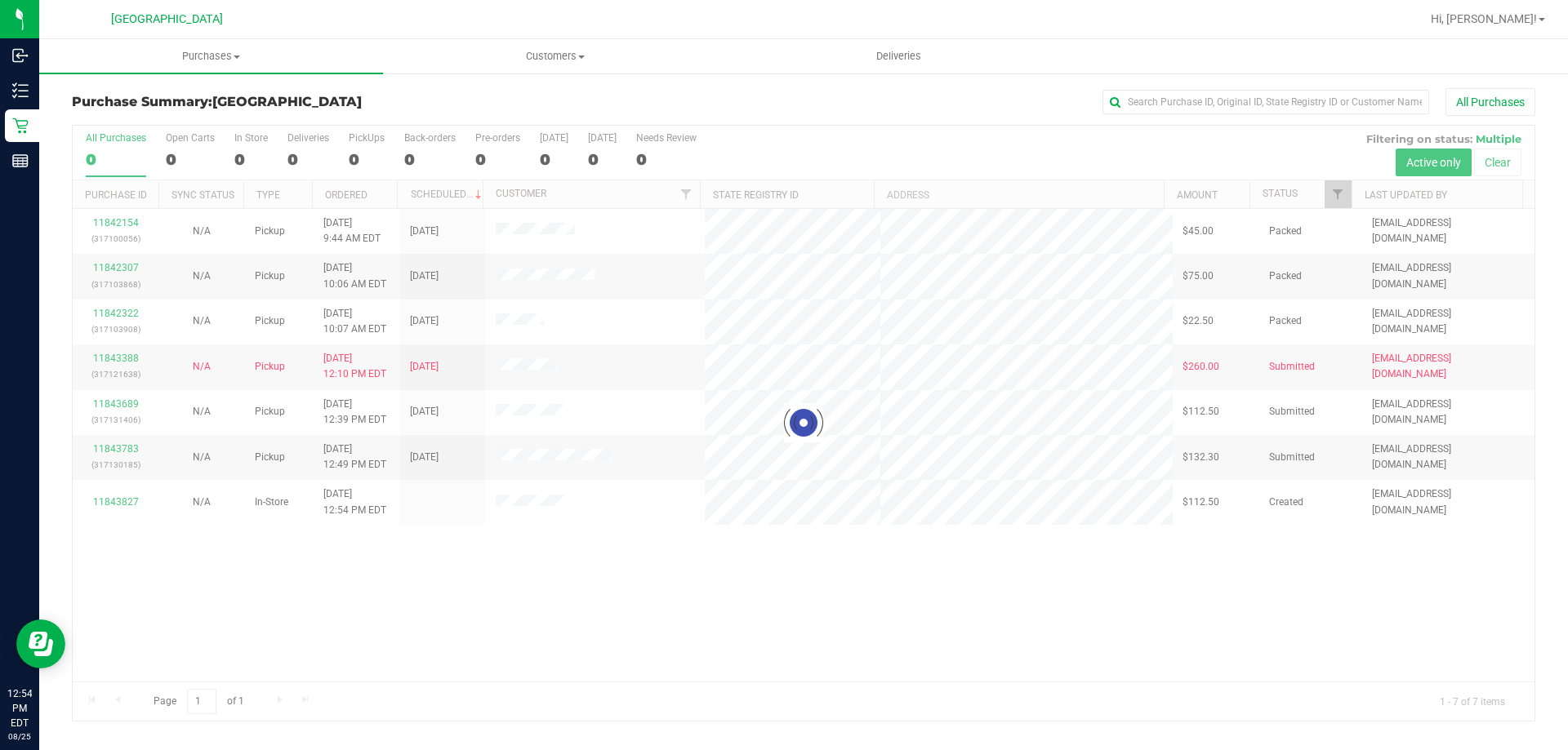
click at [677, 594] on div at bounding box center [803, 423] width 1462 height 595
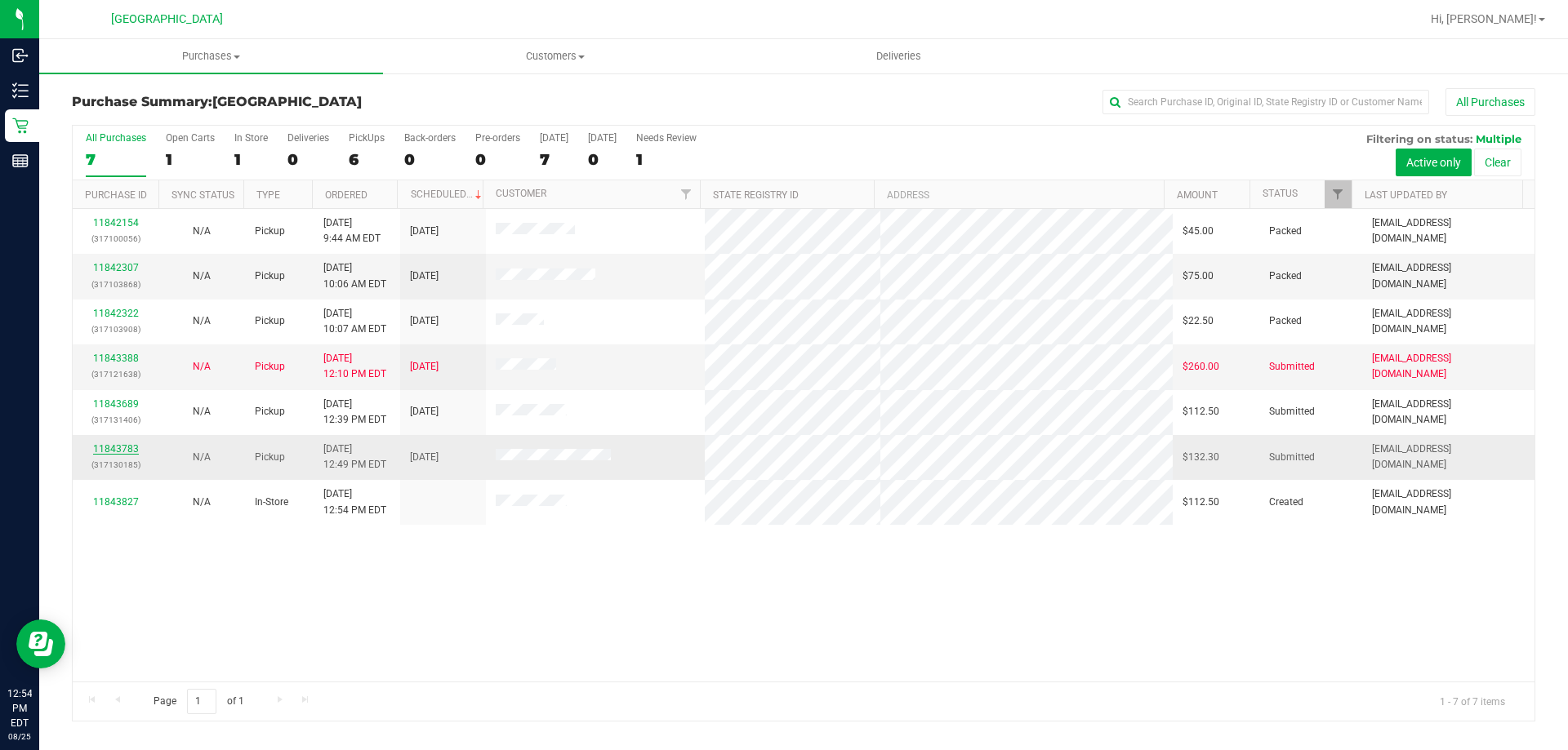
click at [113, 448] on link "11843783" at bounding box center [116, 448] width 46 height 11
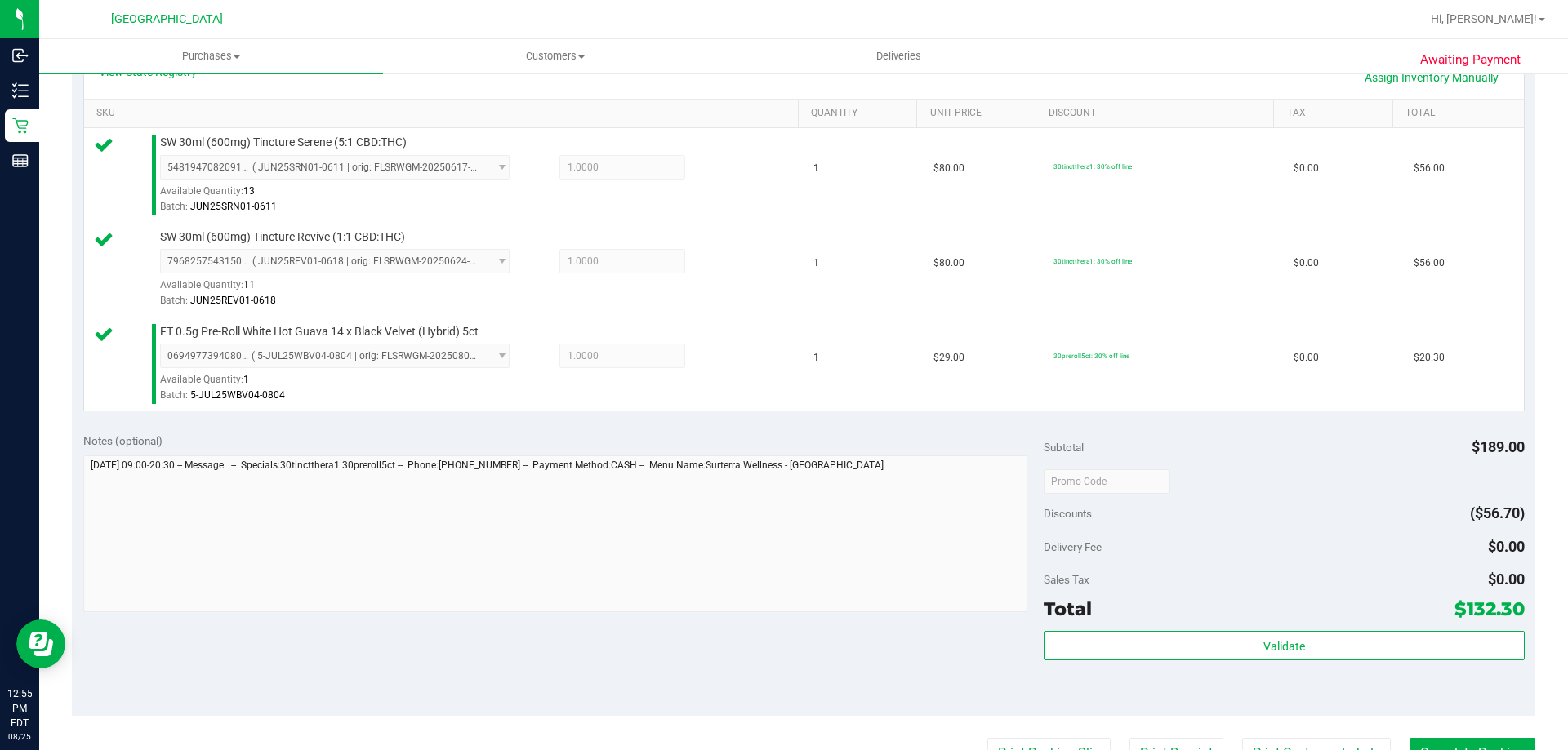
scroll to position [408, 0]
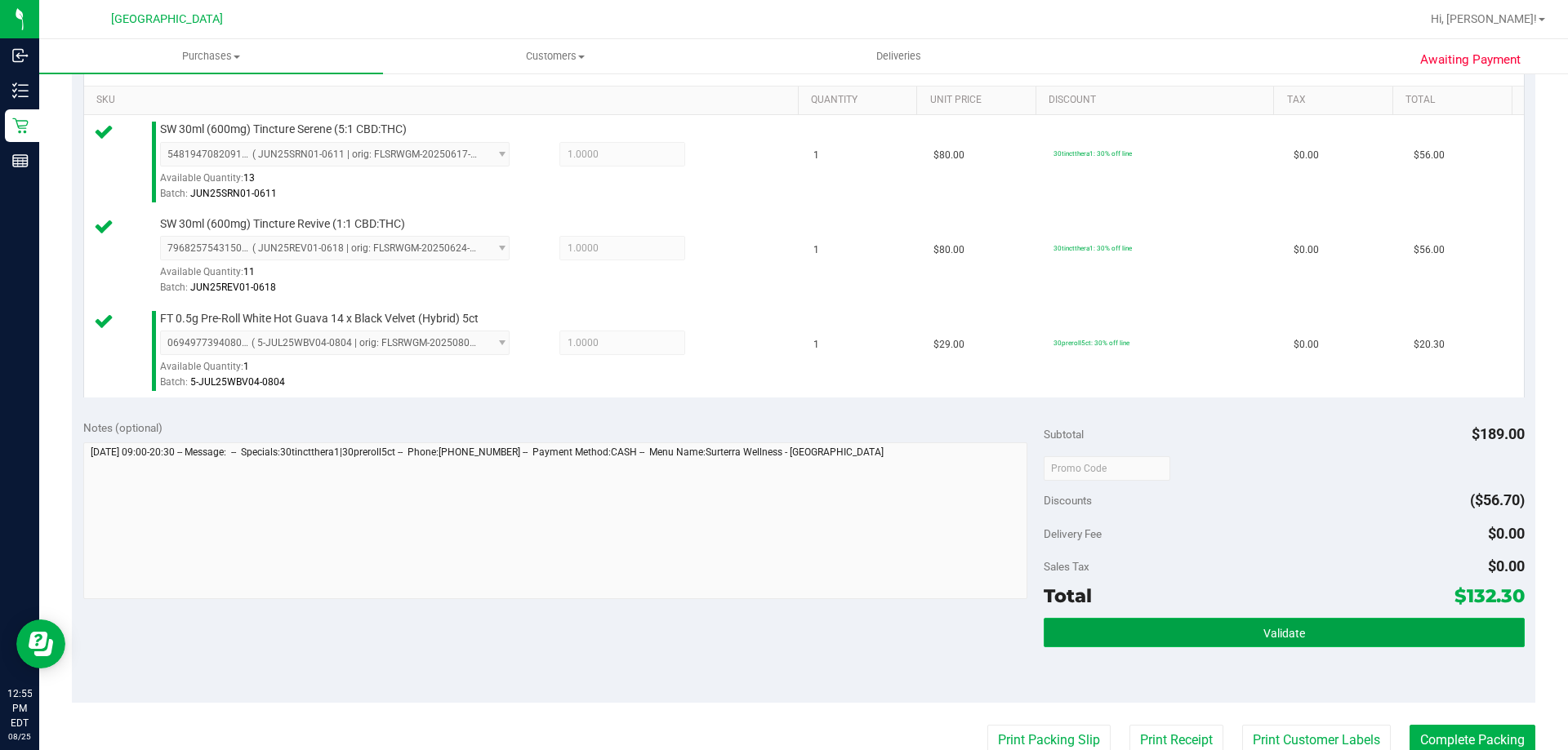
click at [1176, 647] on button "Validate" at bounding box center [1283, 632] width 480 height 29
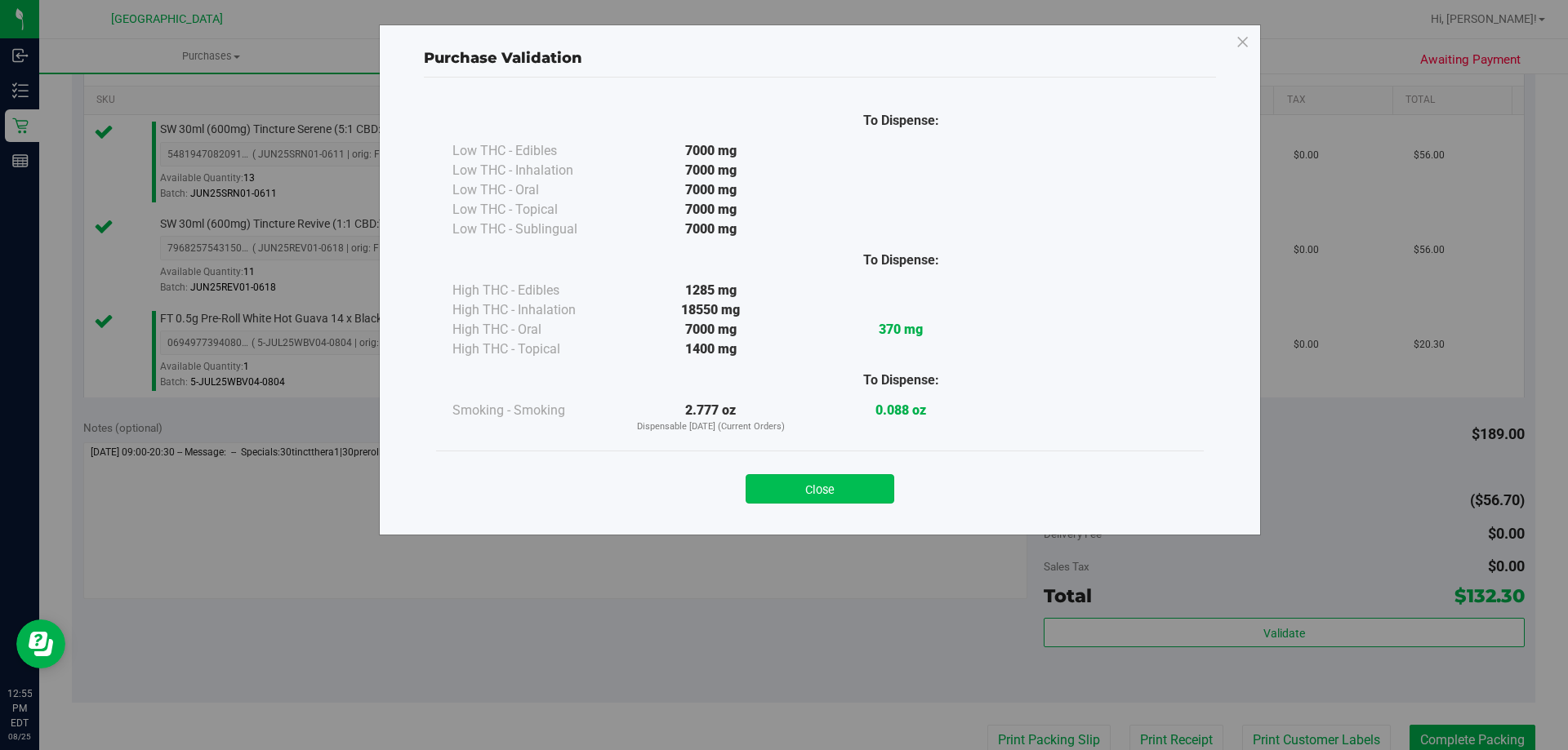
click at [842, 478] on button "Close" at bounding box center [820, 488] width 149 height 29
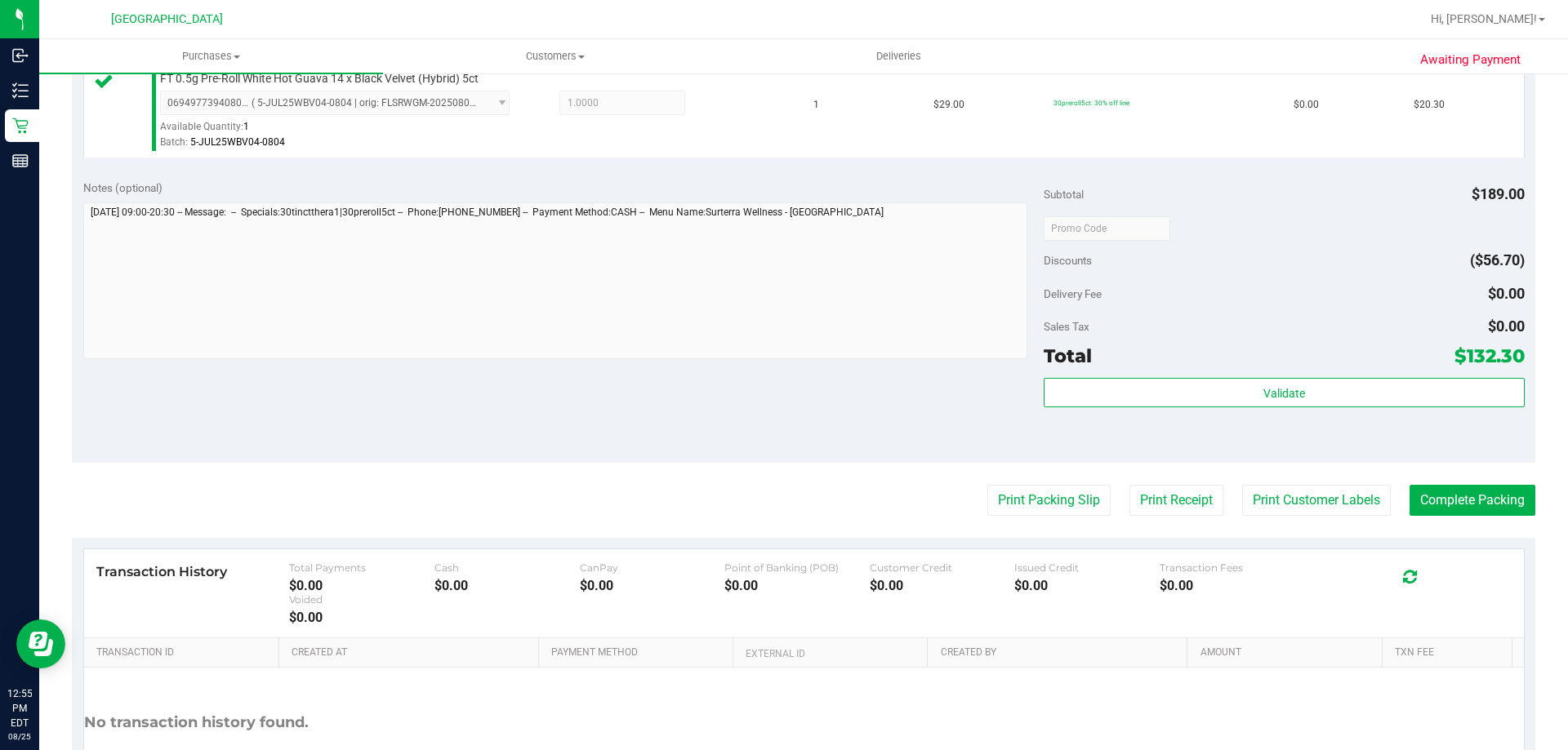
scroll to position [653, 0]
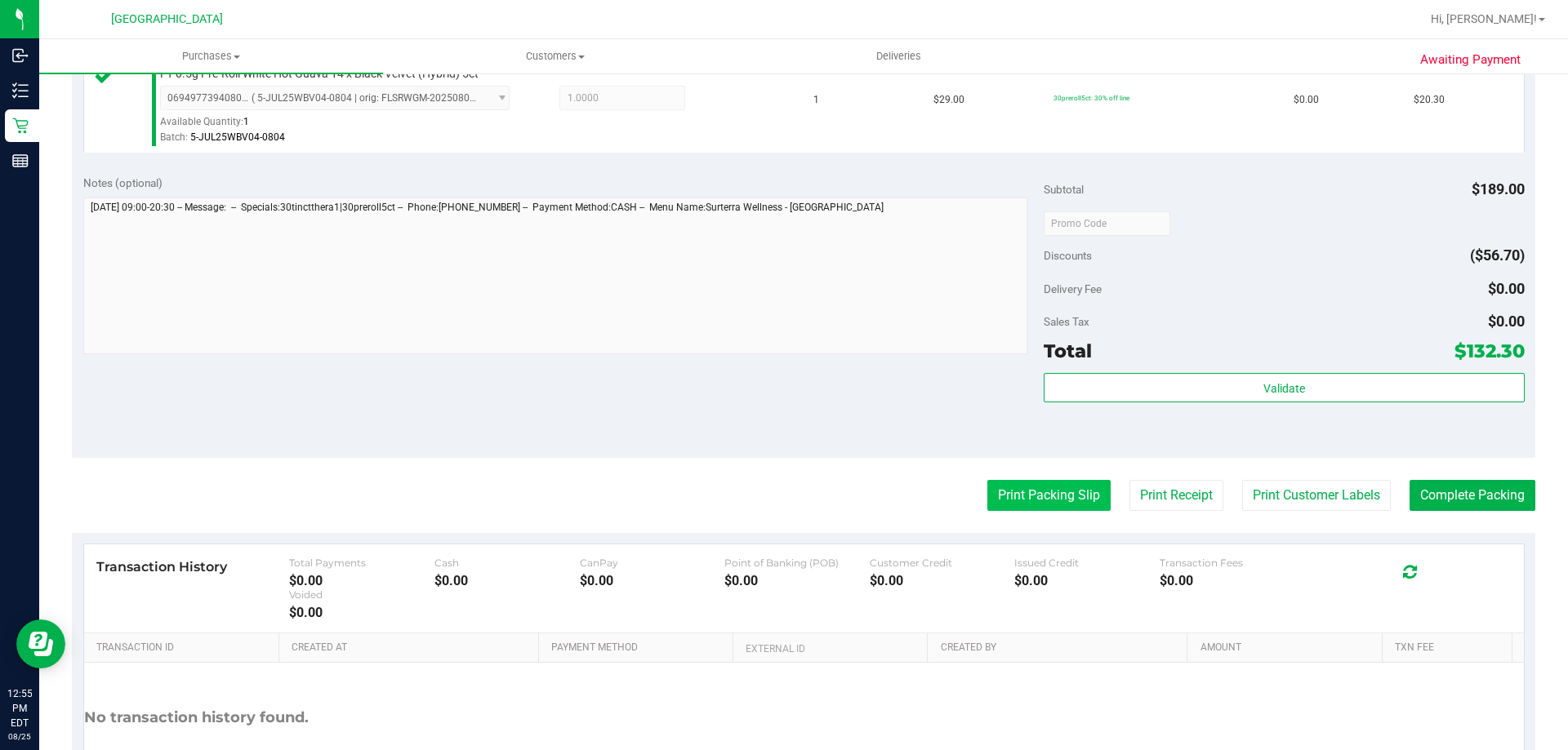
click at [1033, 509] on button "Print Packing Slip" at bounding box center [1049, 495] width 123 height 31
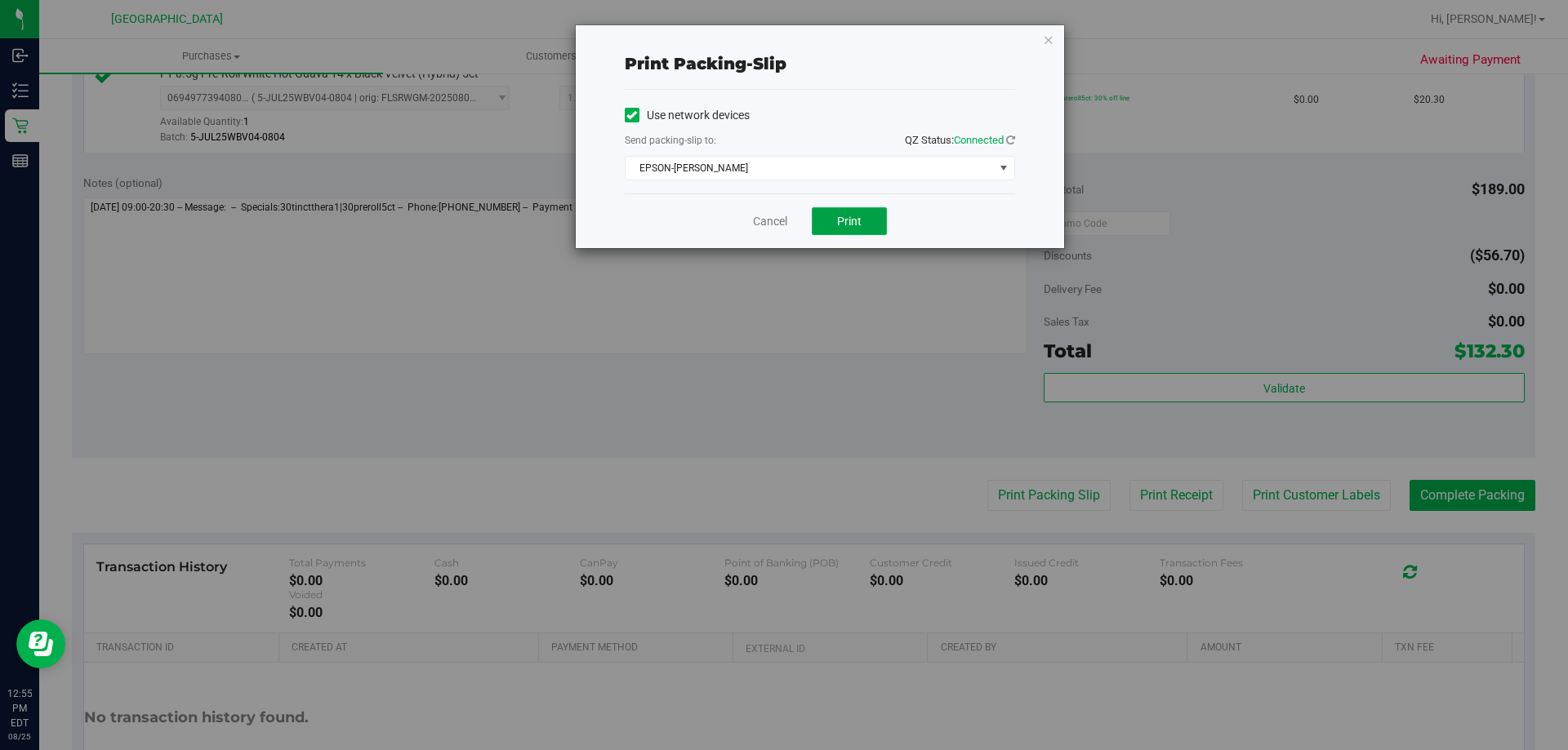
click at [816, 210] on button "Print" at bounding box center [849, 221] width 75 height 27
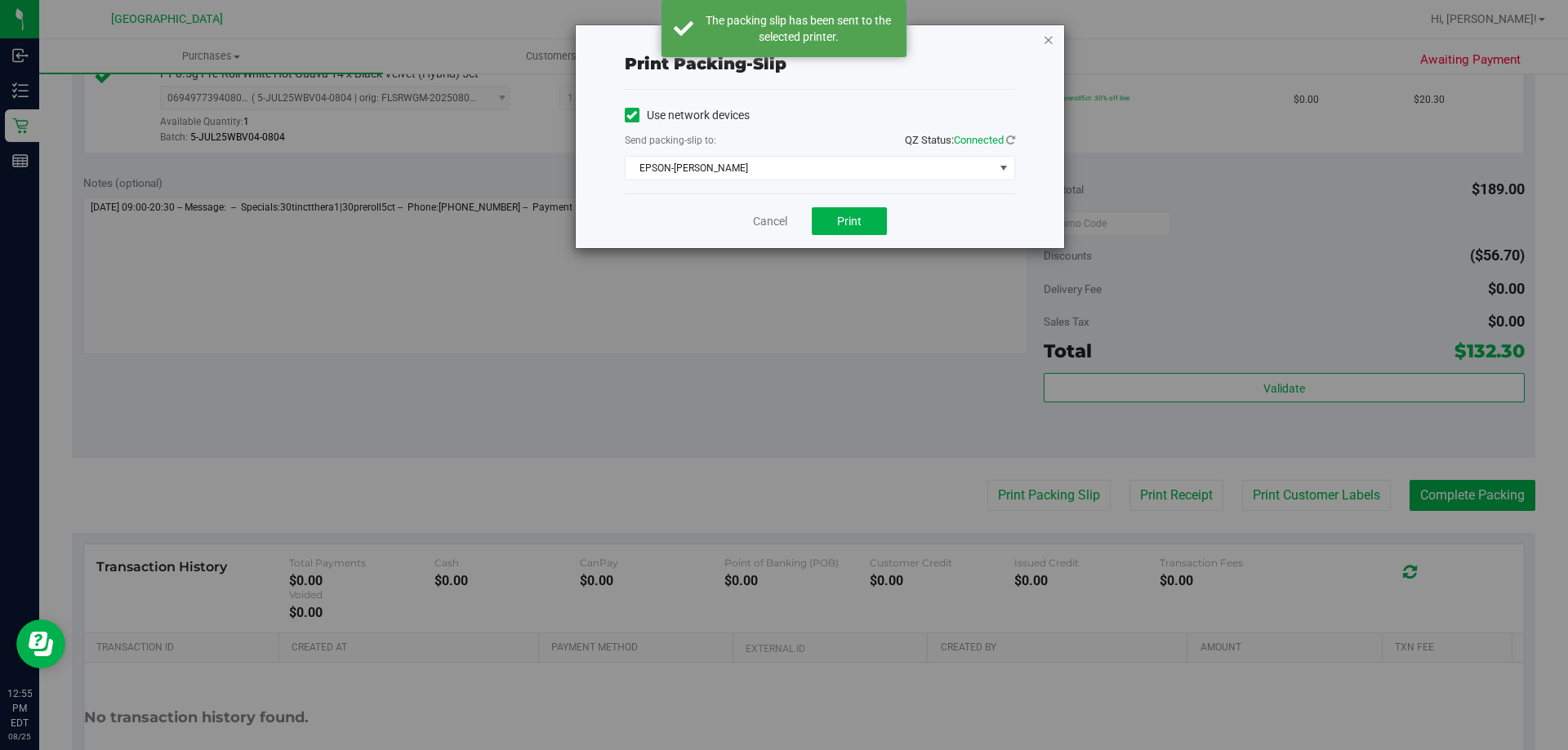
click at [1047, 40] on icon "button" at bounding box center [1048, 39] width 11 height 20
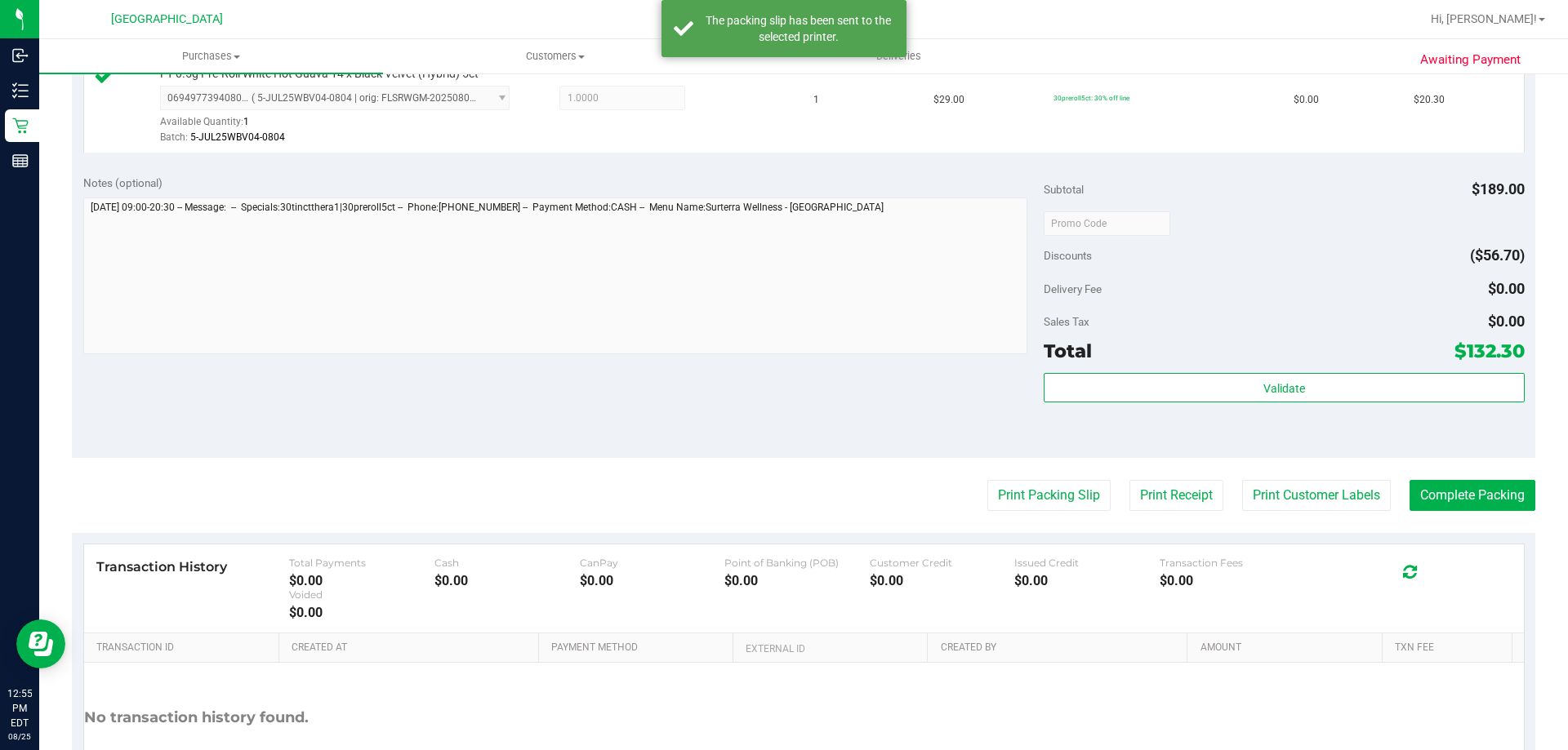
click at [990, 428] on div "Notes (optional) Subtotal $189.00 Discounts ($56.70) Delivery Fee $0.00 Sales T…" at bounding box center [803, 311] width 1463 height 294
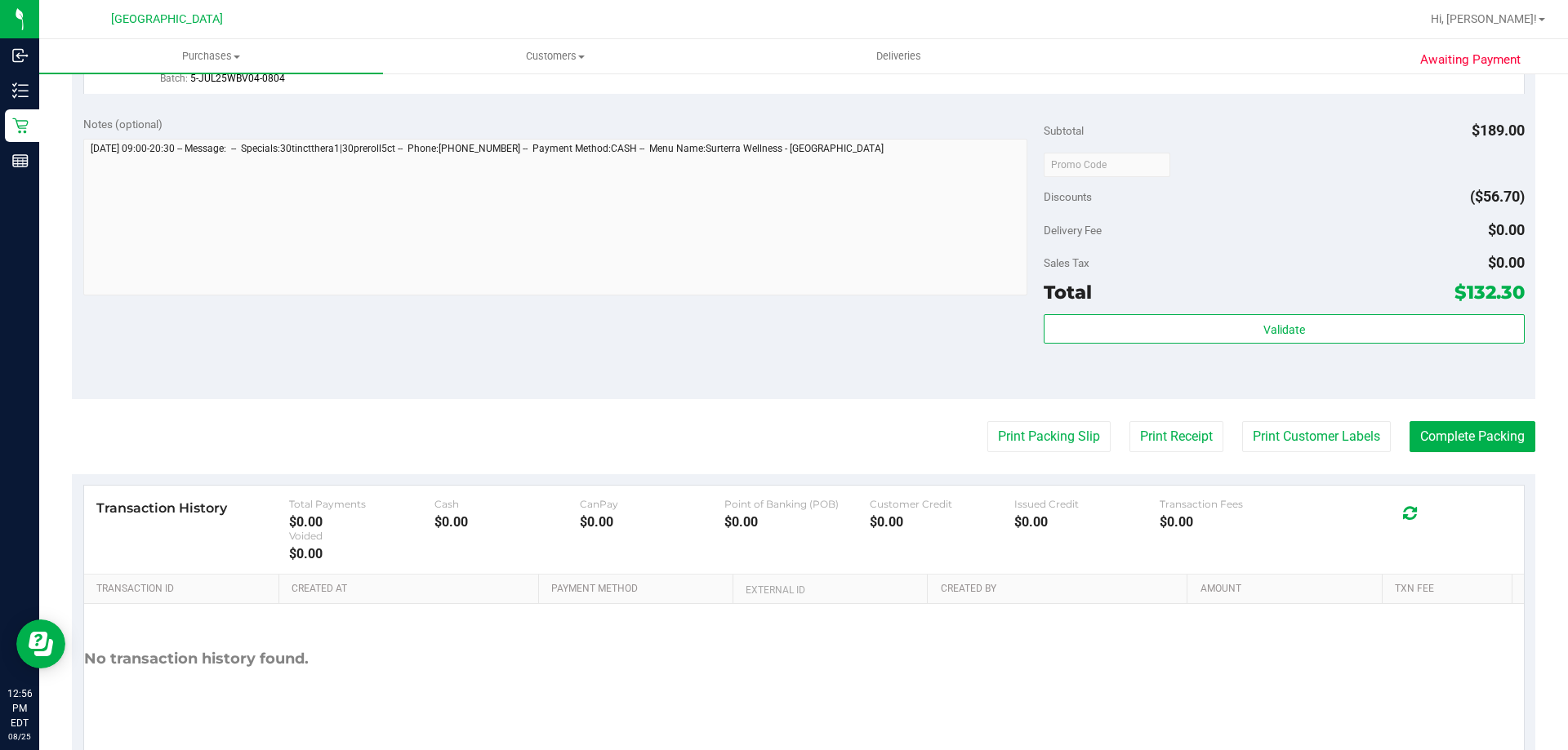
scroll to position [774, 0]
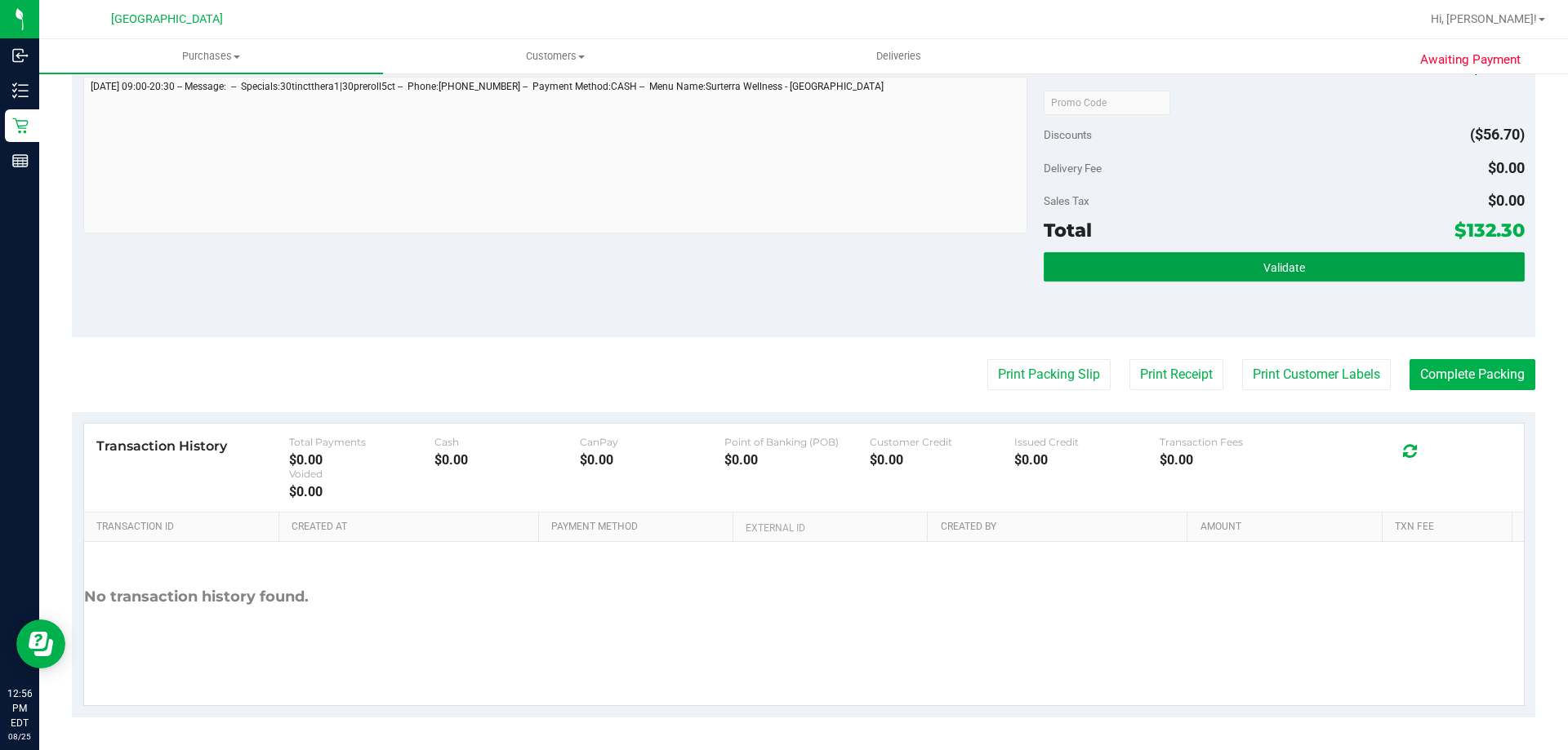
click at [1255, 278] on button "Validate" at bounding box center [1283, 266] width 480 height 29
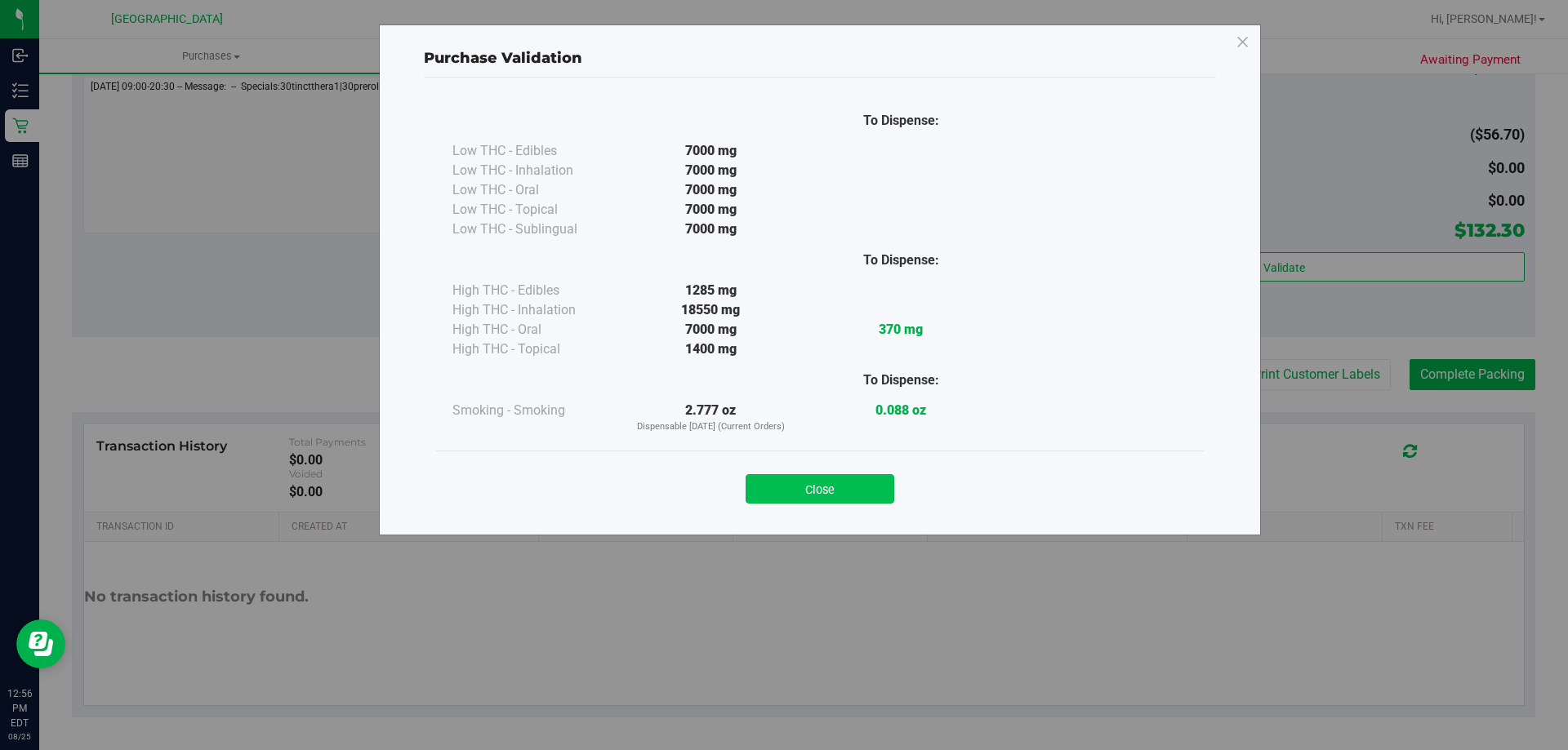
click at [876, 488] on button "Close" at bounding box center [820, 488] width 149 height 29
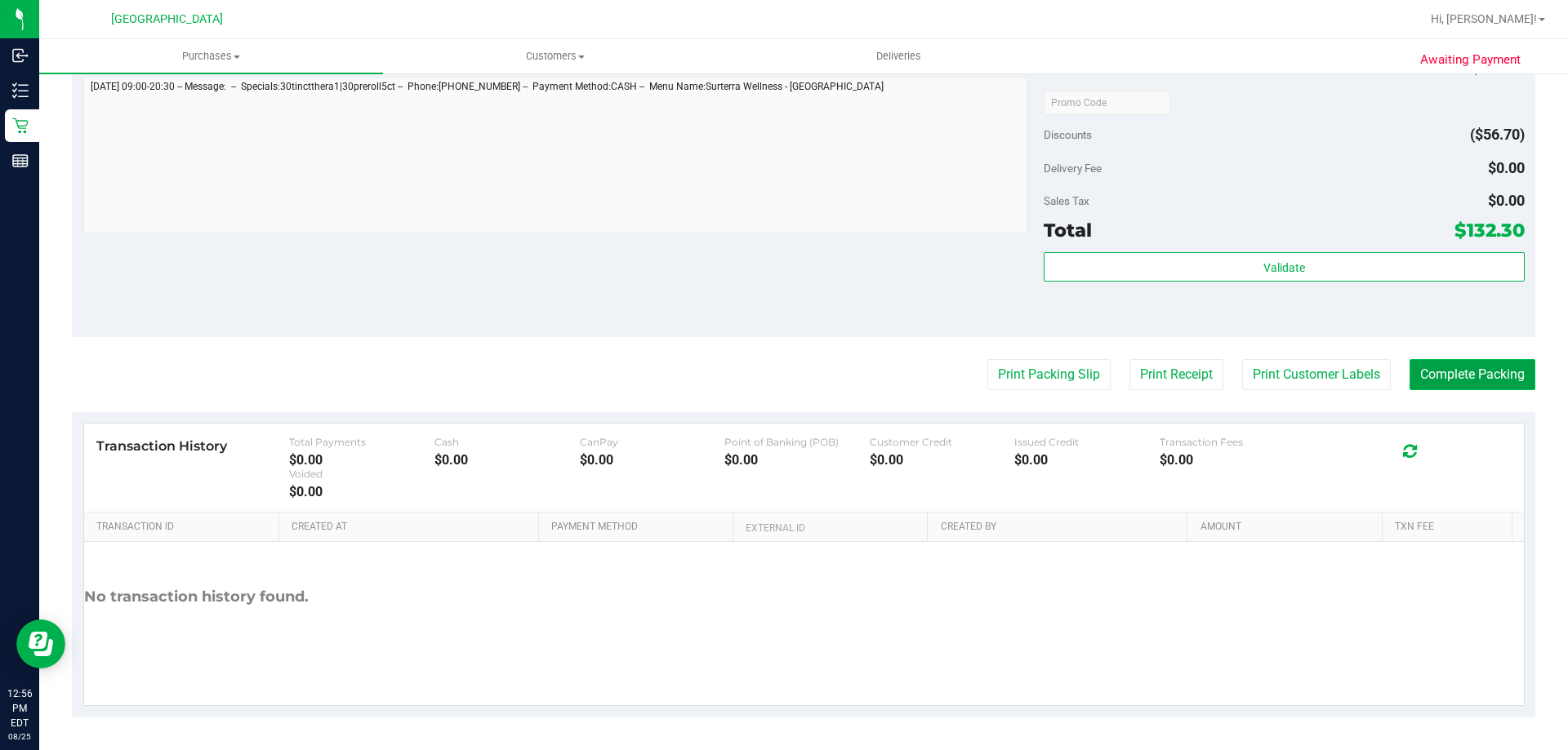
click at [1457, 375] on button "Complete Packing" at bounding box center [1472, 375] width 126 height 31
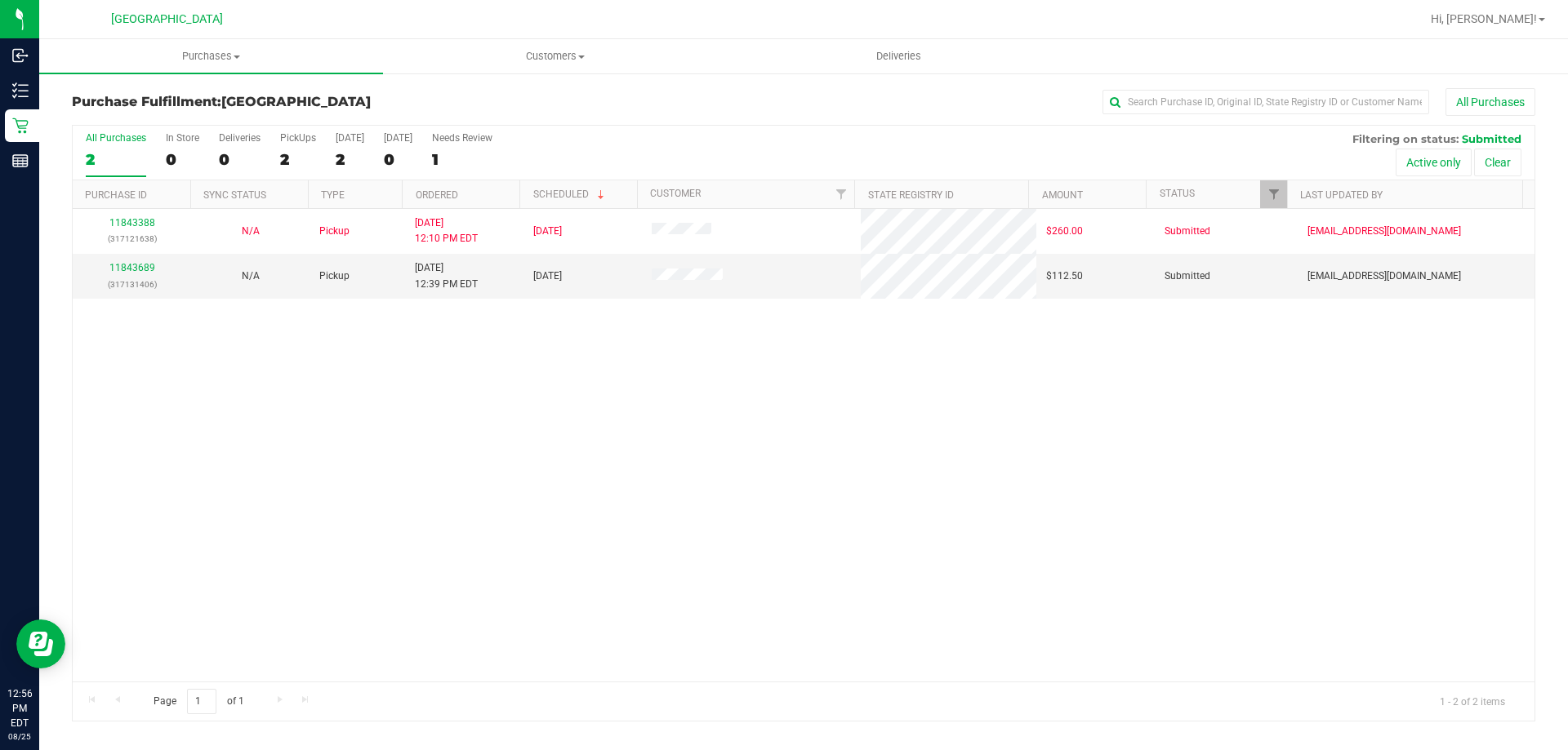
click at [613, 402] on div "11843388 (317121638) N/A Pickup 8/25/2025 12:10 PM EDT 8/25/2025 $260.00 Submit…" at bounding box center [803, 445] width 1462 height 472
click at [117, 265] on link "11843689" at bounding box center [132, 267] width 46 height 11
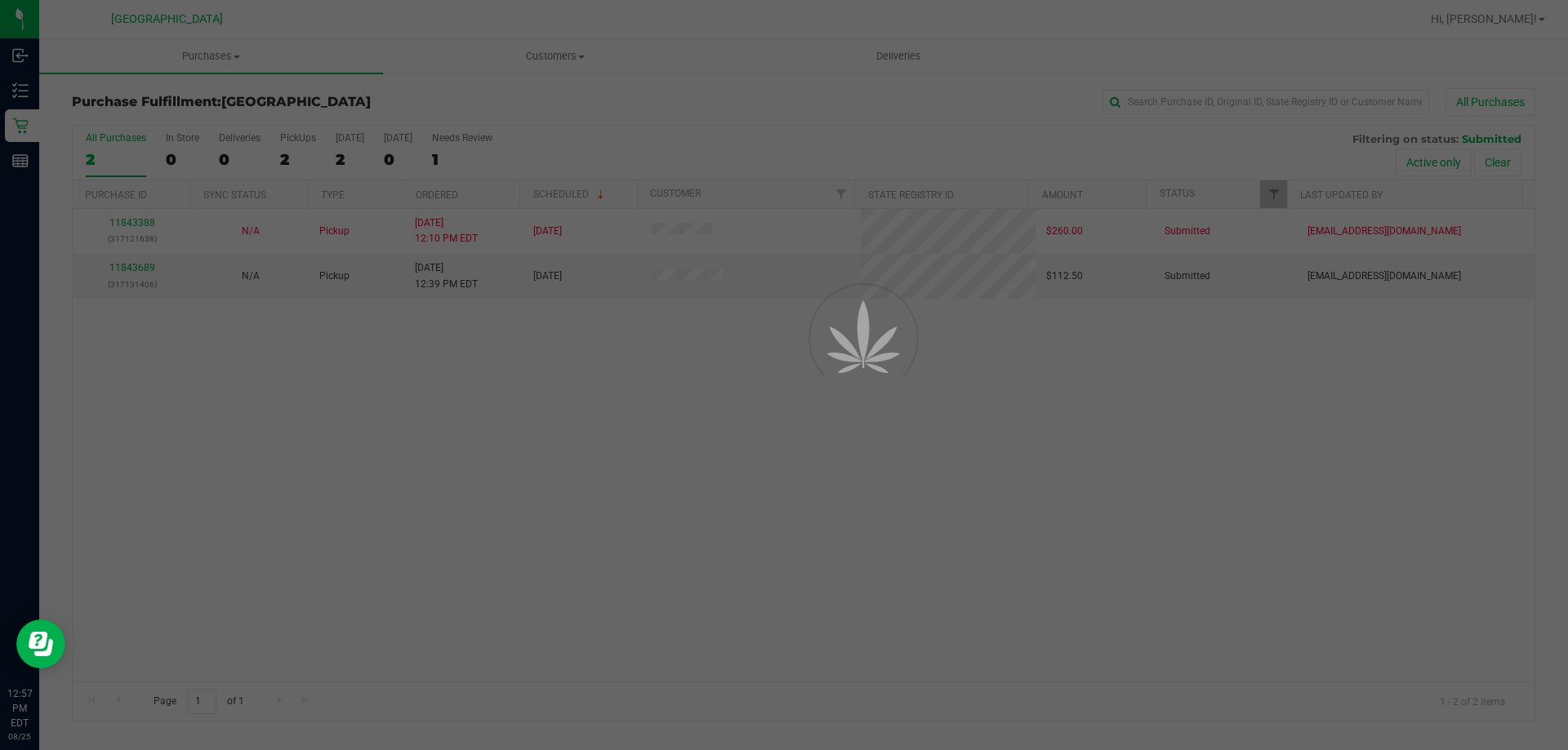
drag, startPoint x: 1212, startPoint y: 542, endPoint x: 1218, endPoint y: 535, distance: 9.2
click at [1214, 542] on div at bounding box center [784, 375] width 1568 height 750
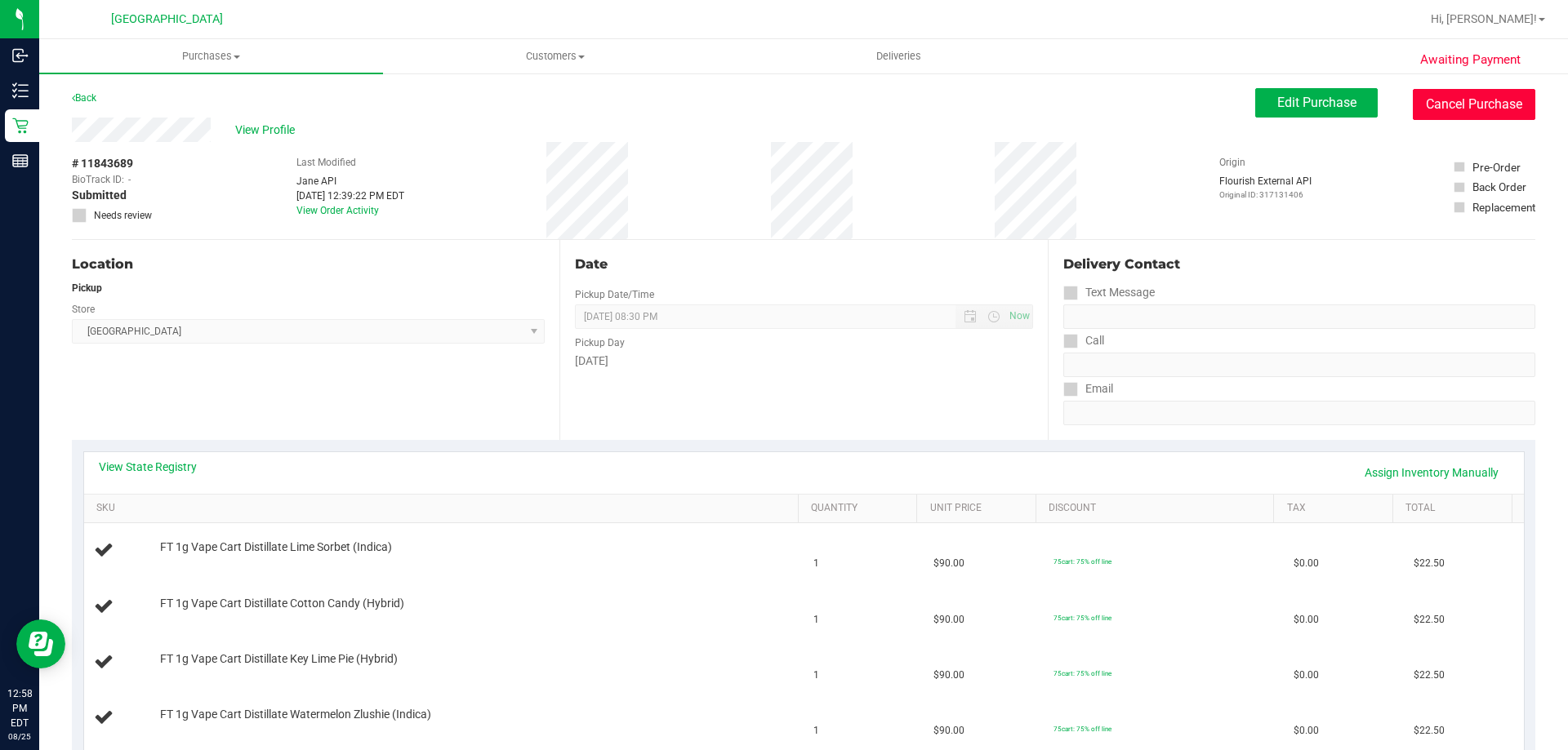
click at [1506, 97] on button "Cancel Purchase" at bounding box center [1473, 104] width 122 height 31
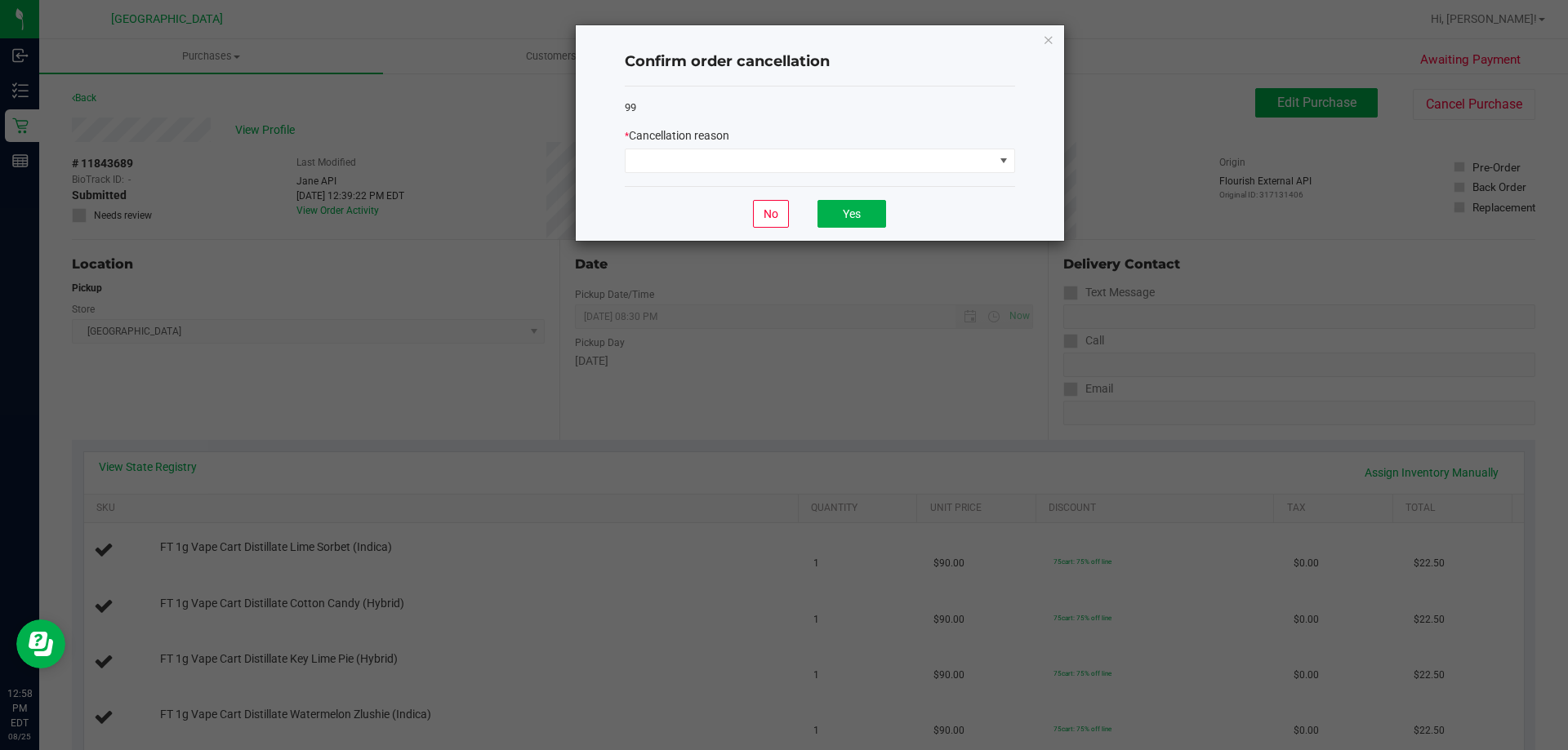
click at [888, 182] on div "99 * Cancellation reason" at bounding box center [819, 137] width 390 height 101
click at [888, 173] on span at bounding box center [819, 161] width 390 height 25
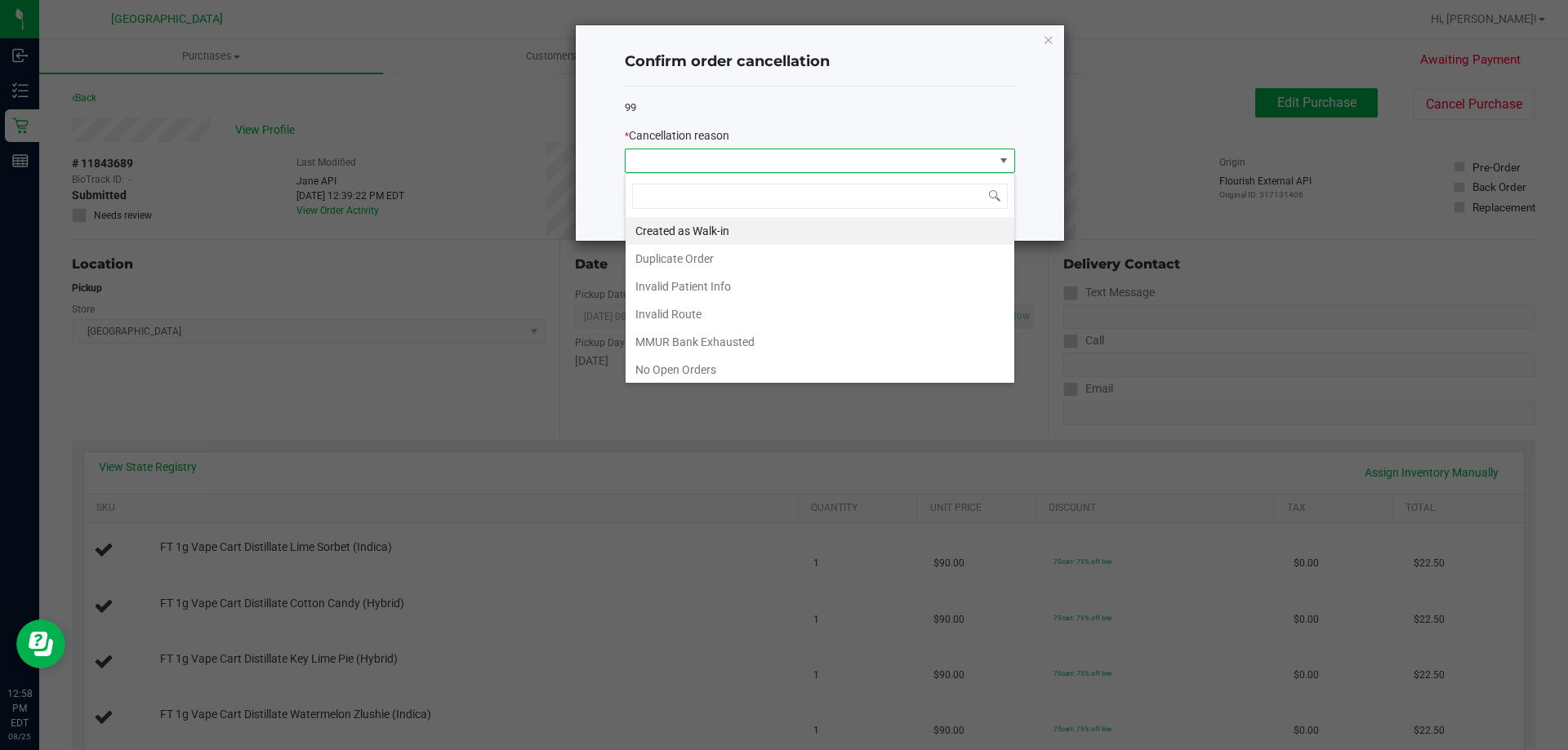
click at [860, 155] on span at bounding box center [809, 161] width 368 height 23
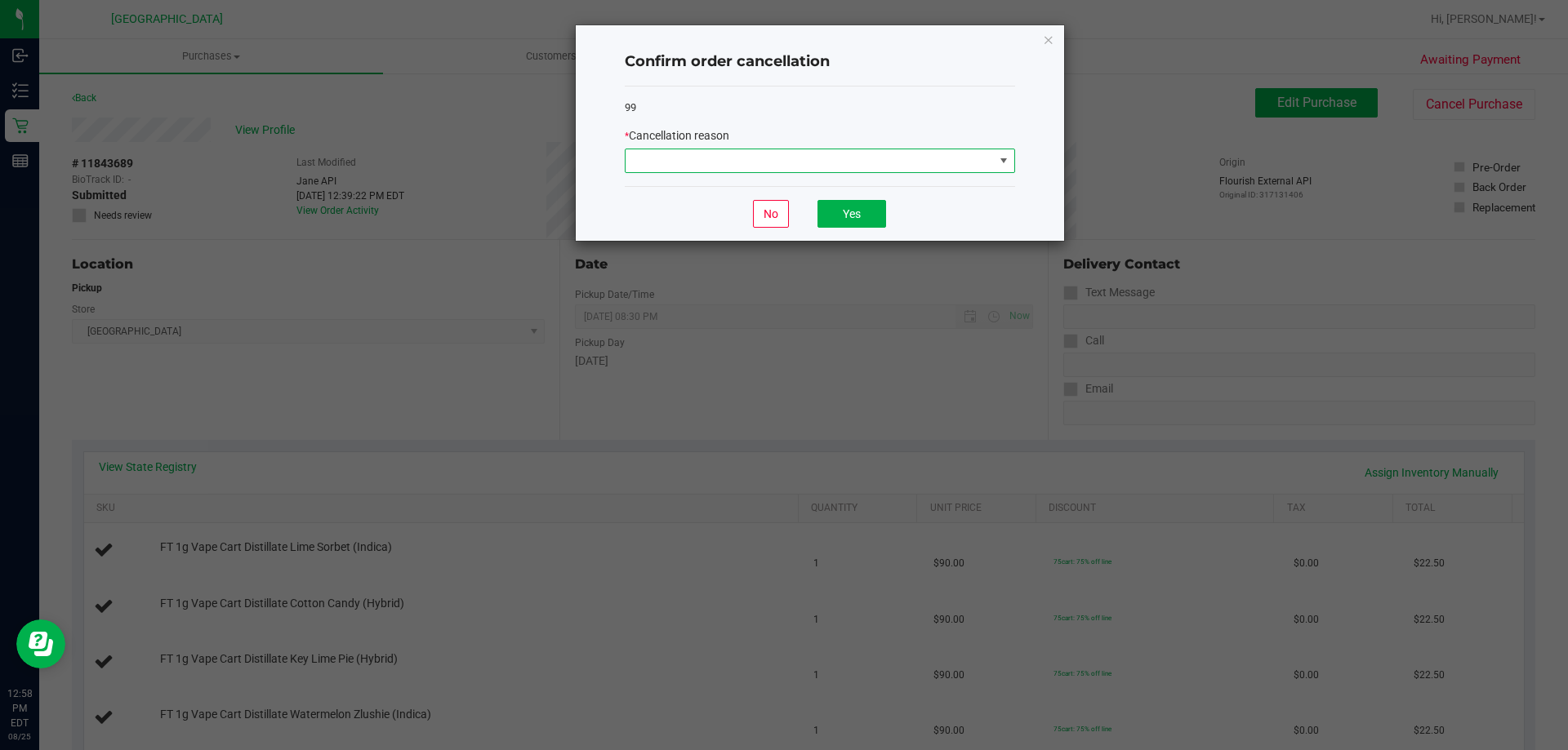
click at [858, 165] on span at bounding box center [809, 161] width 368 height 23
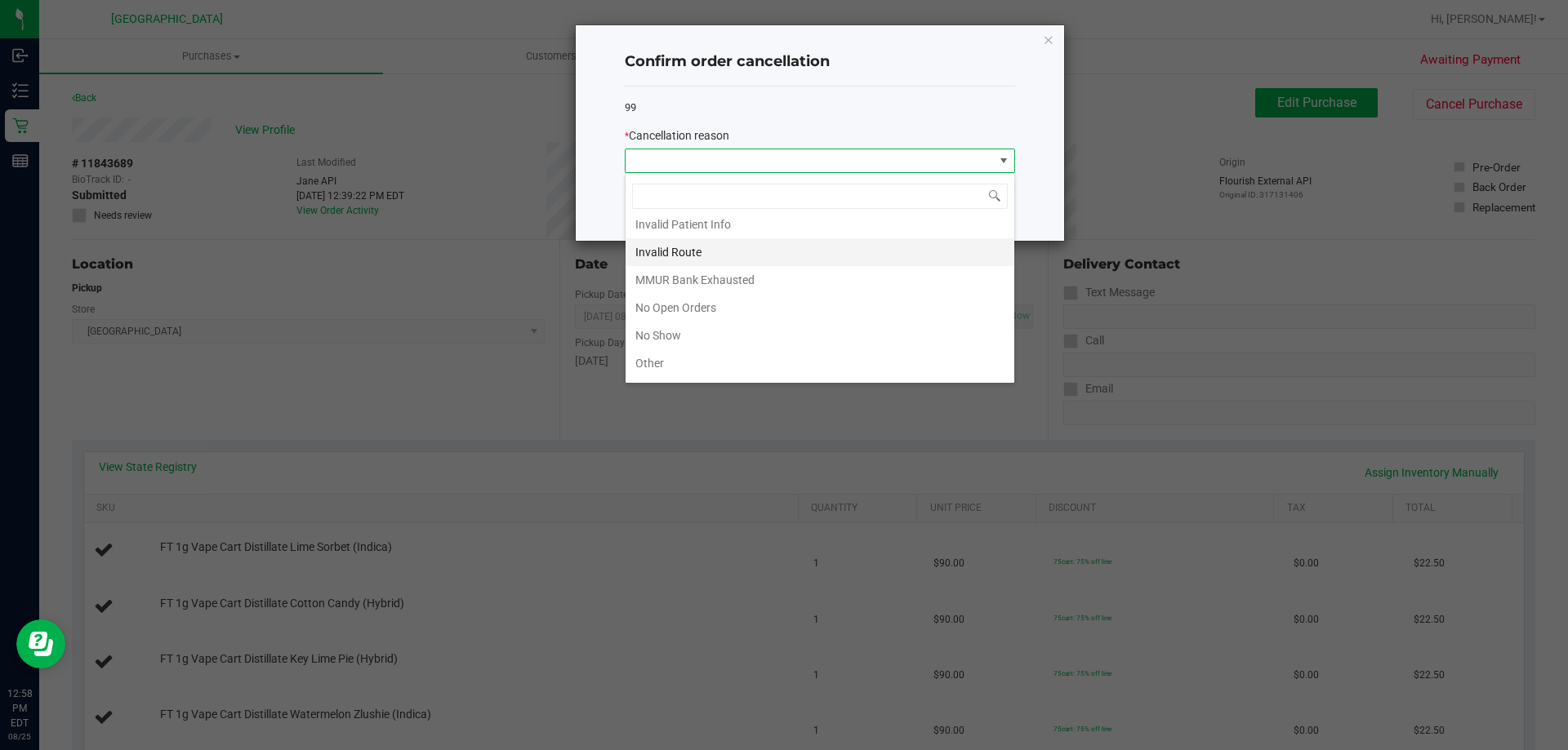
scroll to position [32, 0]
click at [711, 231] on li "Duplicate Order" at bounding box center [820, 226] width 389 height 27
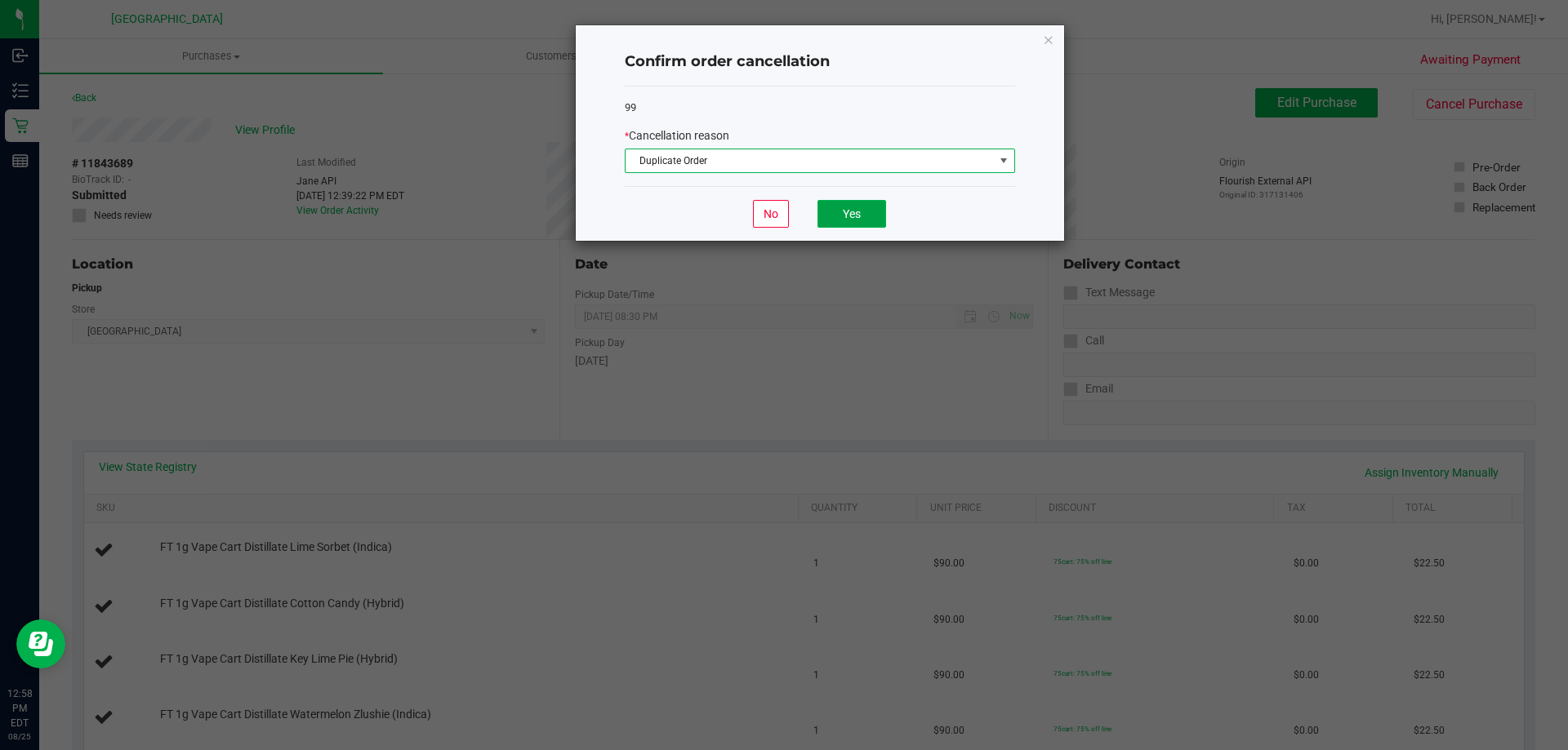
drag, startPoint x: 846, startPoint y: 220, endPoint x: 865, endPoint y: 250, distance: 35.5
click at [847, 220] on button "Yes" at bounding box center [852, 213] width 68 height 27
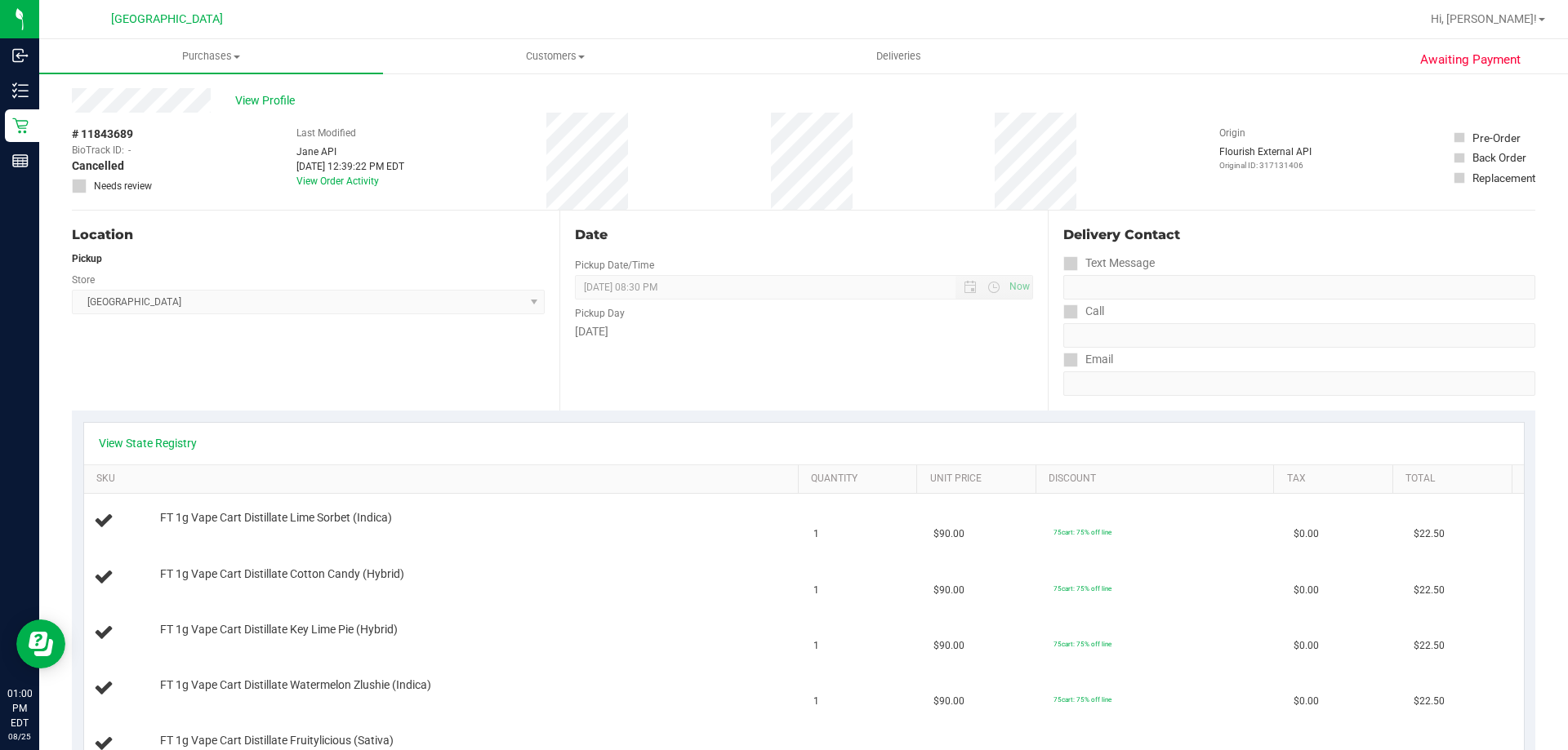
scroll to position [0, 0]
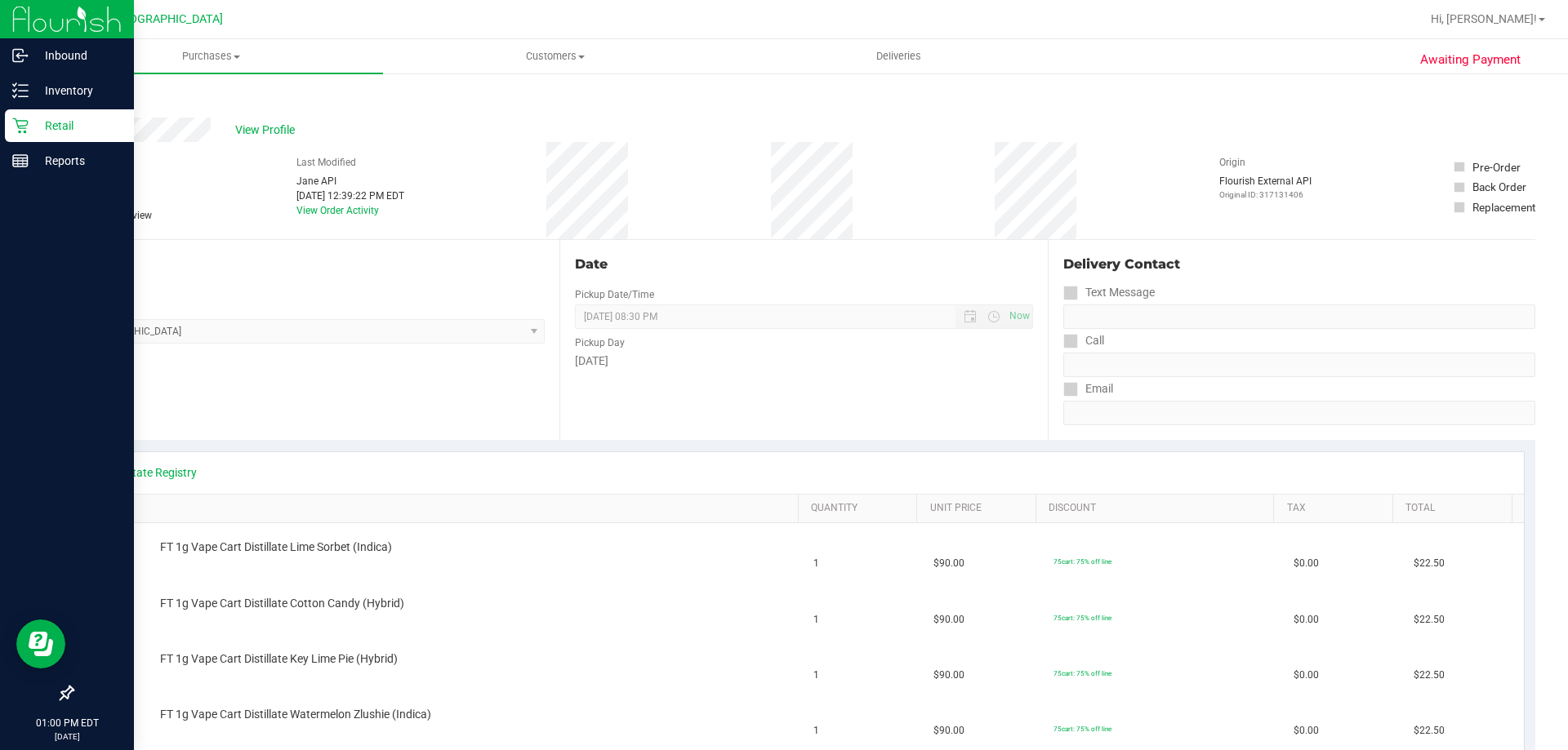
click at [18, 143] on link "Retail" at bounding box center [66, 126] width 134 height 35
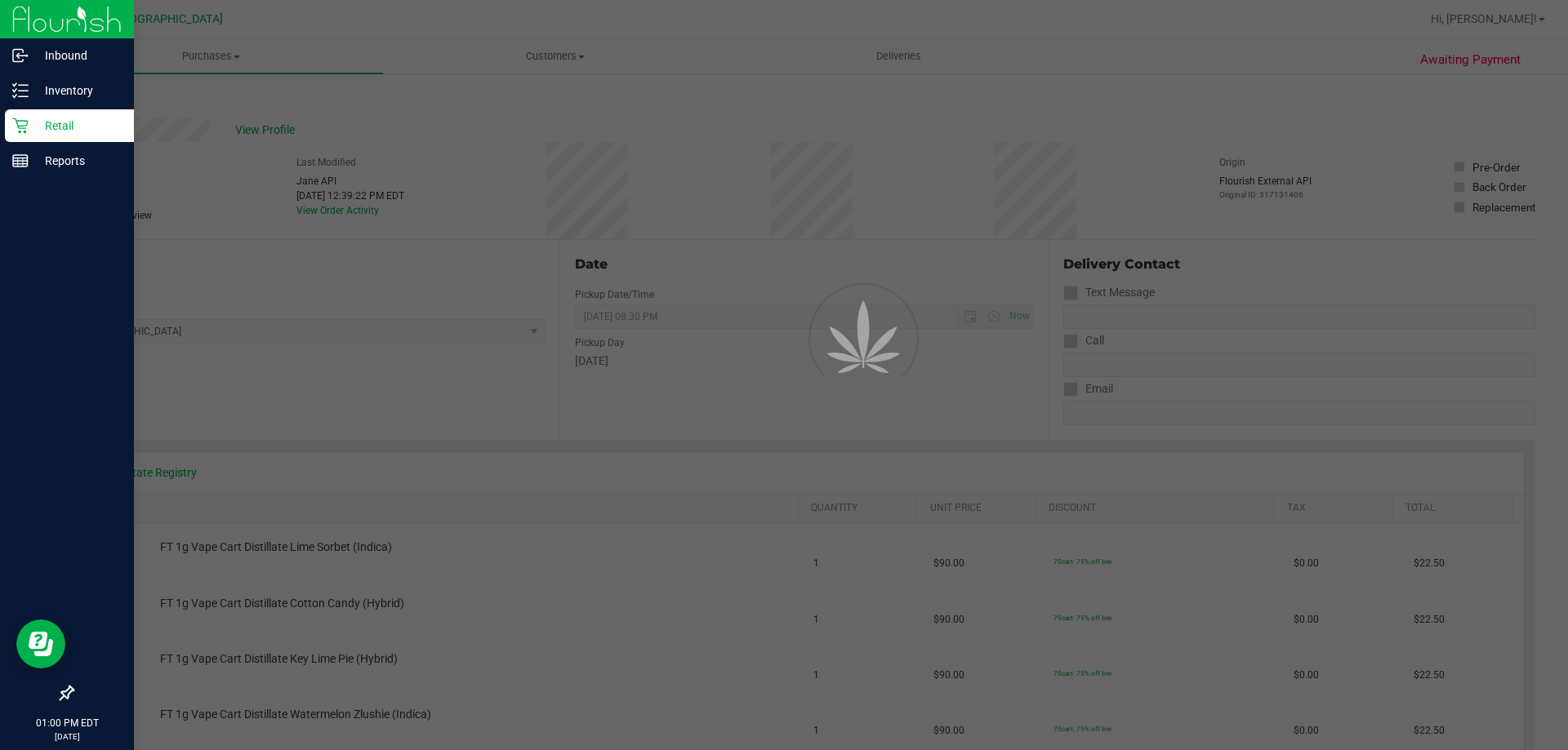
click at [48, 125] on p "Retail" at bounding box center [77, 125] width 98 height 20
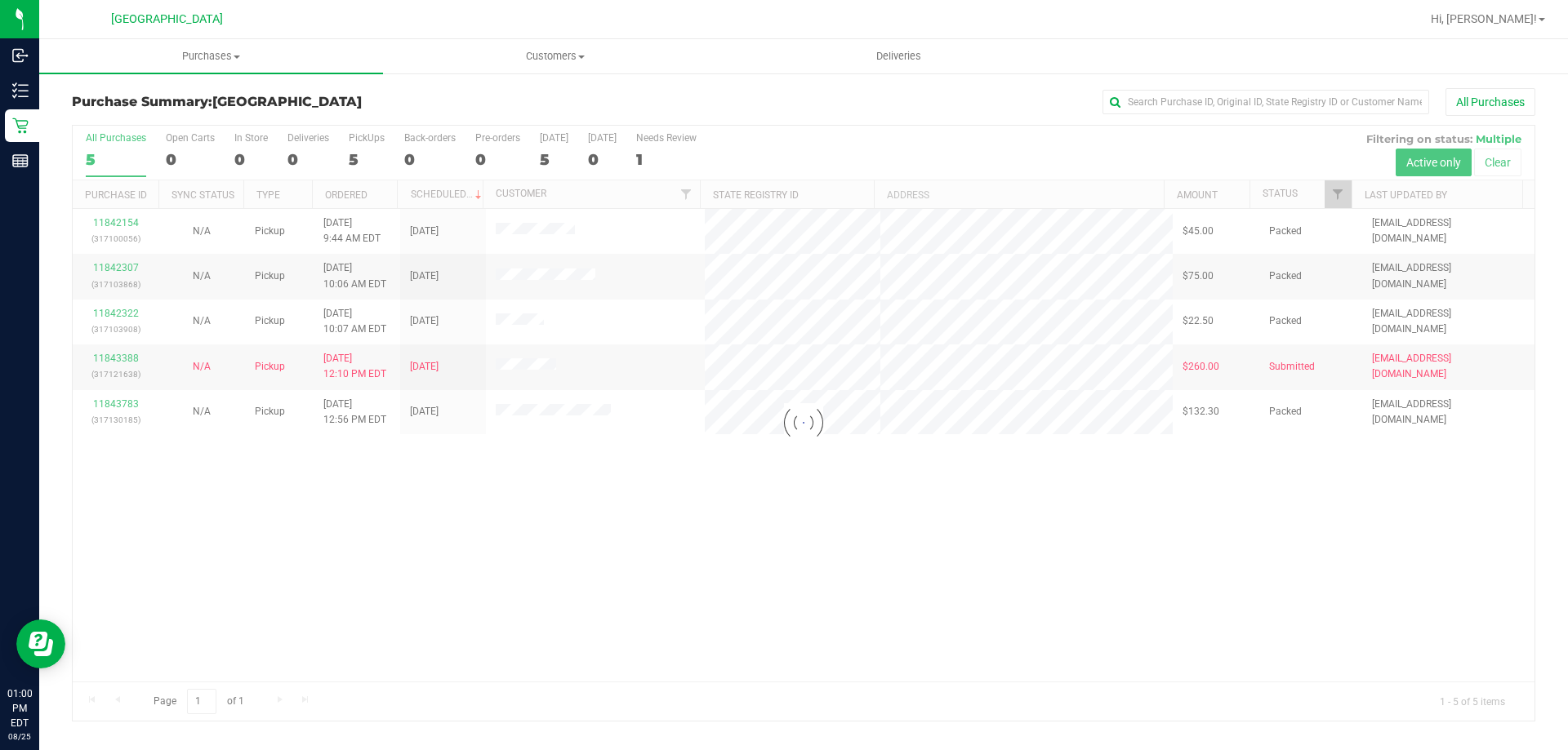
click at [440, 548] on div at bounding box center [803, 423] width 1462 height 595
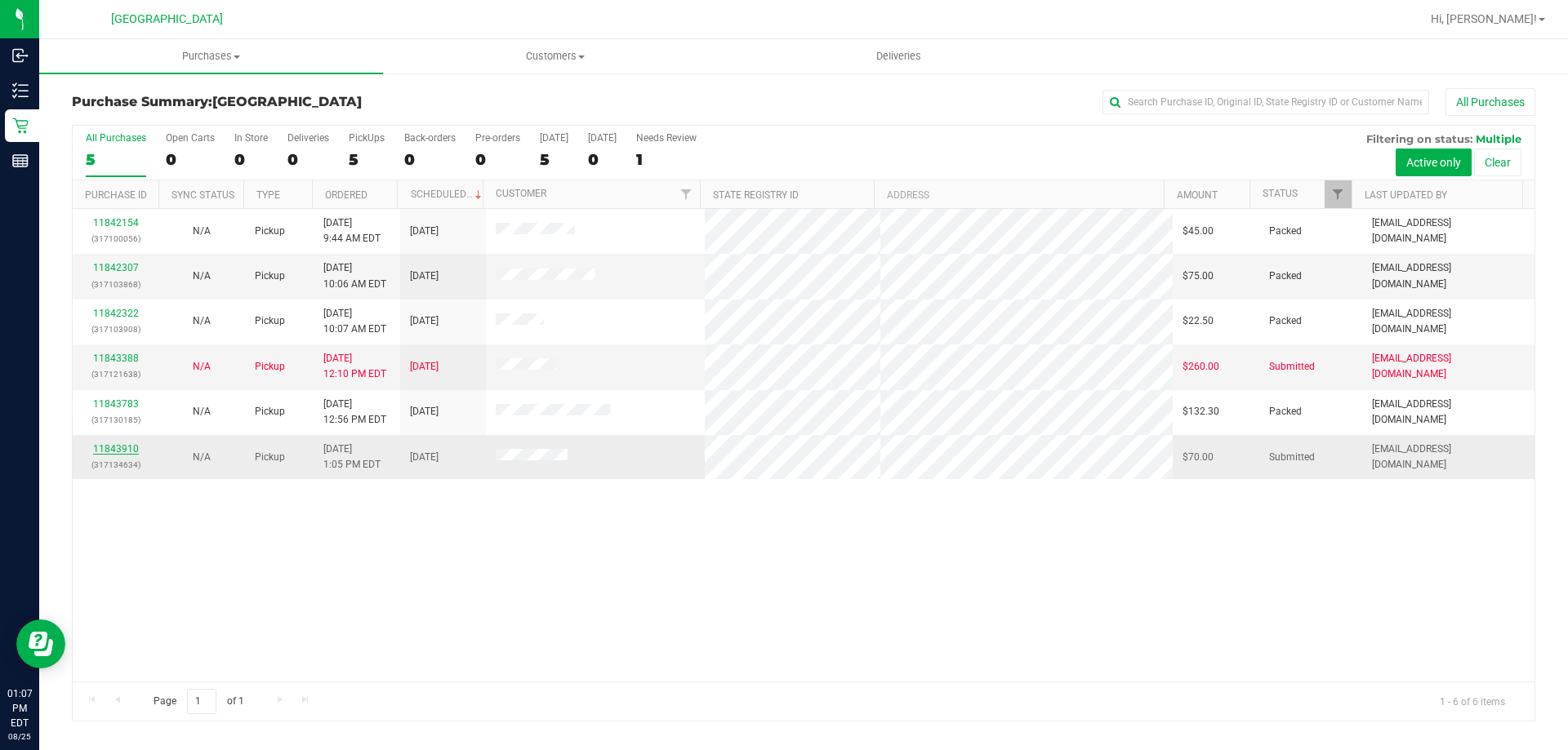
click at [127, 449] on link "11843910" at bounding box center [116, 448] width 46 height 11
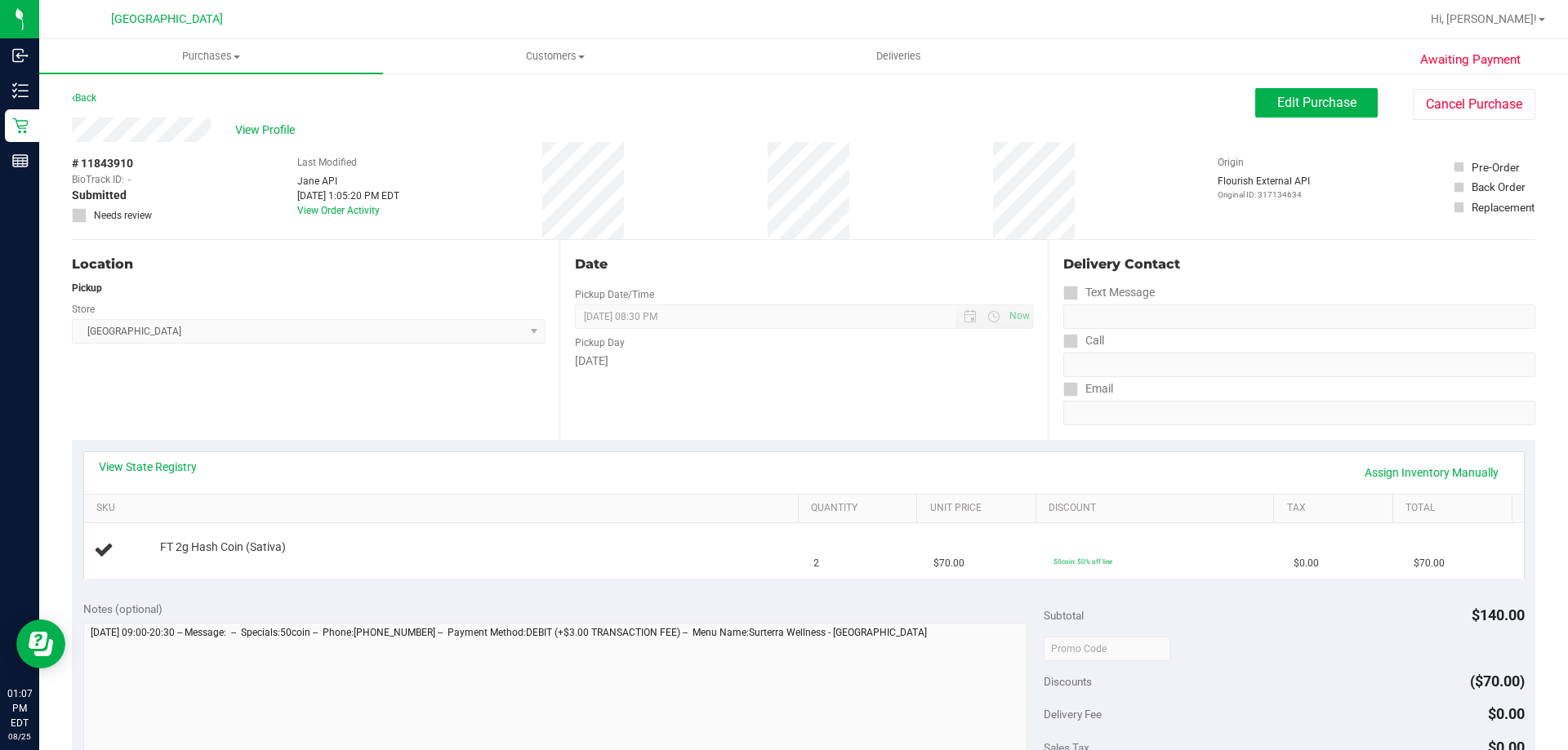
click at [484, 483] on div "View State Registry Assign Inventory Manually" at bounding box center [803, 472] width 1410 height 27
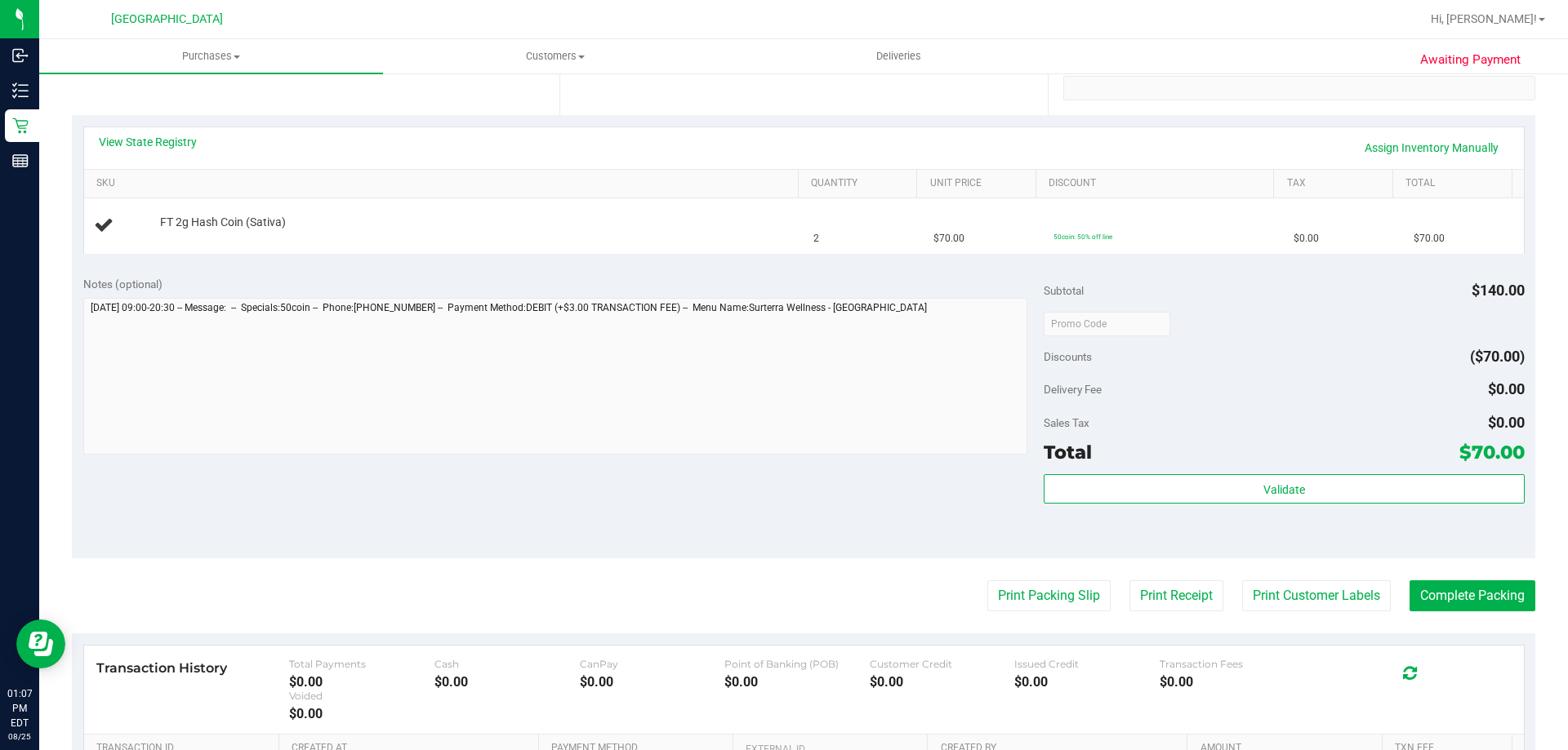
scroll to position [326, 0]
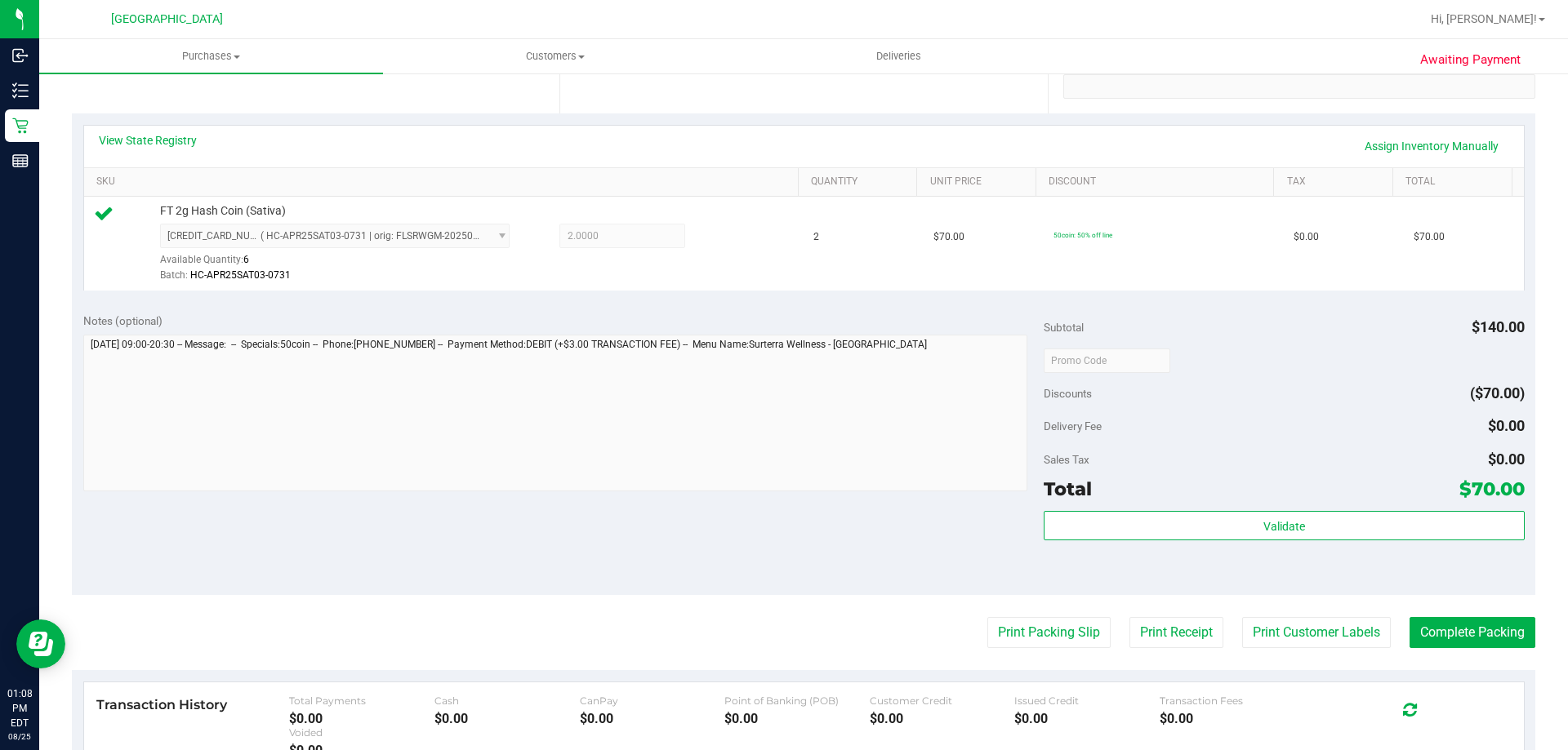
click at [832, 310] on div "Notes (optional) Subtotal $140.00 Discounts ($70.00) Delivery Fee $0.00 Sales T…" at bounding box center [803, 448] width 1463 height 294
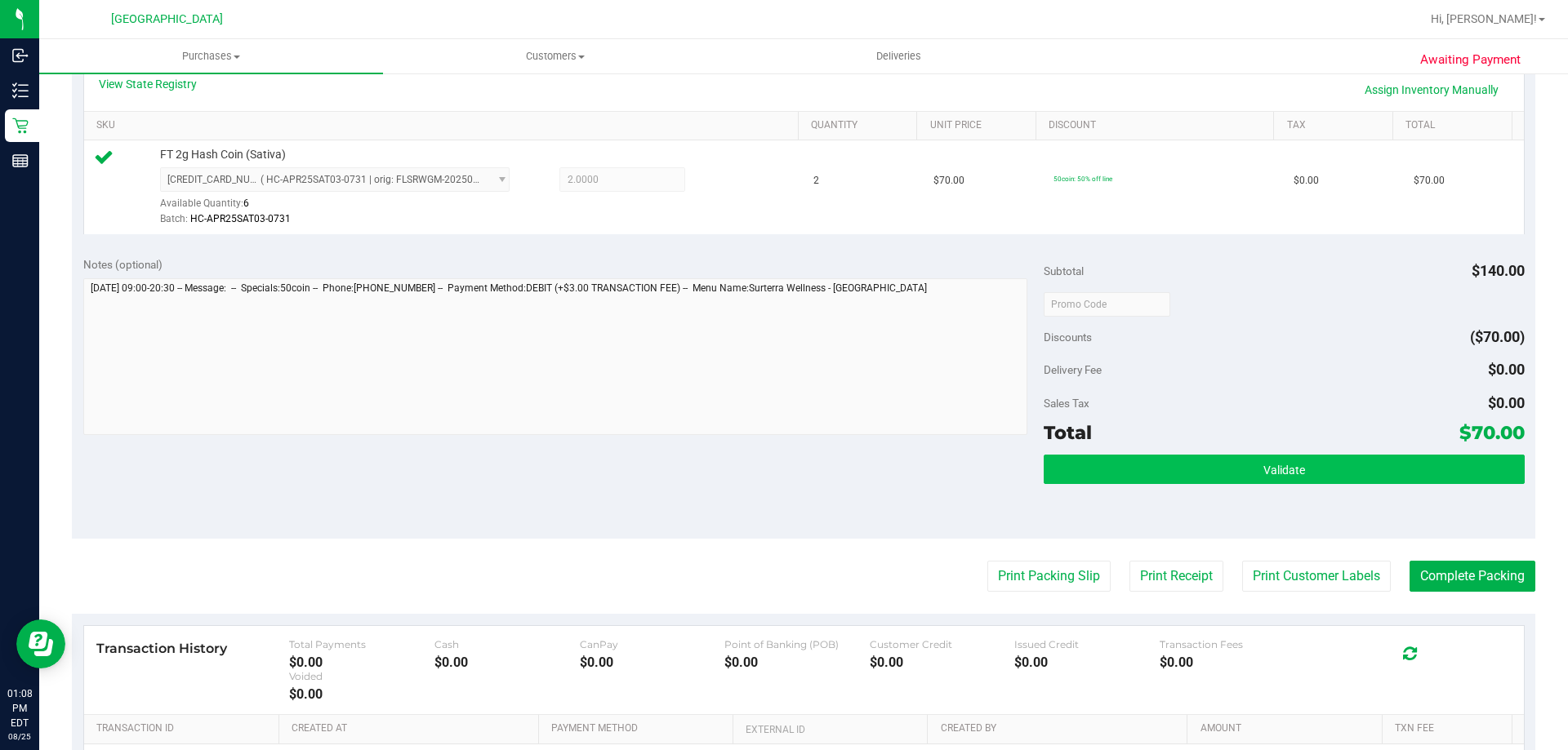
scroll to position [408, 0]
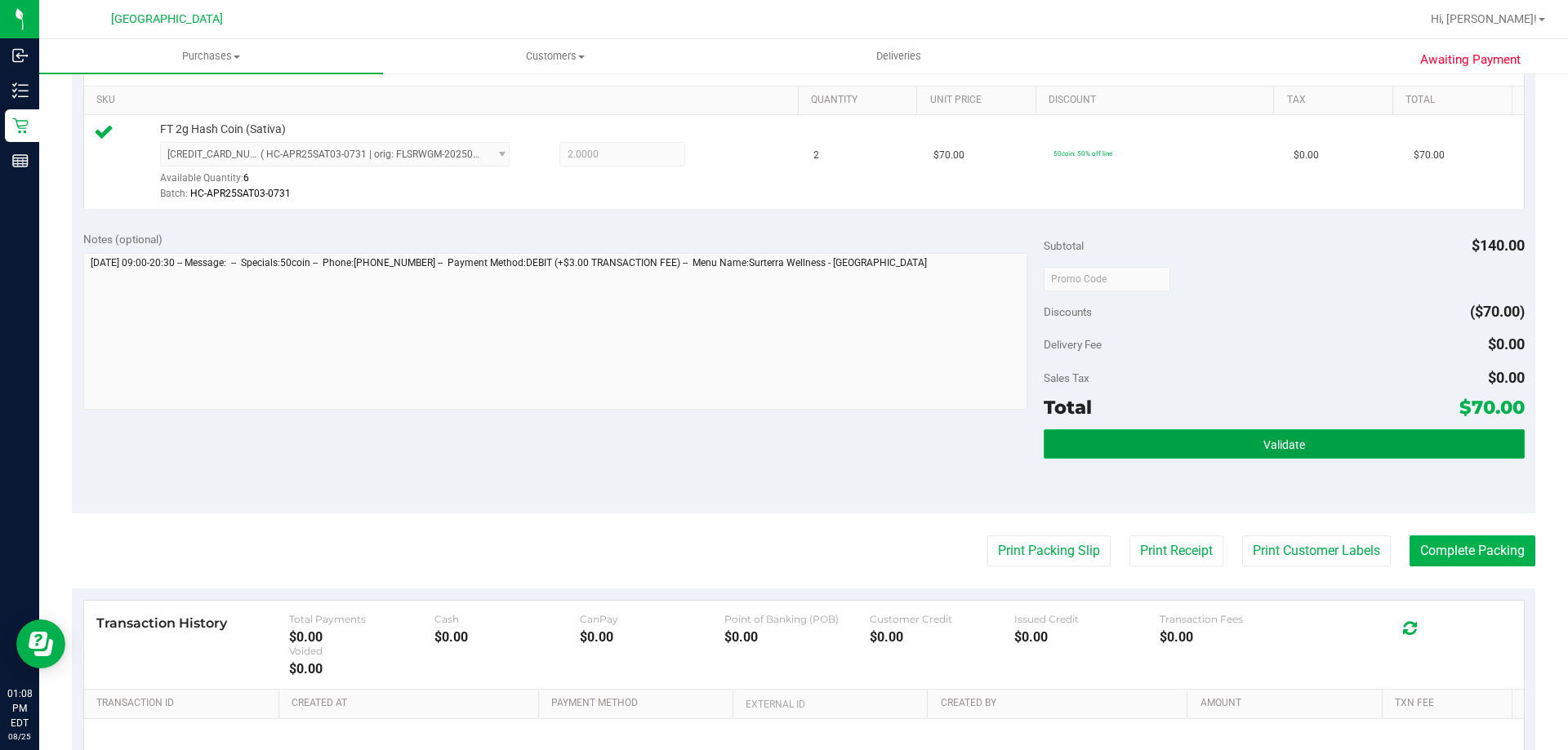
click at [1237, 451] on button "Validate" at bounding box center [1283, 444] width 480 height 29
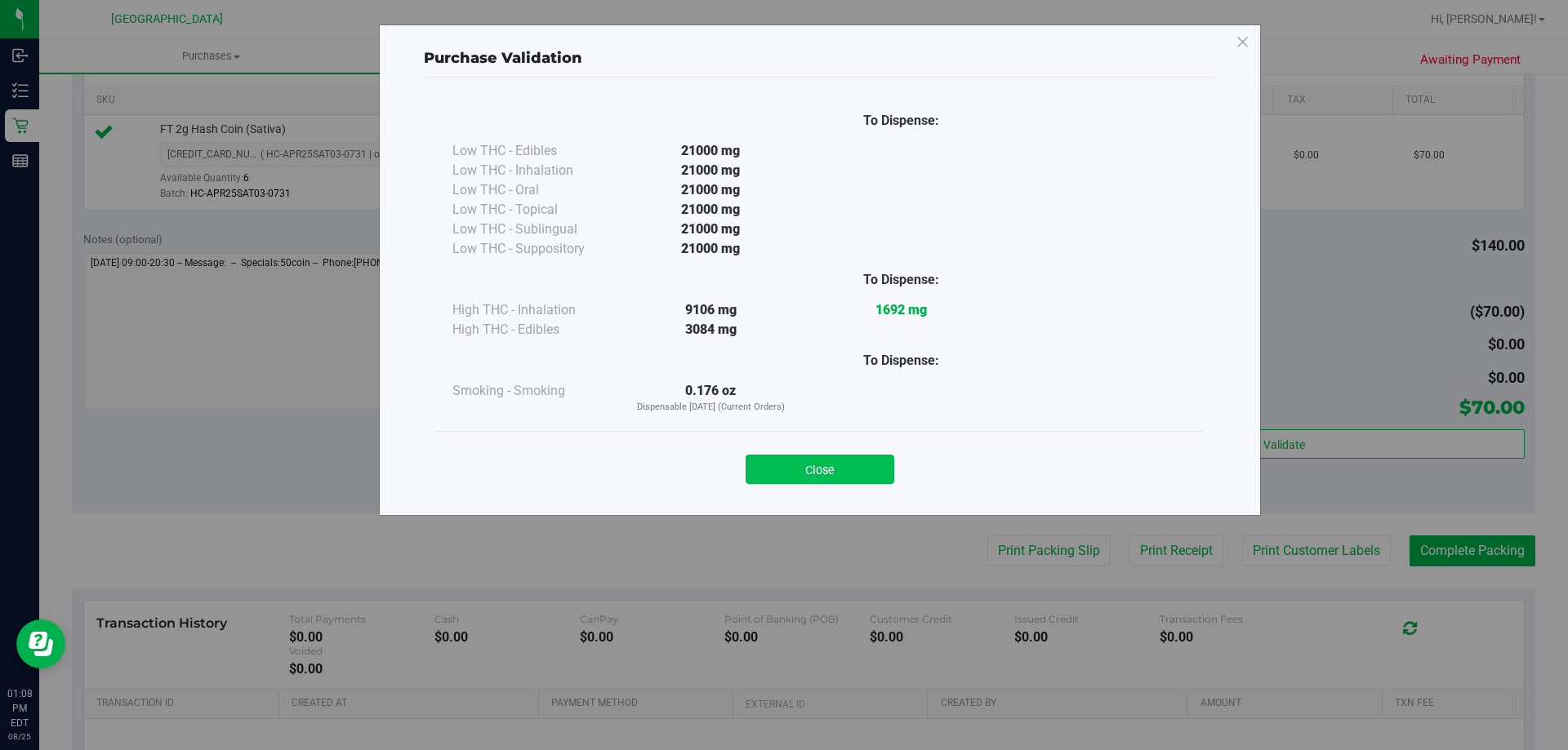
click at [862, 462] on button "Close" at bounding box center [820, 468] width 149 height 29
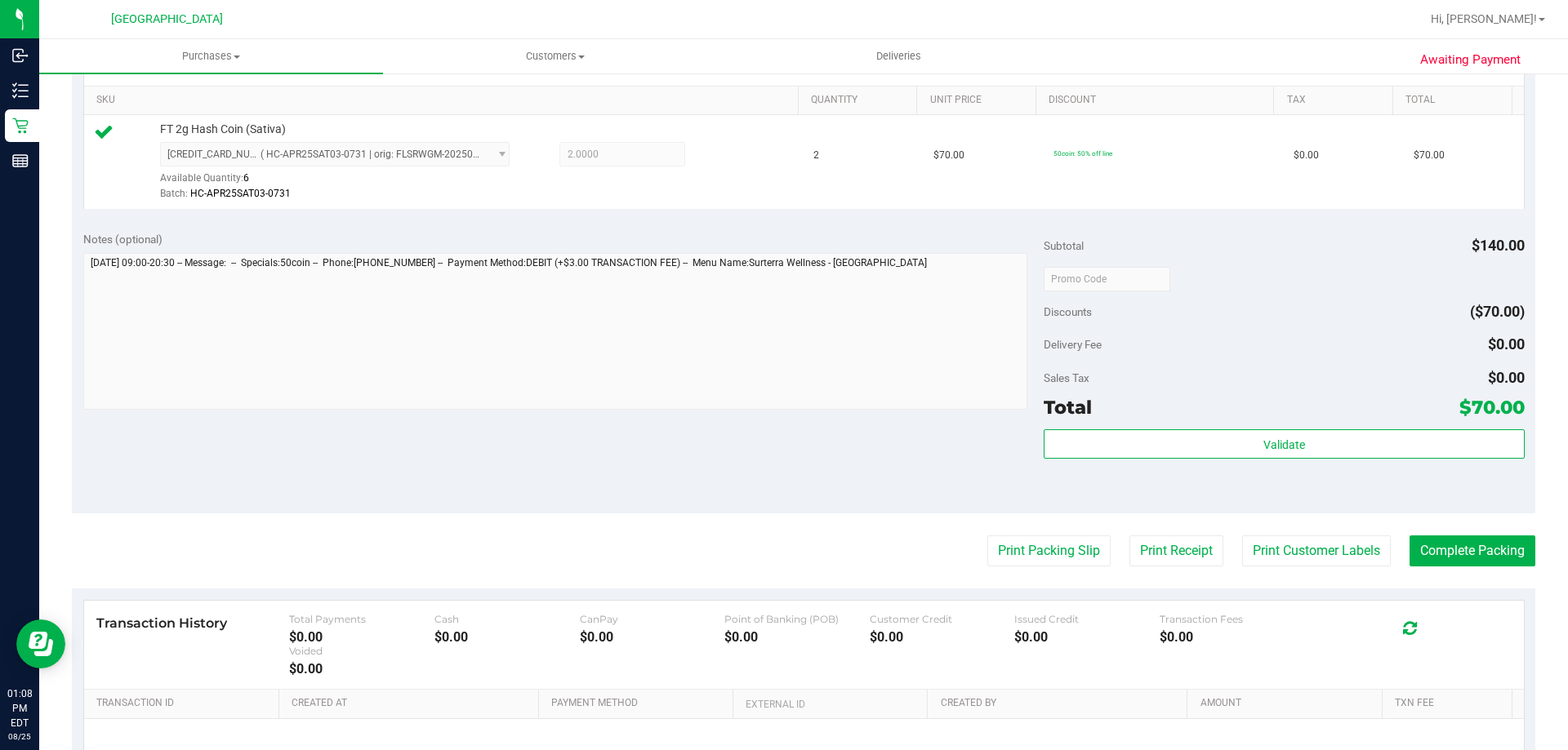
click at [969, 485] on div "Notes (optional) Subtotal $140.00 Discounts ($70.00) Delivery Fee $0.00 Sales T…" at bounding box center [803, 367] width 1463 height 294
click at [1052, 544] on button "Print Packing Slip" at bounding box center [1049, 551] width 123 height 31
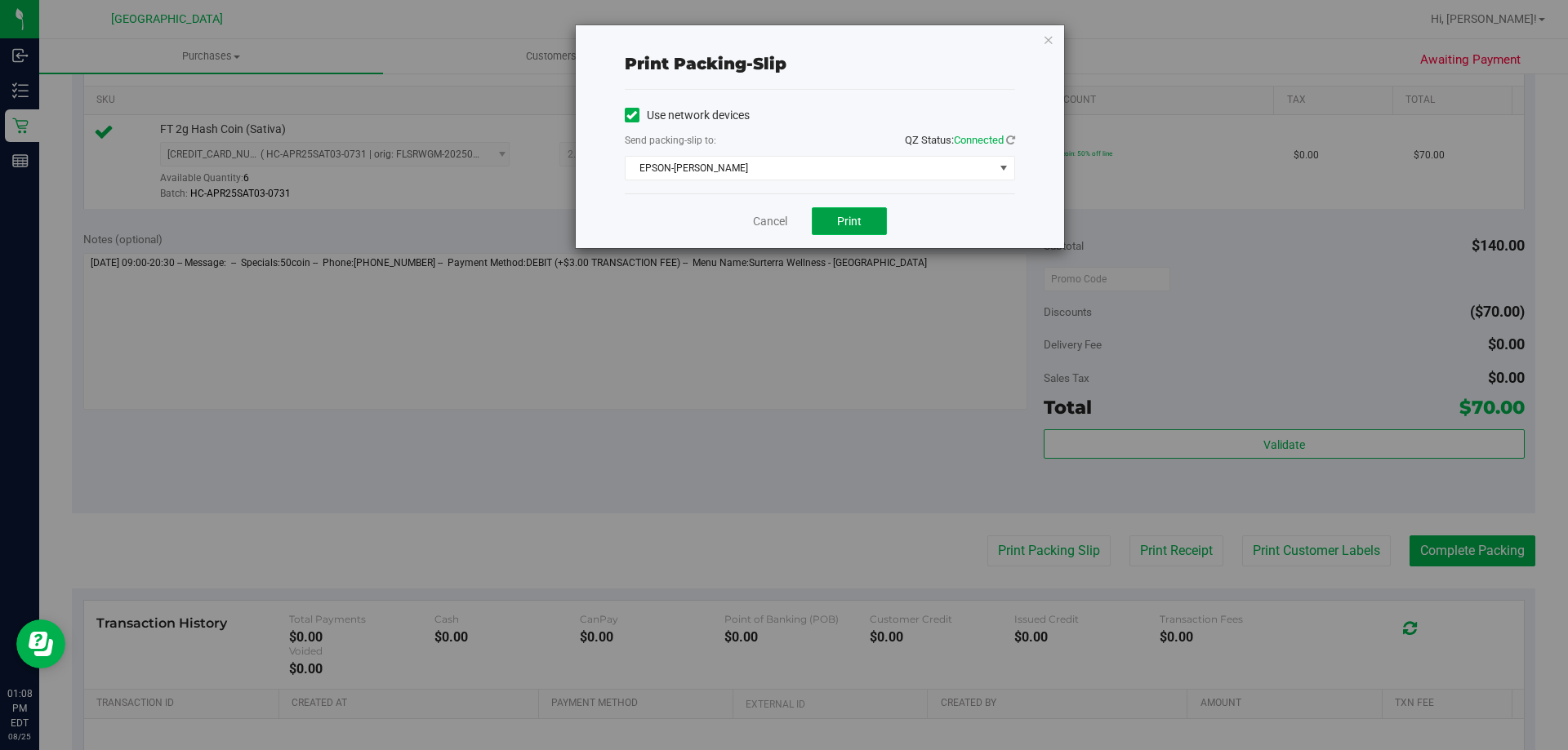
click at [871, 216] on button "Print" at bounding box center [849, 221] width 75 height 27
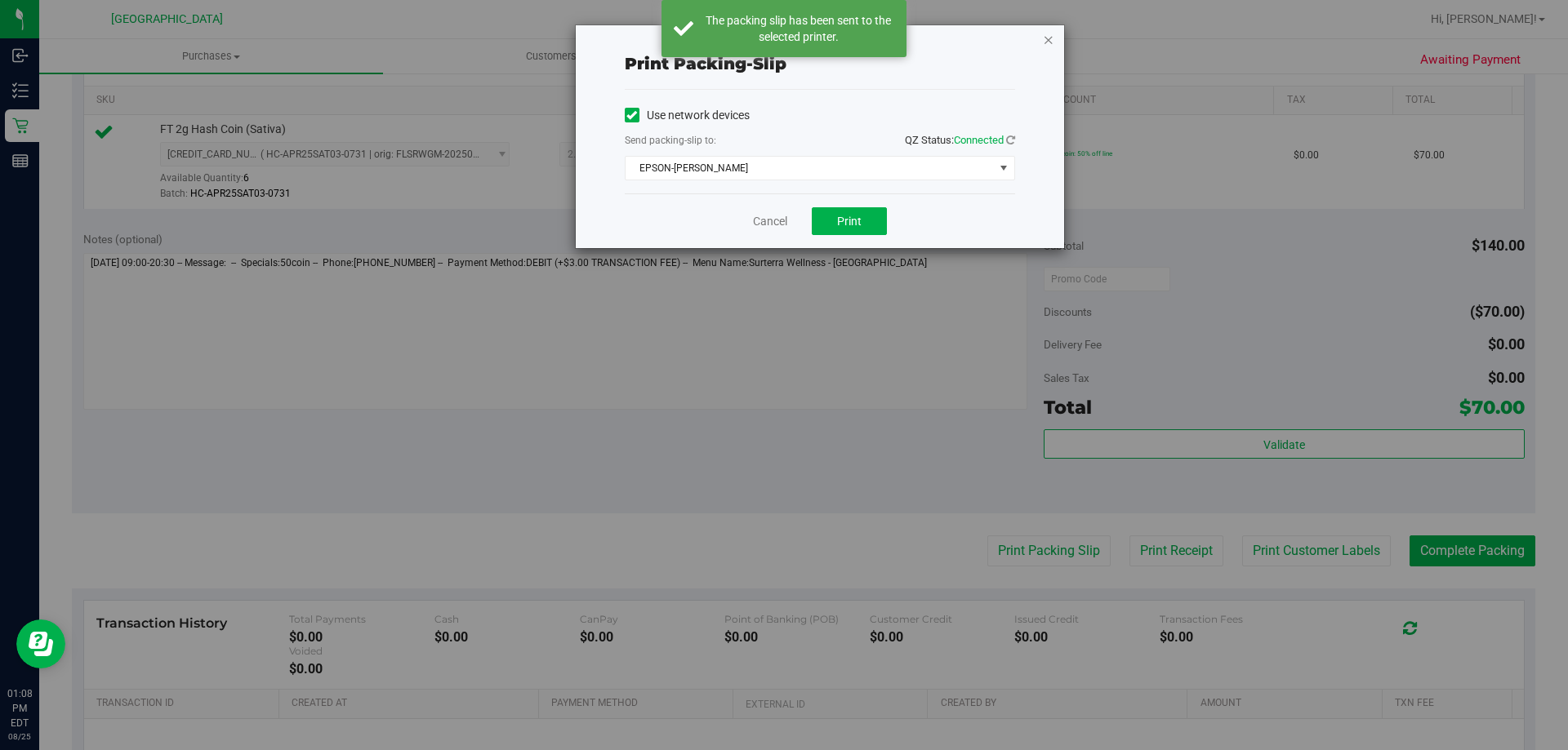
click at [1049, 42] on icon "button" at bounding box center [1048, 39] width 11 height 20
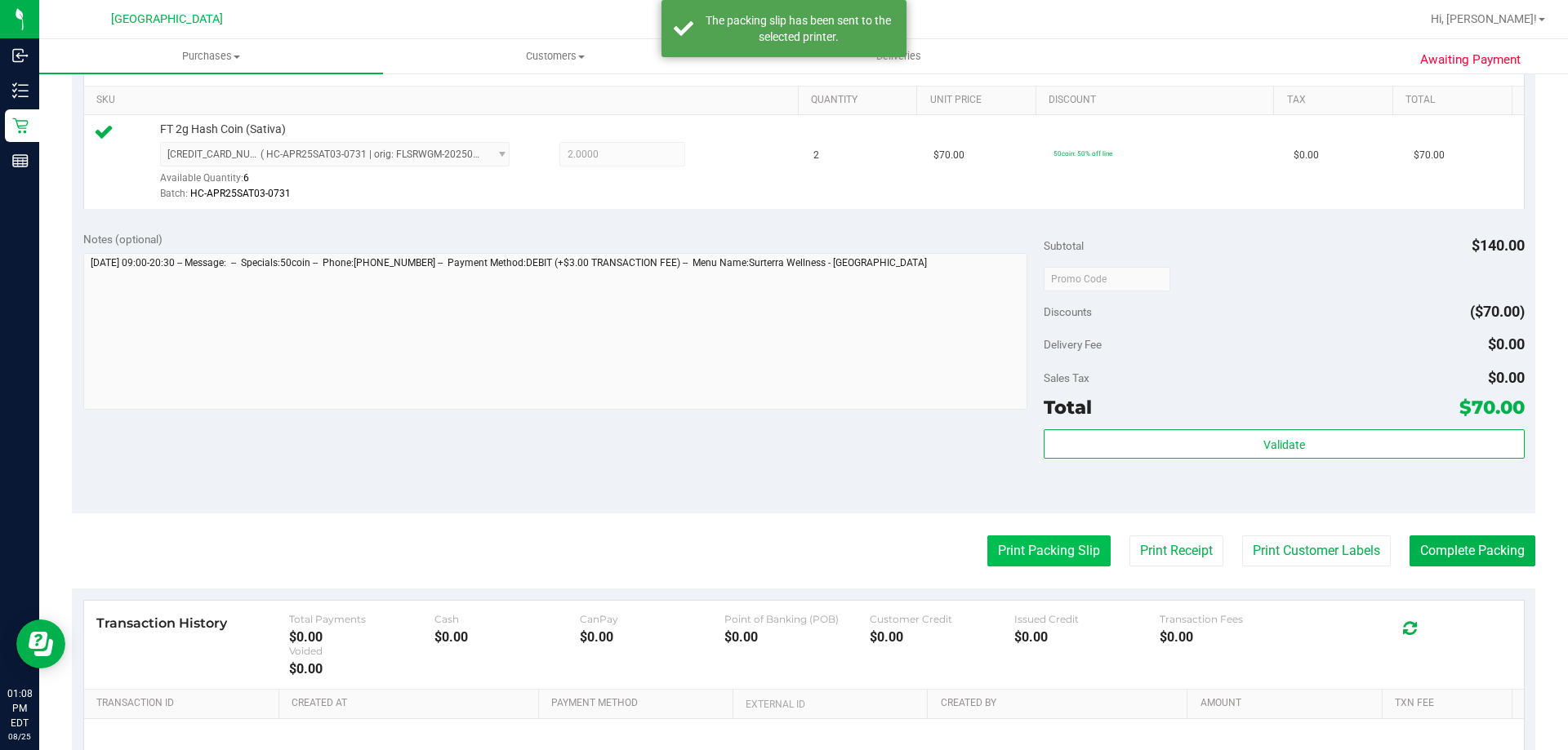
click at [1006, 554] on button "Print Packing Slip" at bounding box center [1049, 551] width 123 height 31
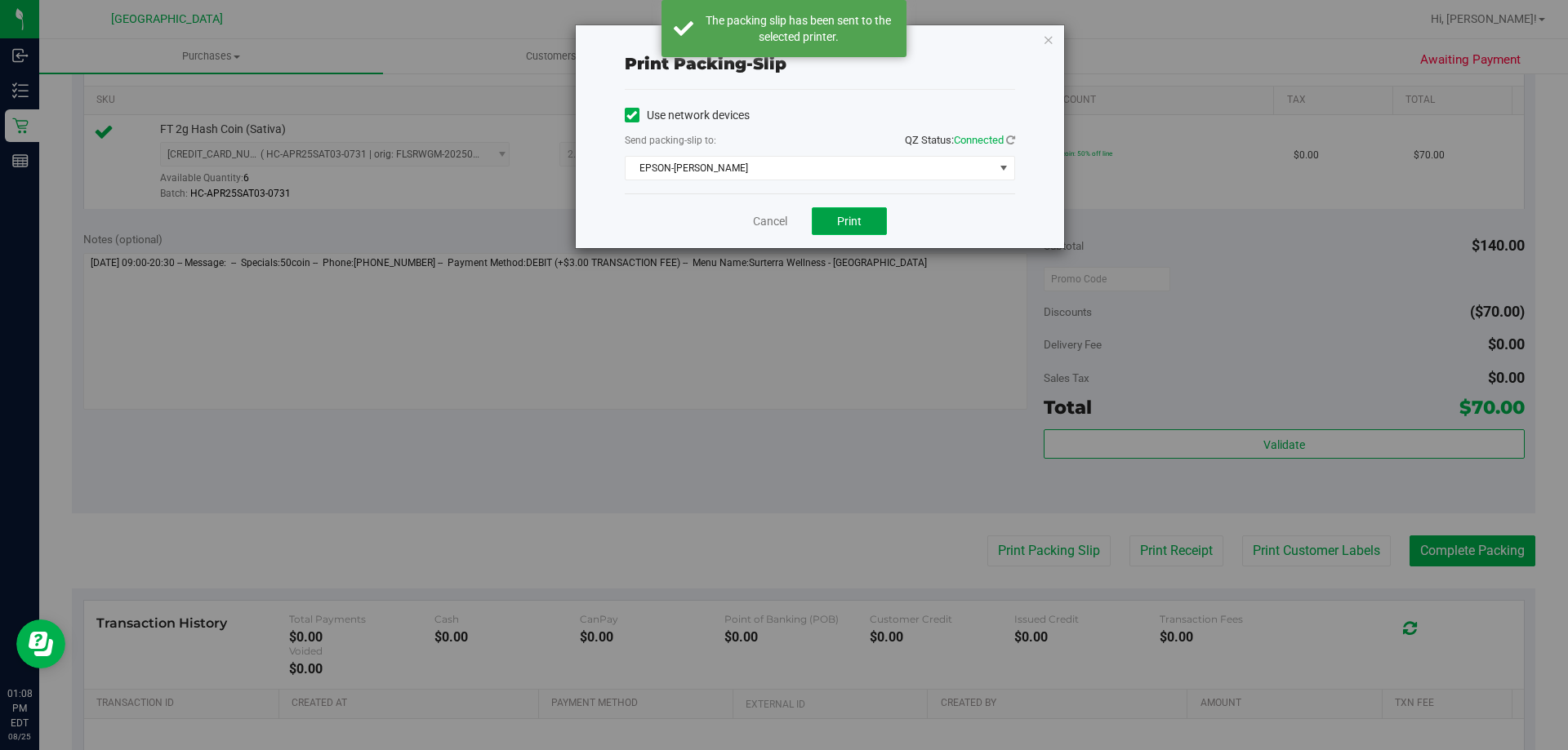
click at [860, 225] on span "Print" at bounding box center [849, 221] width 25 height 13
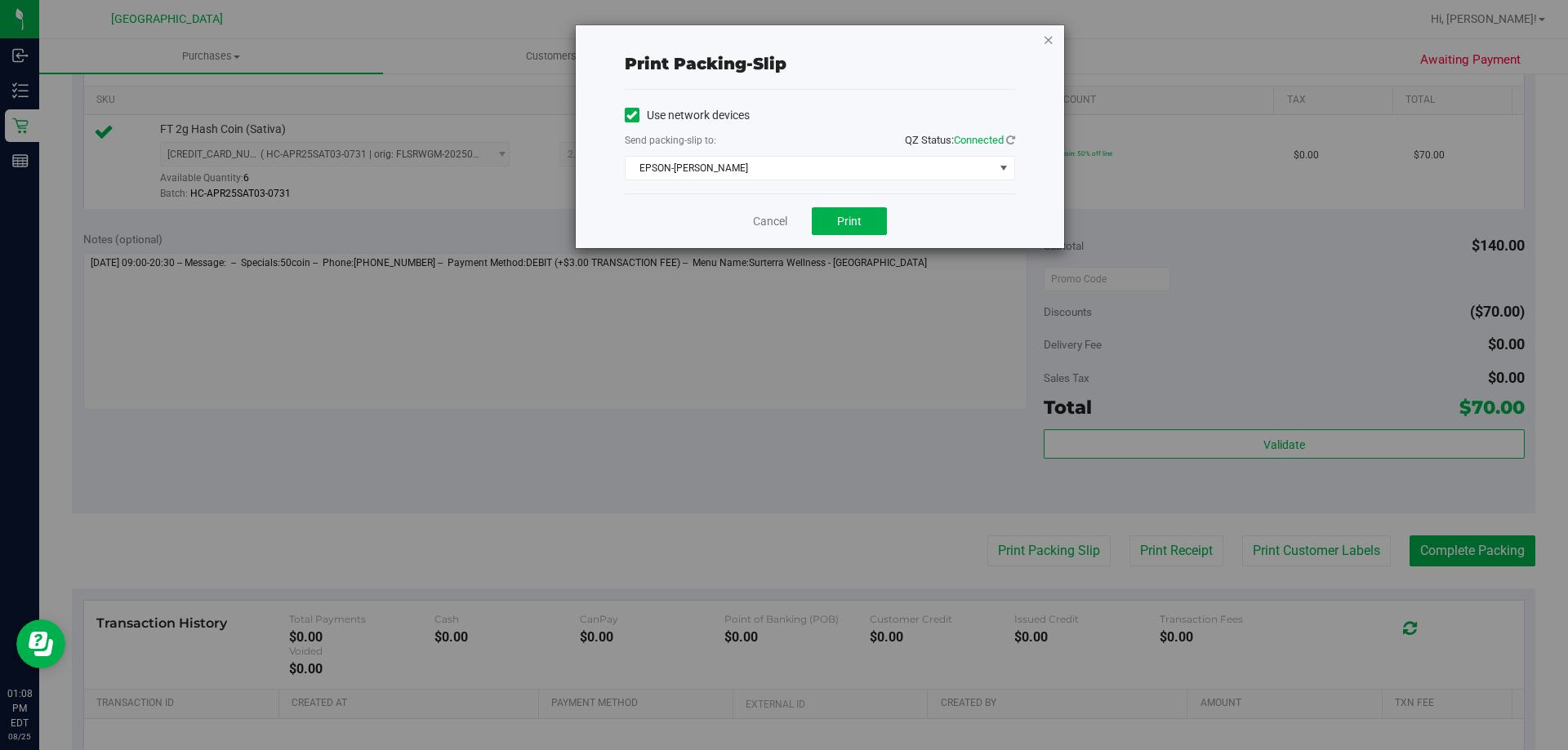
click at [1049, 41] on icon "button" at bounding box center [1048, 39] width 11 height 20
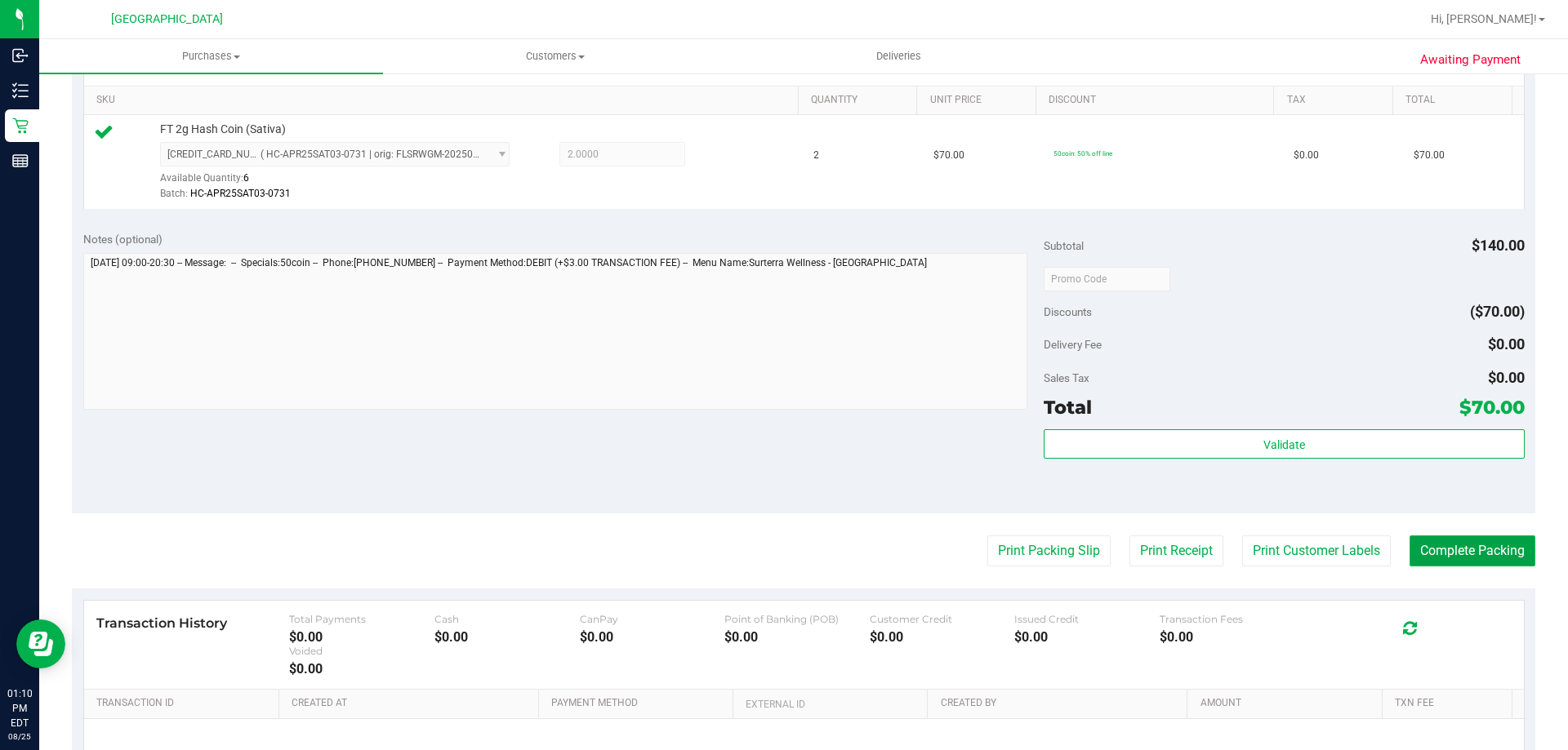
click at [1495, 552] on button "Complete Packing" at bounding box center [1472, 551] width 126 height 31
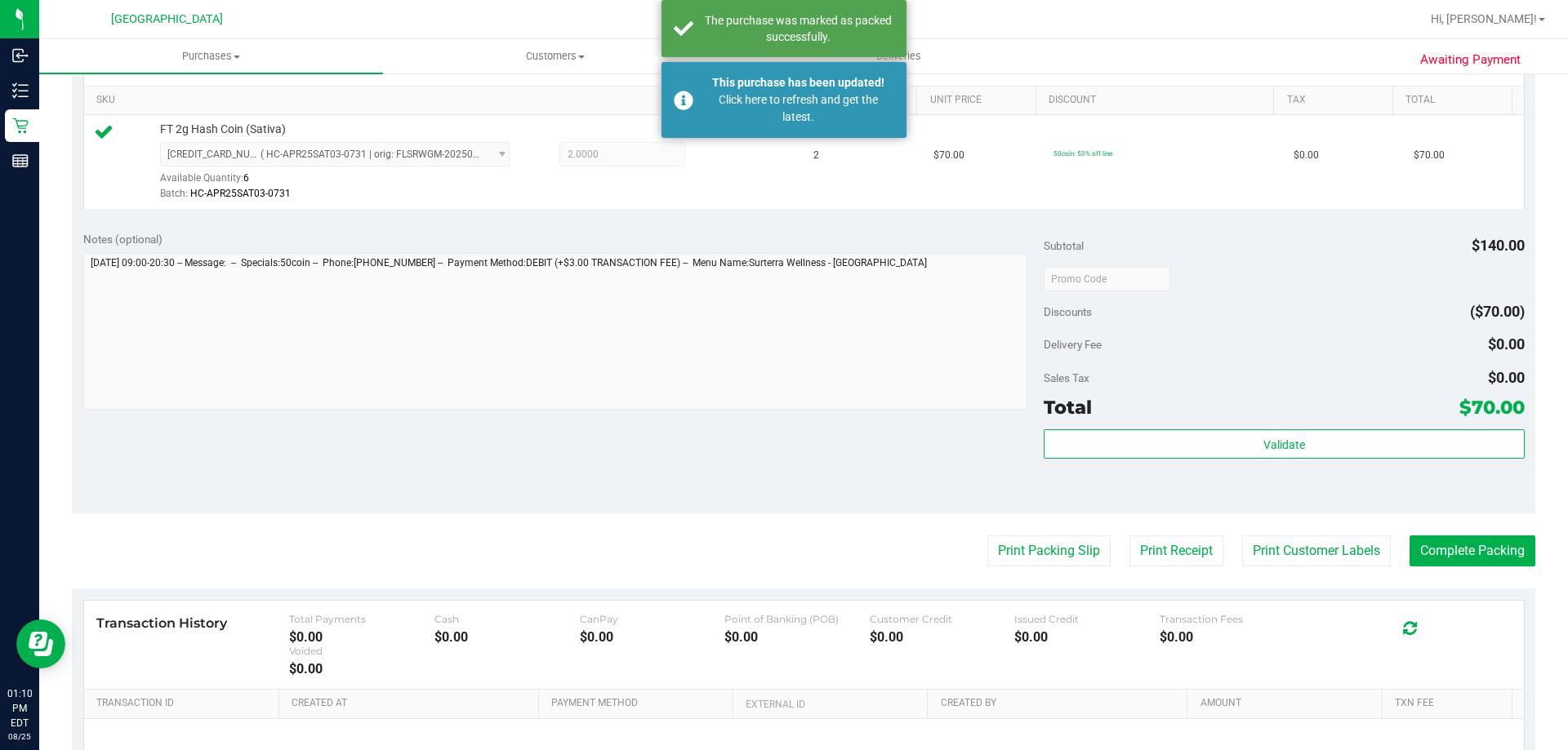
click at [602, 489] on div "Notes (optional) Subtotal $140.00 Discounts ($70.00) Delivery Fee $0.00 Sales T…" at bounding box center [803, 367] width 1463 height 294
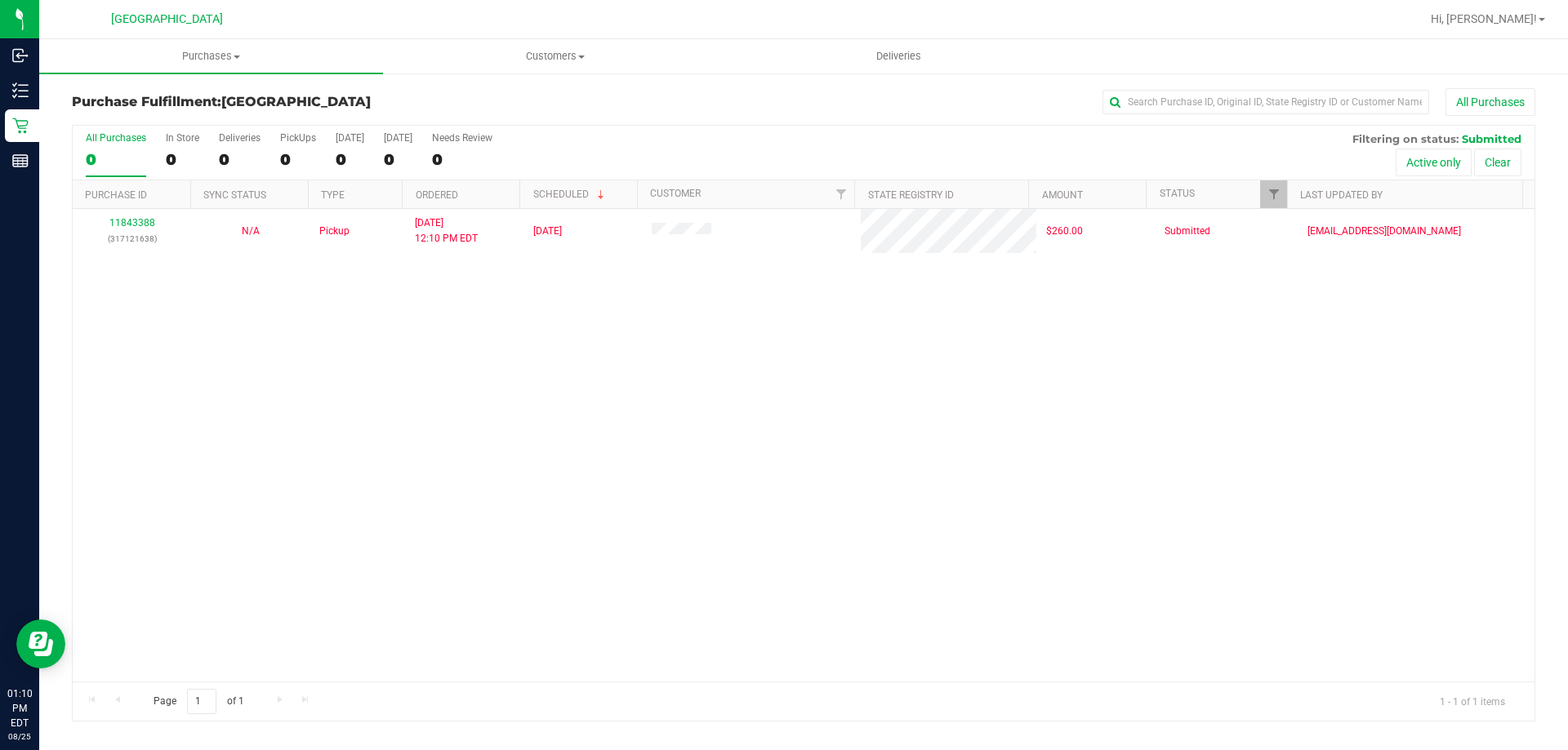
click at [673, 119] on div "Purchase Fulfillment: South Tampa WC All Purchases" at bounding box center [803, 106] width 1463 height 36
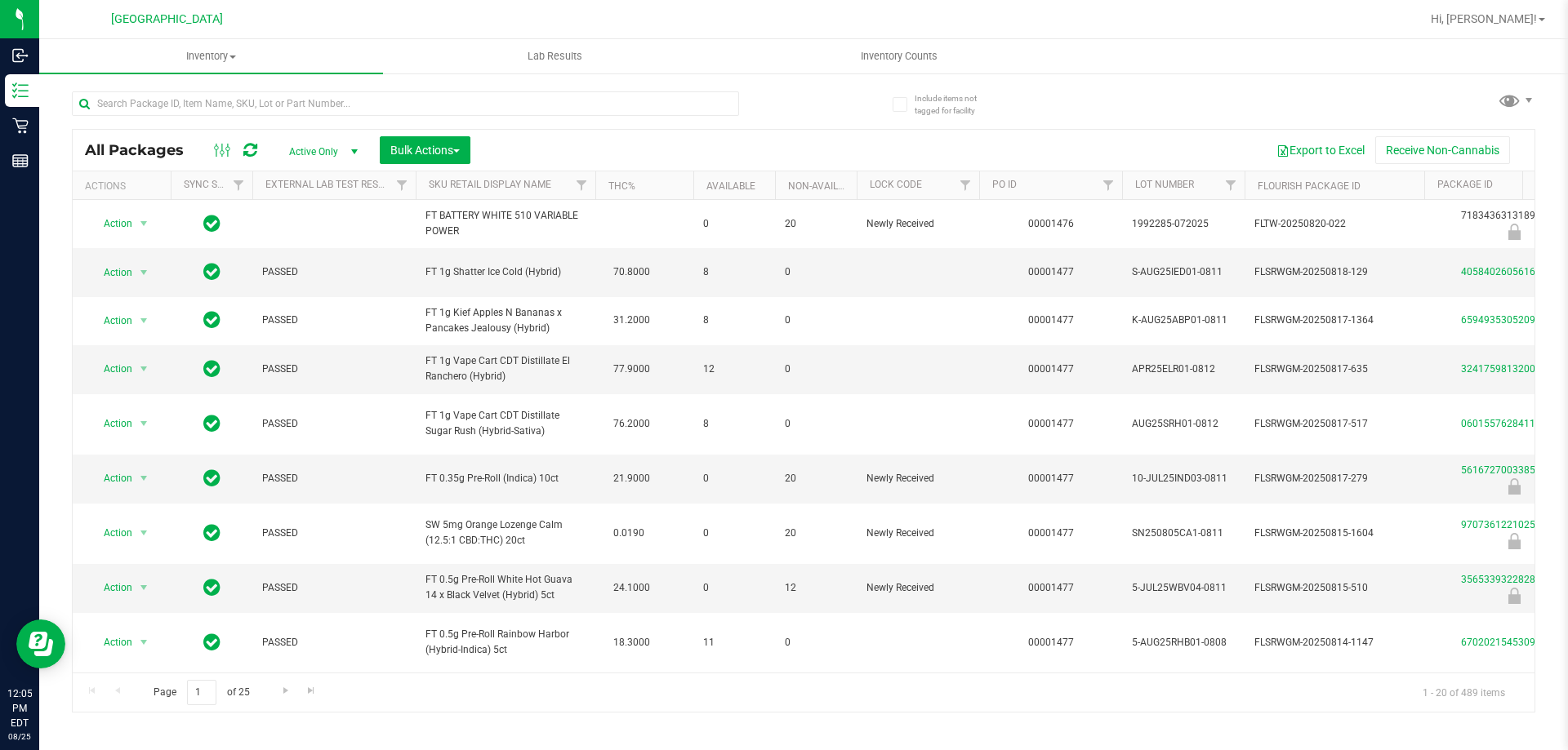
click at [1319, 75] on div "Include items not tagged for facility All Packages Active Only Active Only Lab …" at bounding box center [802, 320] width 1528 height 498
click at [1364, 107] on div "All Packages Active Only Active Only Lab Samples Locked All External Internal B…" at bounding box center [803, 393] width 1463 height 636
click at [1390, 86] on div "All Packages Active Only Active Only Lab Samples Locked All External Internal B…" at bounding box center [803, 393] width 1463 height 636
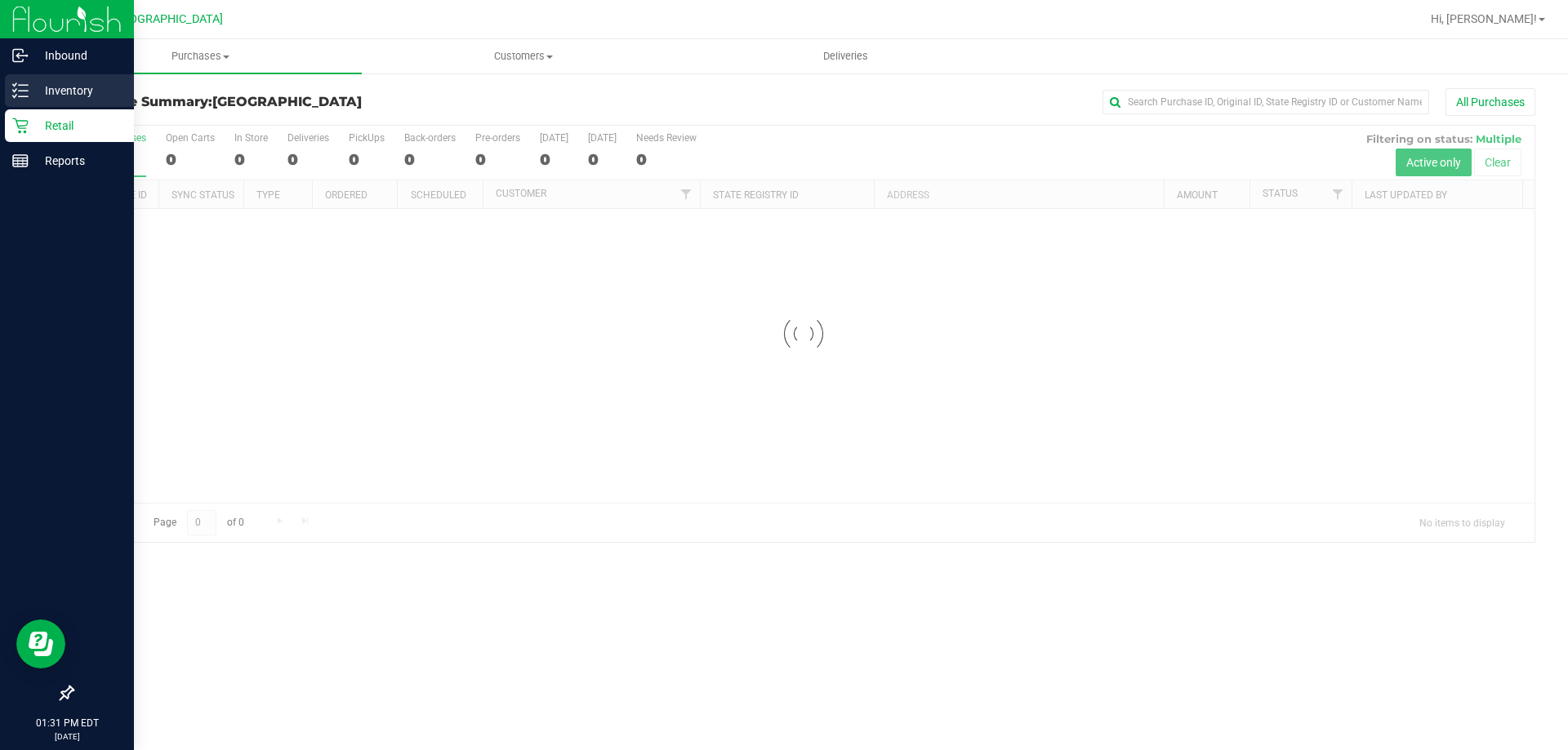
click at [86, 93] on p "Inventory" at bounding box center [77, 90] width 98 height 20
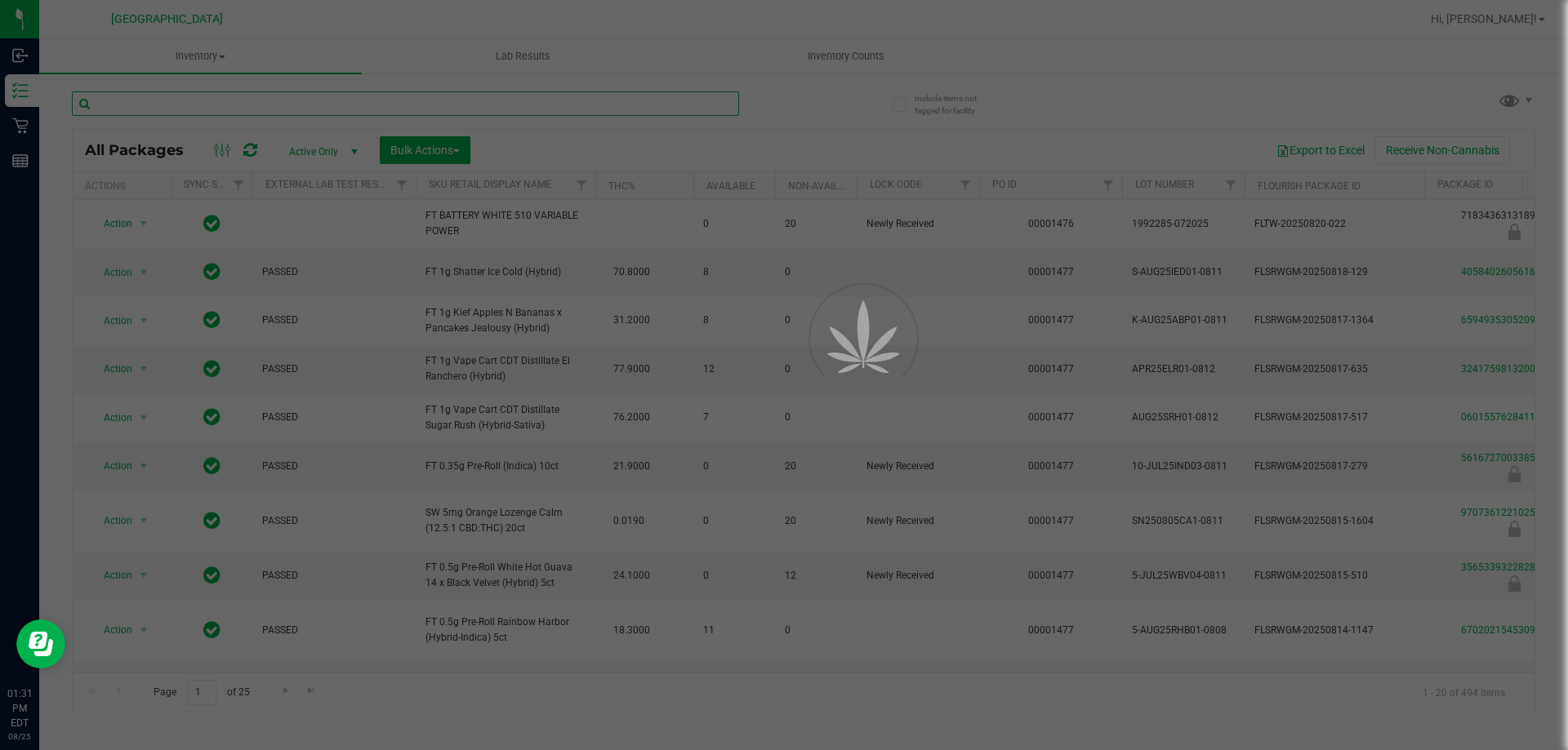
click at [466, 106] on input "text" at bounding box center [405, 103] width 667 height 25
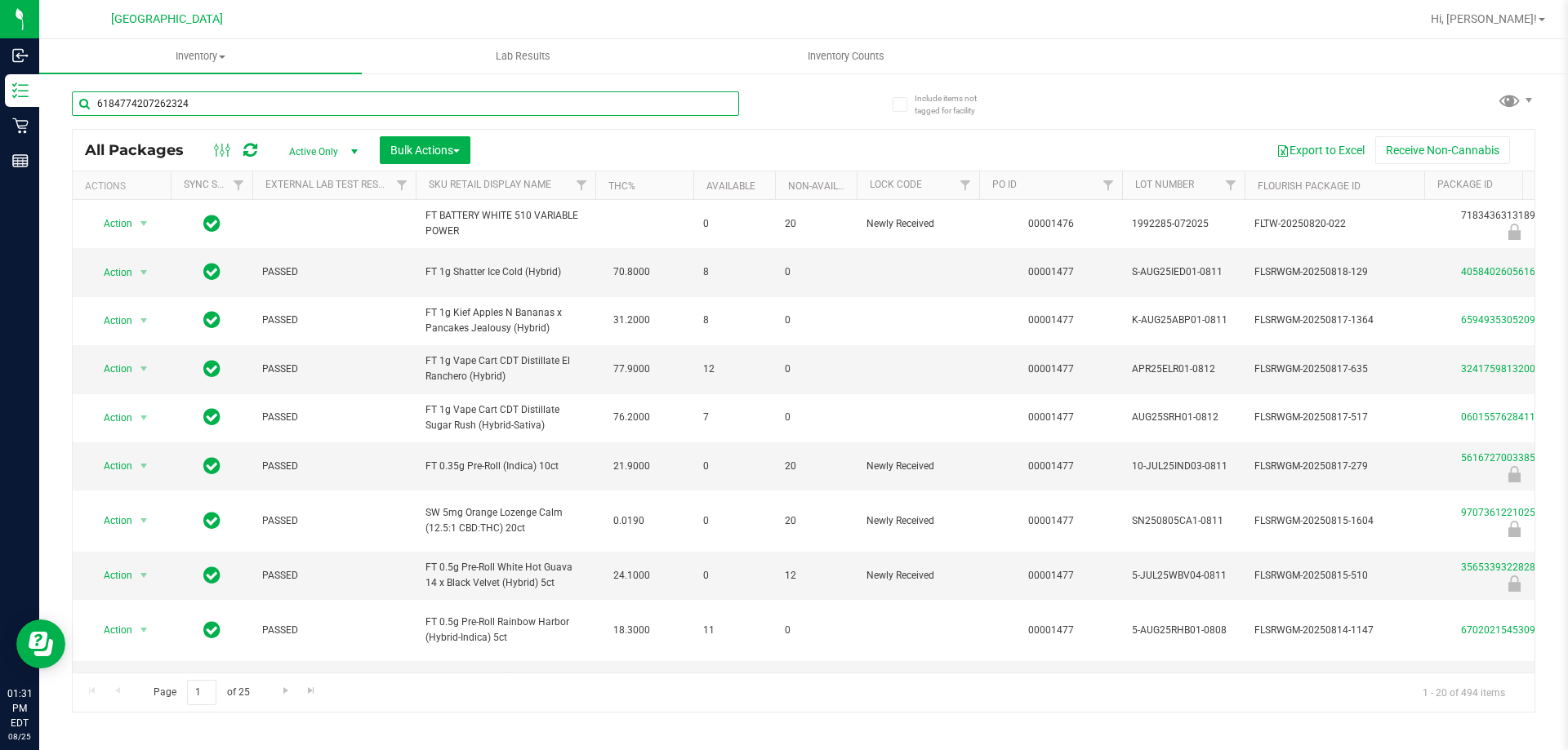
type input "6184774207262324"
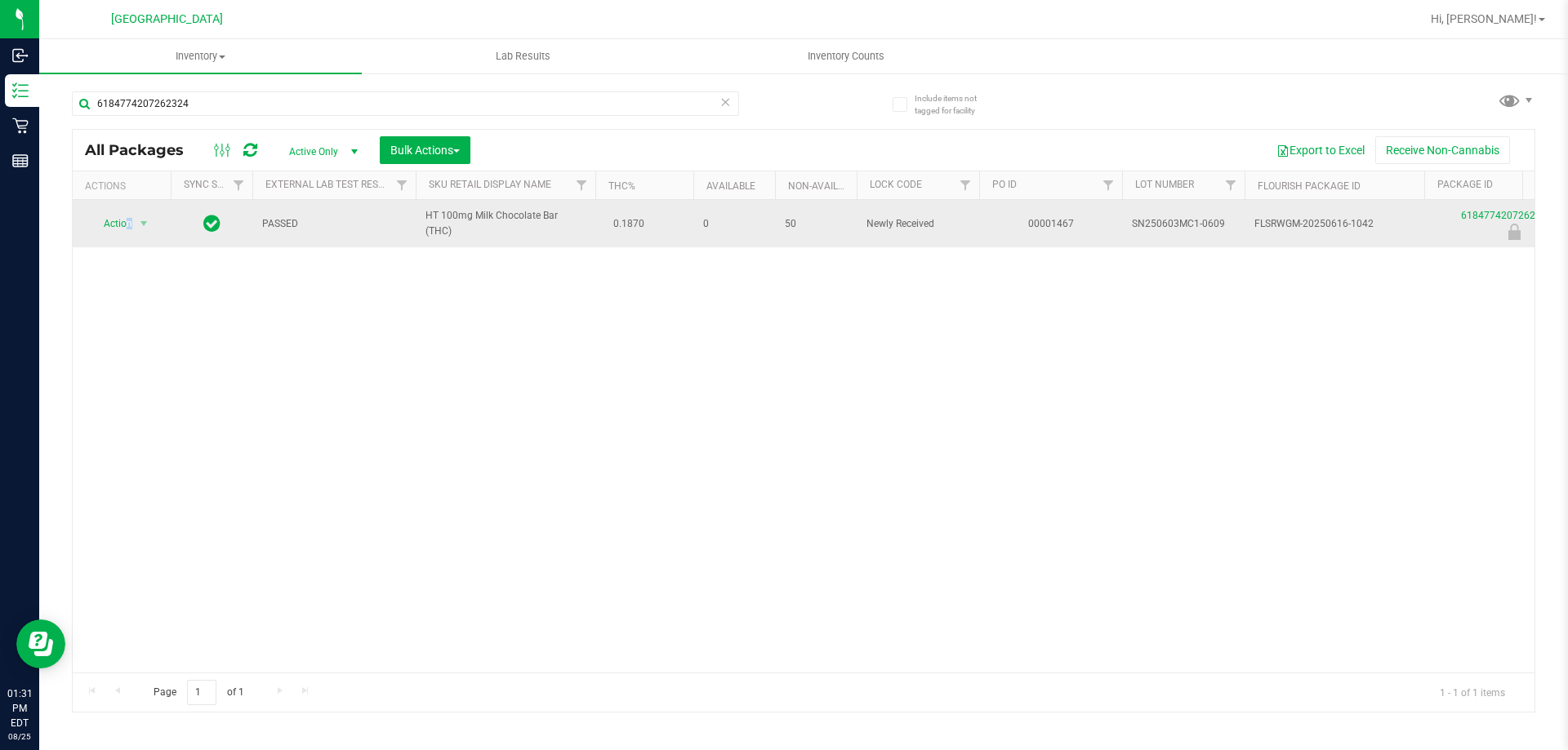
click at [129, 225] on span "Action" at bounding box center [111, 224] width 44 height 23
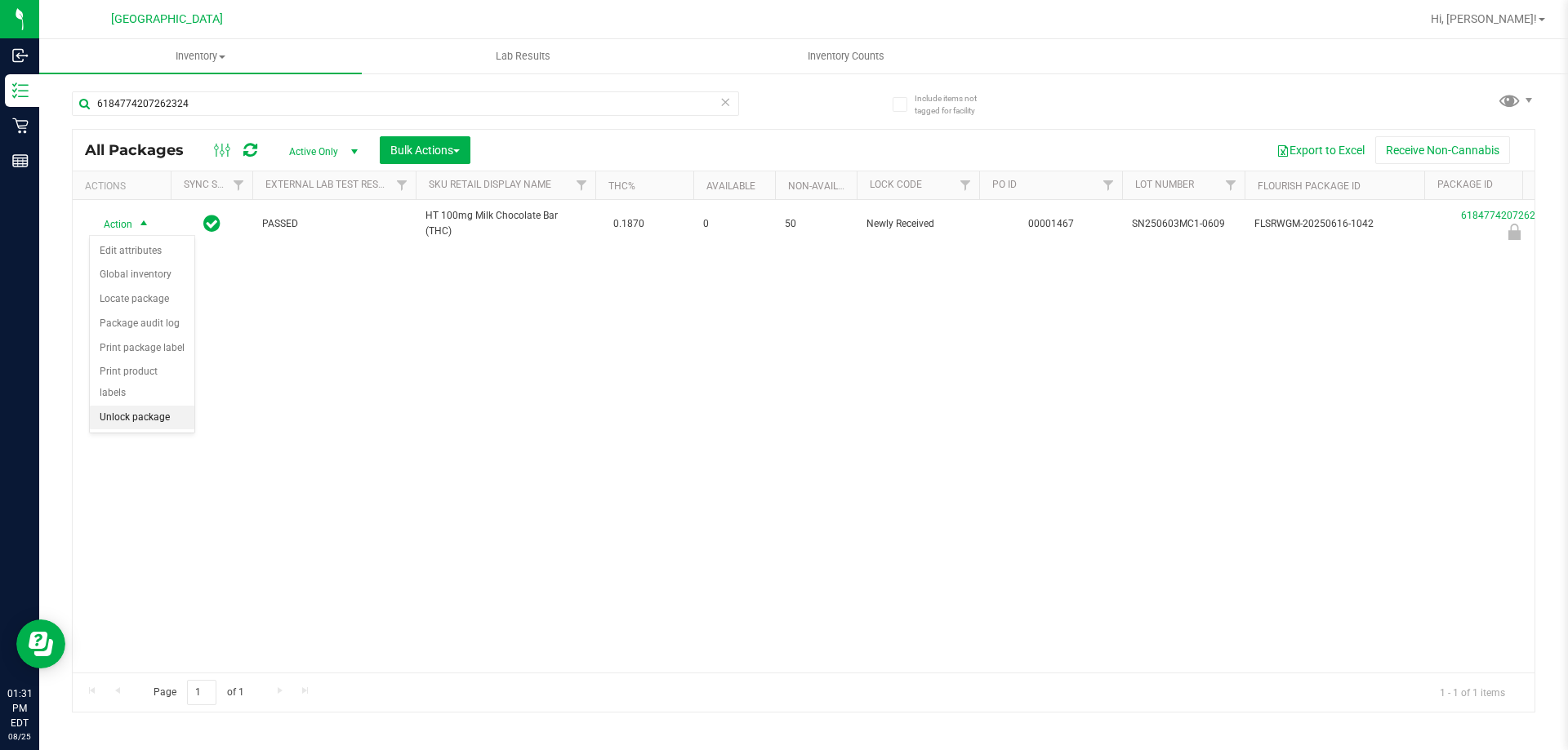
click at [157, 406] on li "Unlock package" at bounding box center [142, 418] width 104 height 25
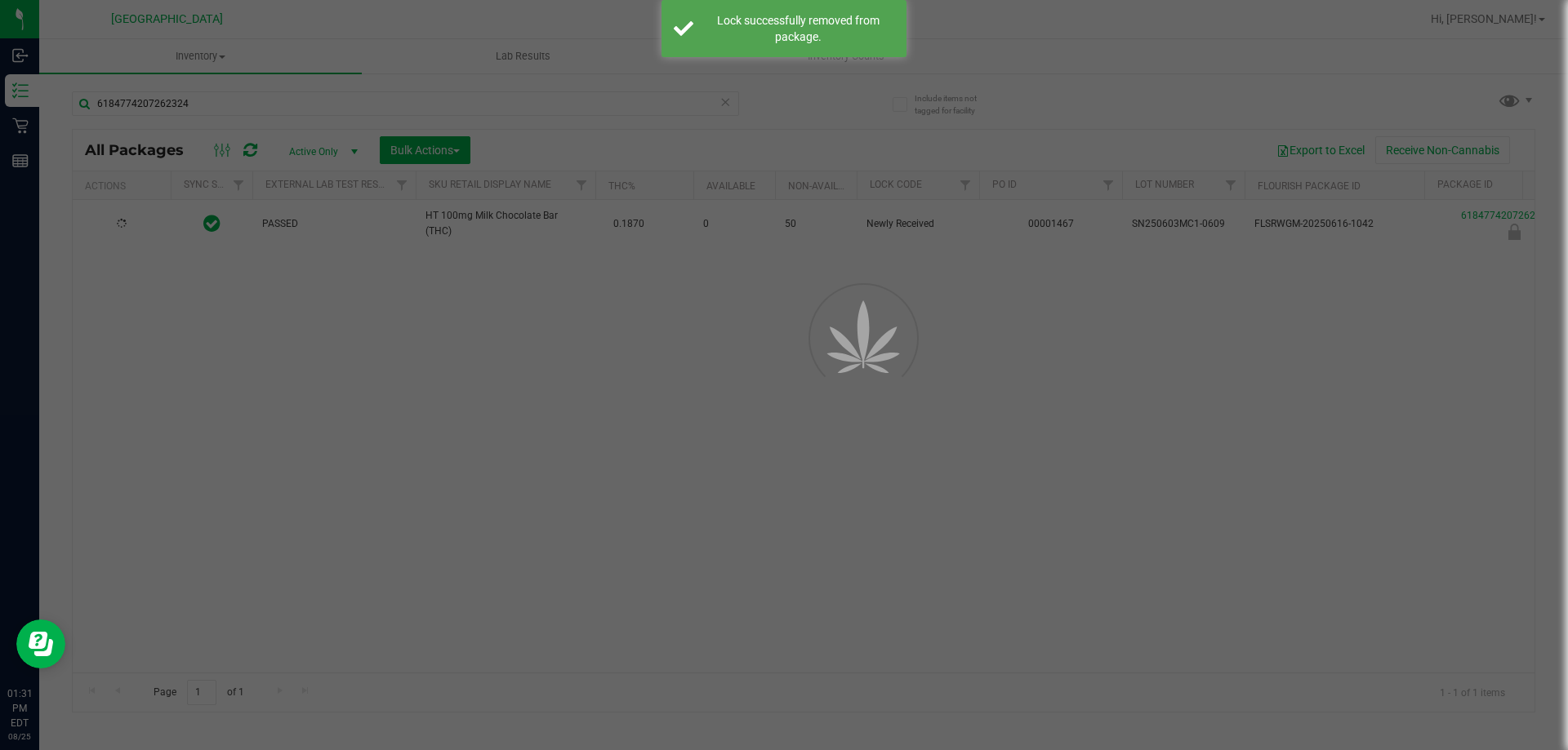
drag, startPoint x: 331, startPoint y: 401, endPoint x: 341, endPoint y: 396, distance: 11.2
click at [333, 401] on div at bounding box center [784, 375] width 1568 height 750
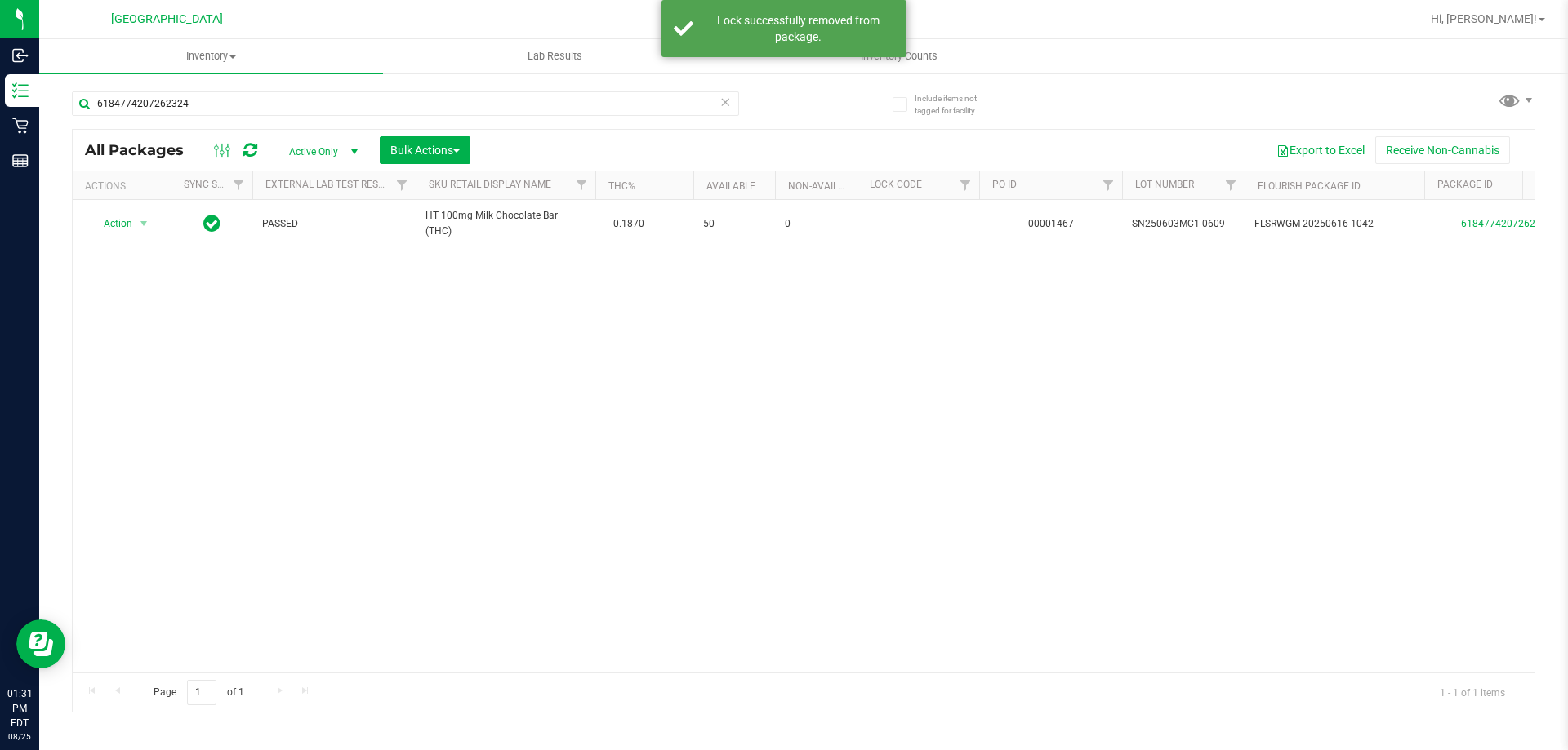
click at [507, 226] on span "HT 100mg Milk Chocolate Bar (THC)" at bounding box center [505, 223] width 160 height 31
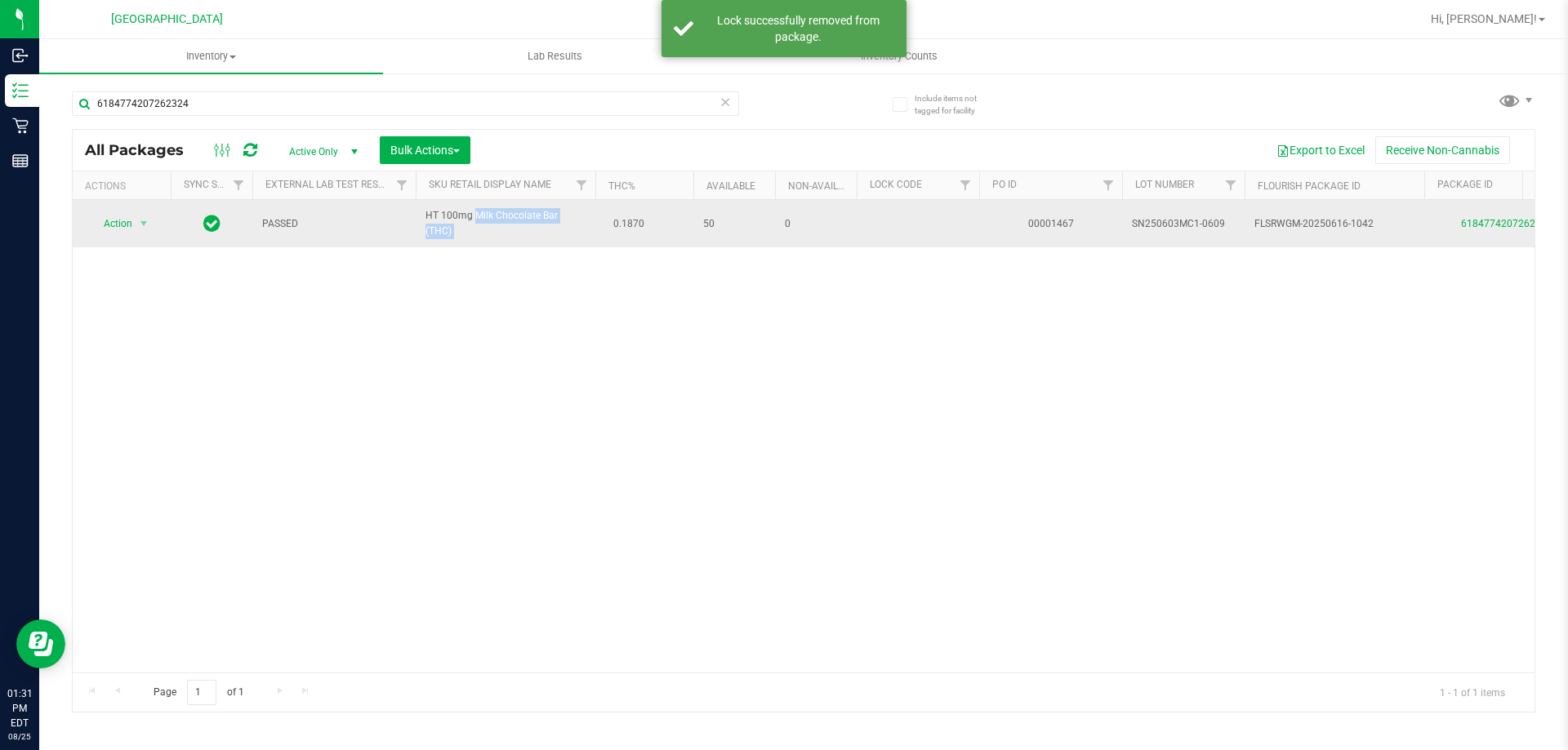
click at [507, 222] on span "HT 100mg Milk Chocolate Bar (THC)" at bounding box center [505, 223] width 160 height 31
click at [507, 226] on span "HT 100mg Milk Chocolate Bar (THC)" at bounding box center [505, 223] width 160 height 31
click at [507, 225] on span "HT 100mg Milk Chocolate Bar (THC)" at bounding box center [505, 223] width 160 height 31
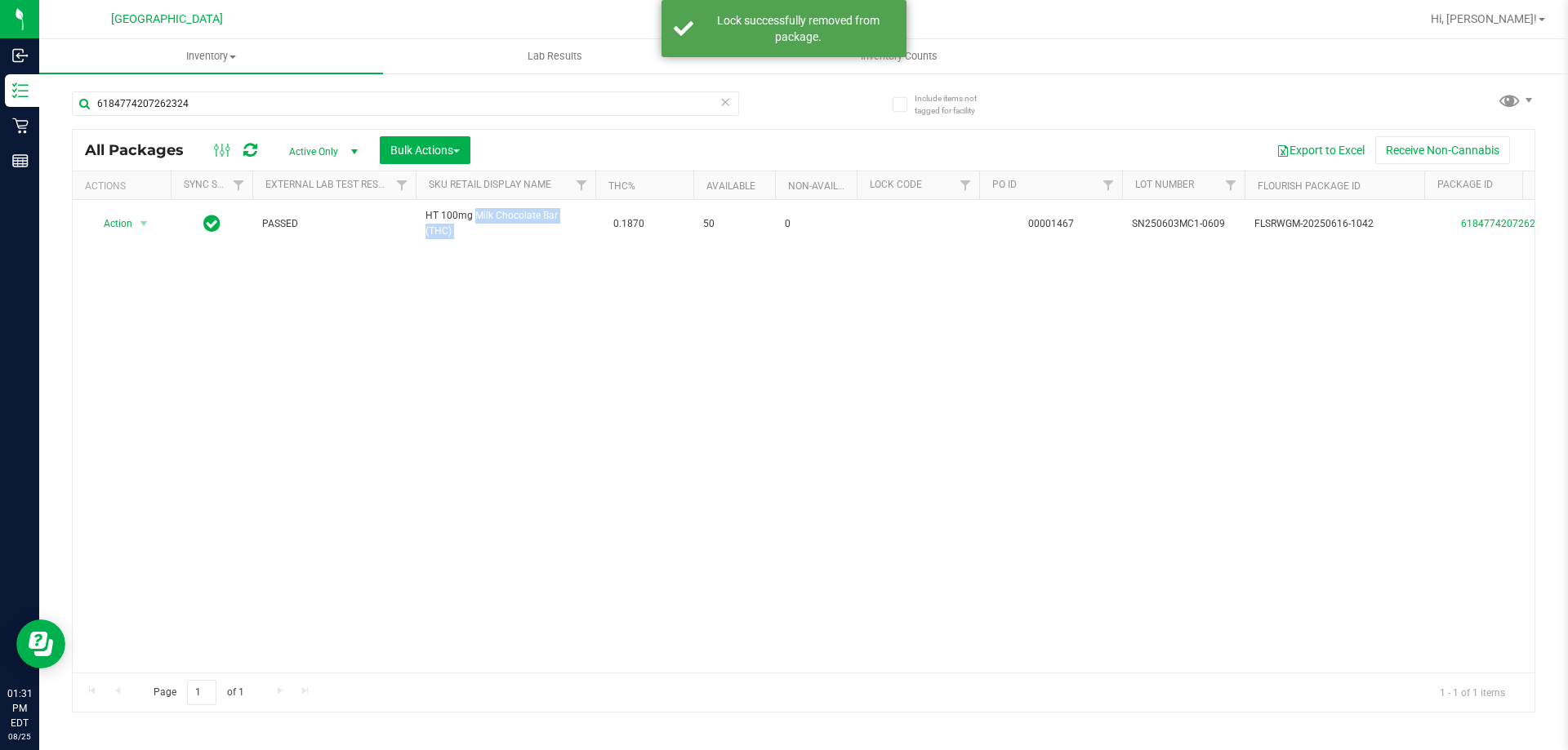
copy td "HT 100mg Milk Chocolate Bar (THC)"
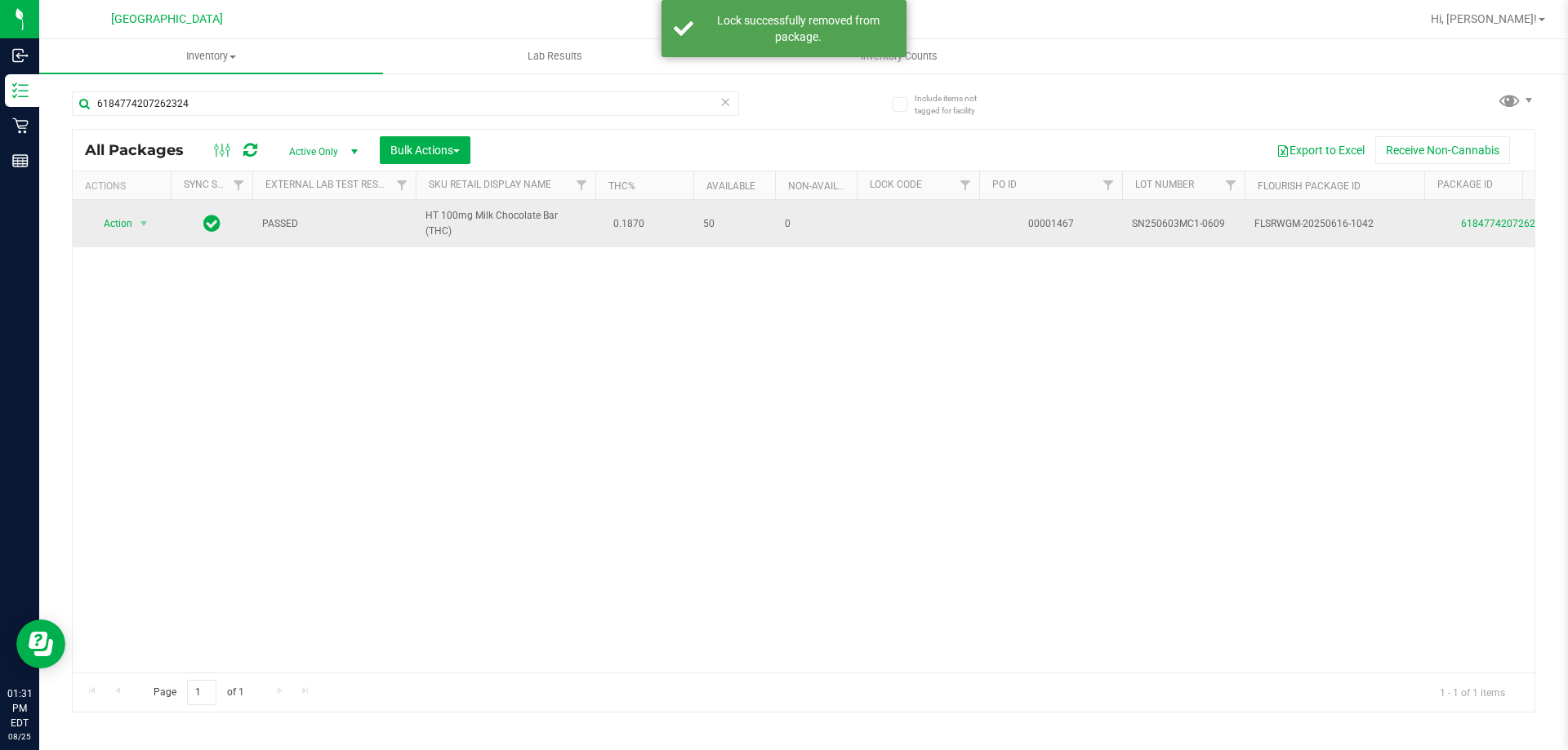
drag, startPoint x: 491, startPoint y: 277, endPoint x: 461, endPoint y: 200, distance: 82.6
click at [491, 269] on div "Action Action Create package Edit attributes Global inventory Locate package Lo…" at bounding box center [803, 436] width 1462 height 472
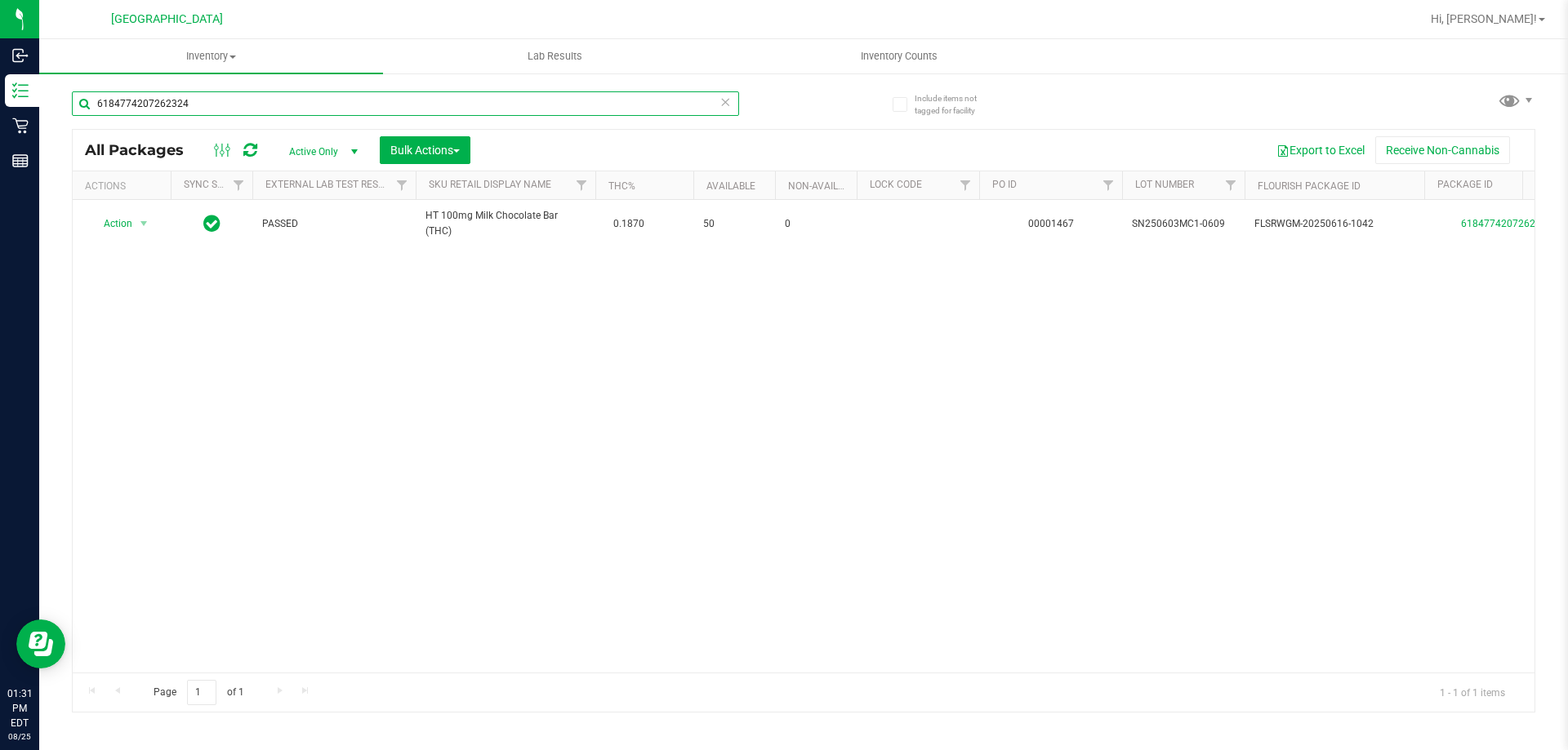
click at [320, 109] on input "6184774207262324" at bounding box center [405, 103] width 667 height 25
paste input "HT 100mg Milk Chocolate Bar (THC)"
type input "HT 100mg Milk Chocolate Bar (THC)"
